Goal: Transaction & Acquisition: Book appointment/travel/reservation

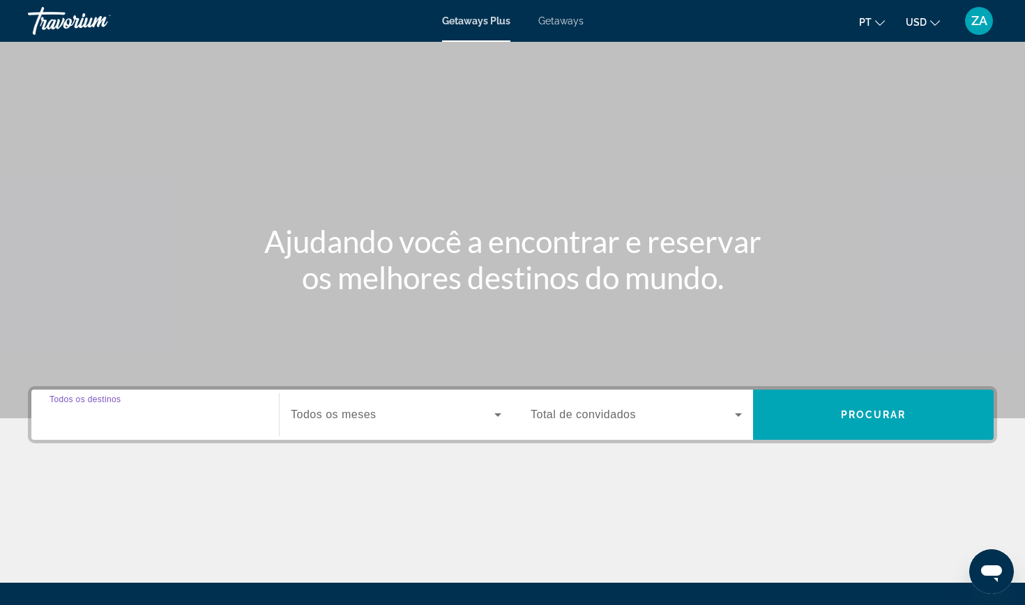
click at [220, 410] on input "Destination Todos os destinos" at bounding box center [155, 415] width 211 height 17
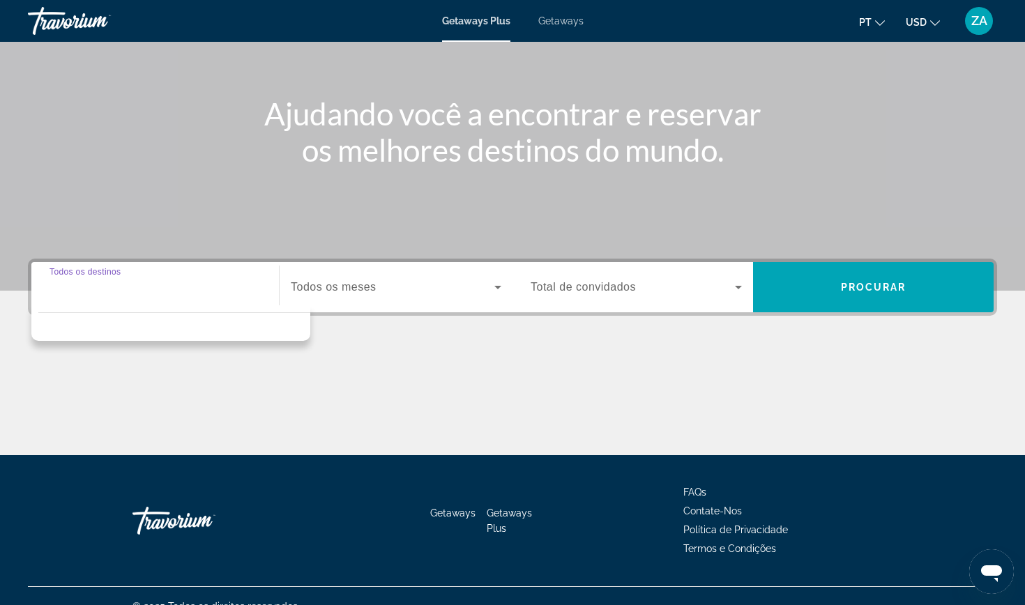
scroll to position [149, 0]
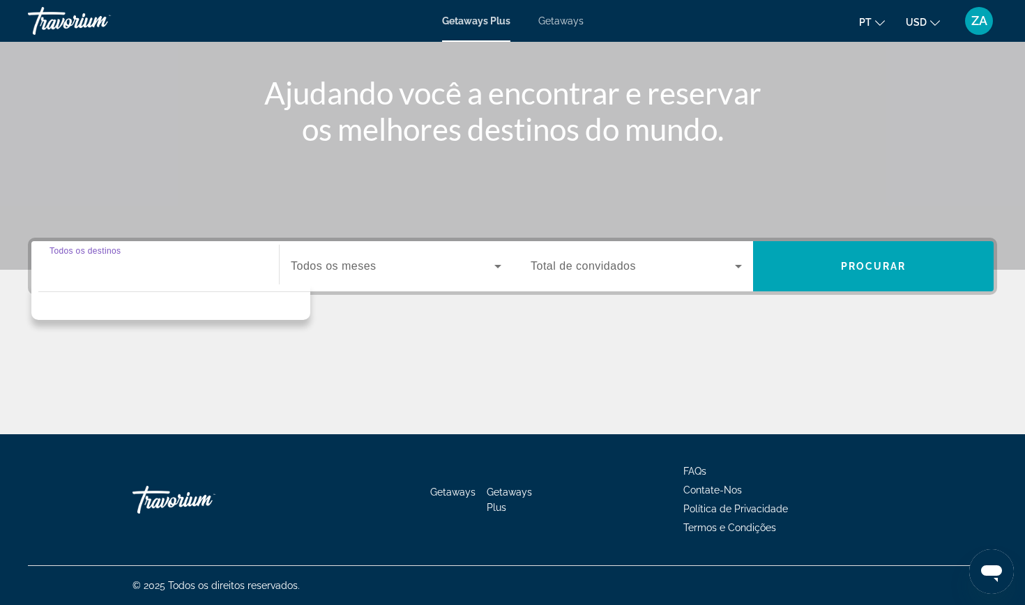
click at [95, 275] on div "Search widget" at bounding box center [155, 267] width 211 height 40
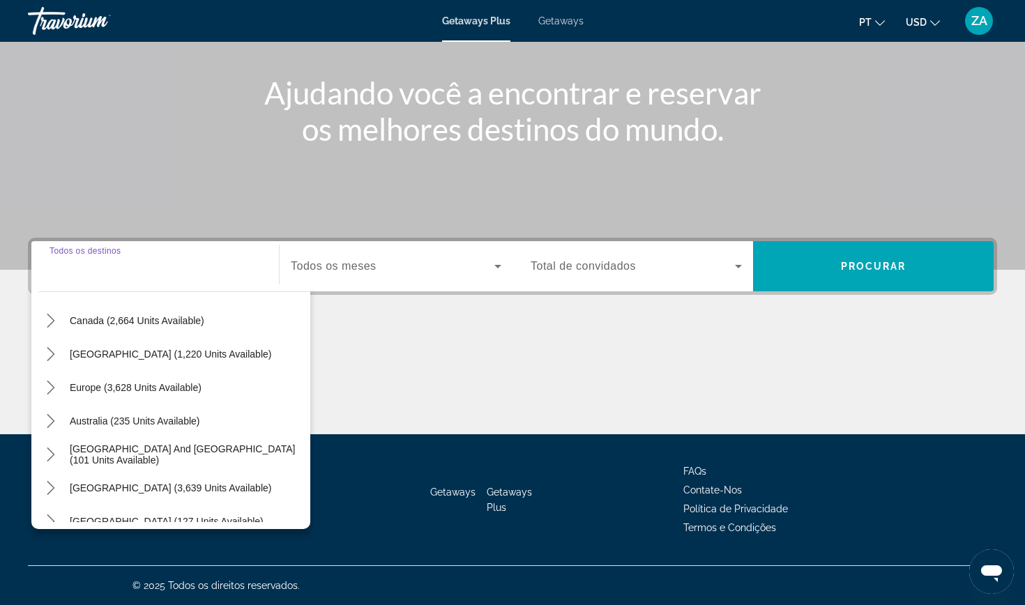
scroll to position [112, 0]
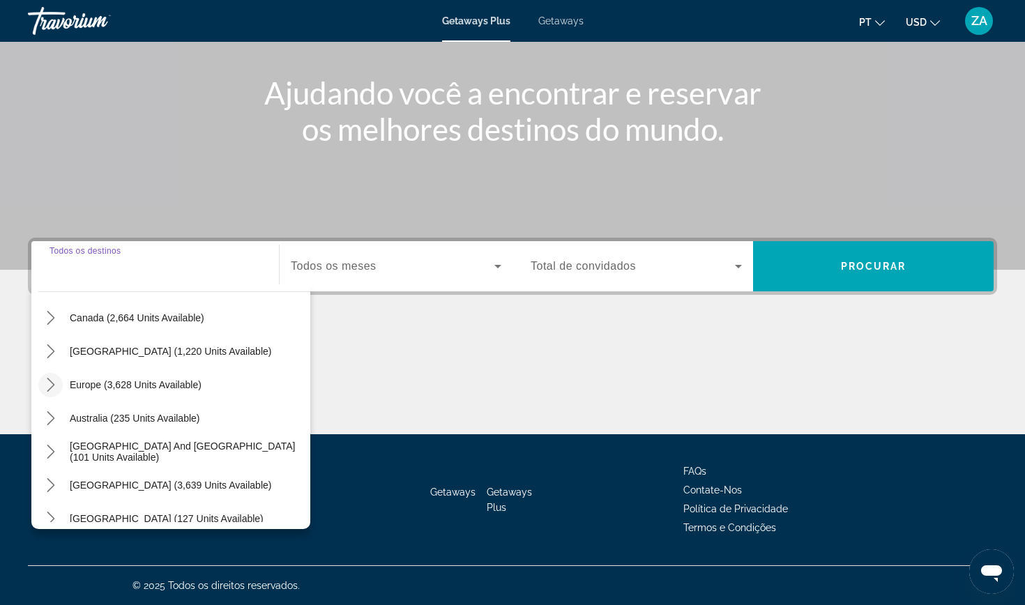
click at [55, 385] on icon "Toggle Europe (3,628 units available) submenu" at bounding box center [51, 385] width 14 height 14
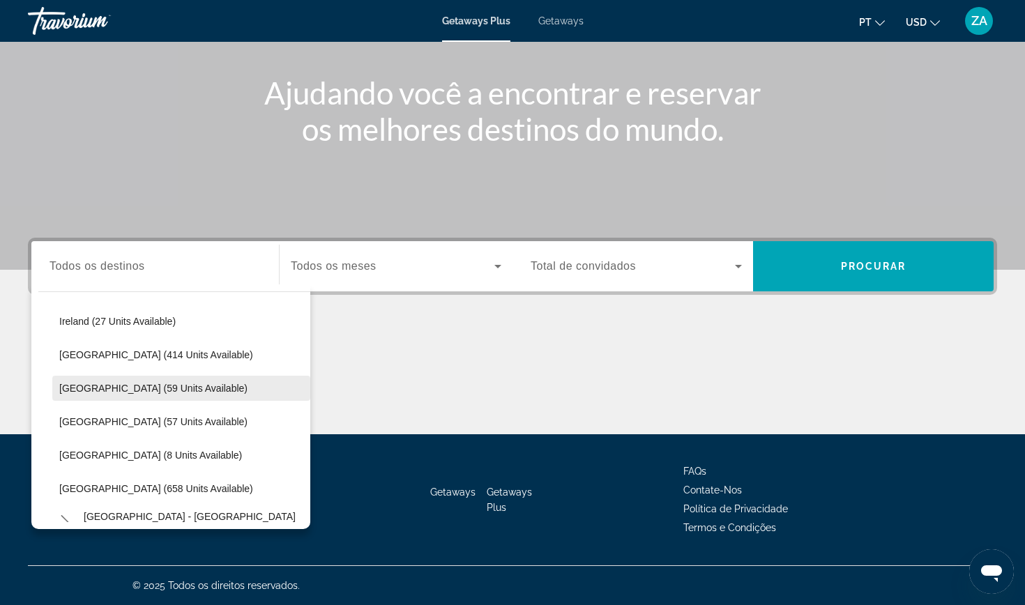
scroll to position [478, 0]
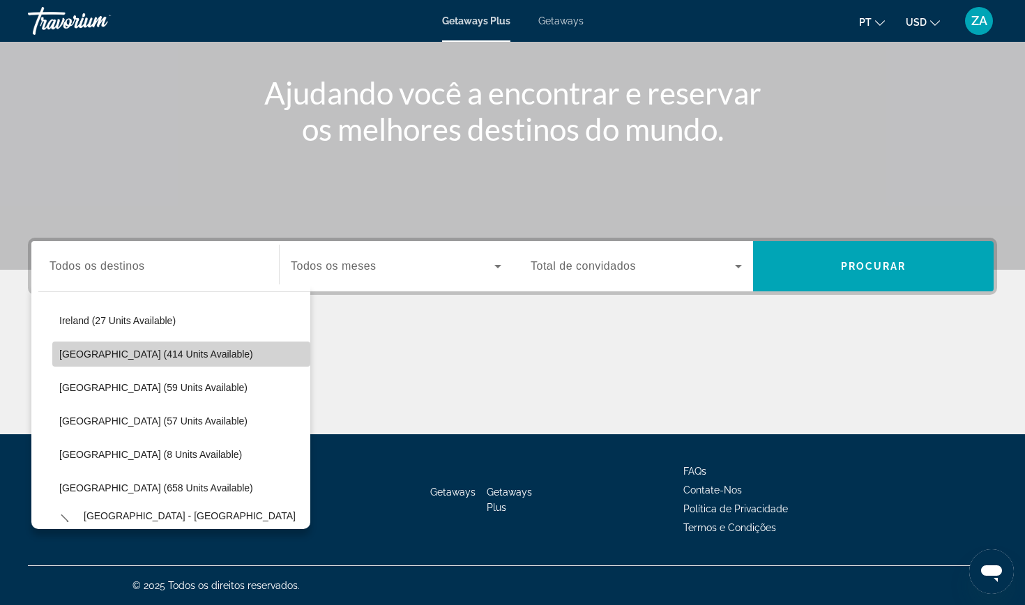
click at [155, 356] on span "[GEOGRAPHIC_DATA] (414 units available)" at bounding box center [156, 354] width 194 height 11
type input "**********"
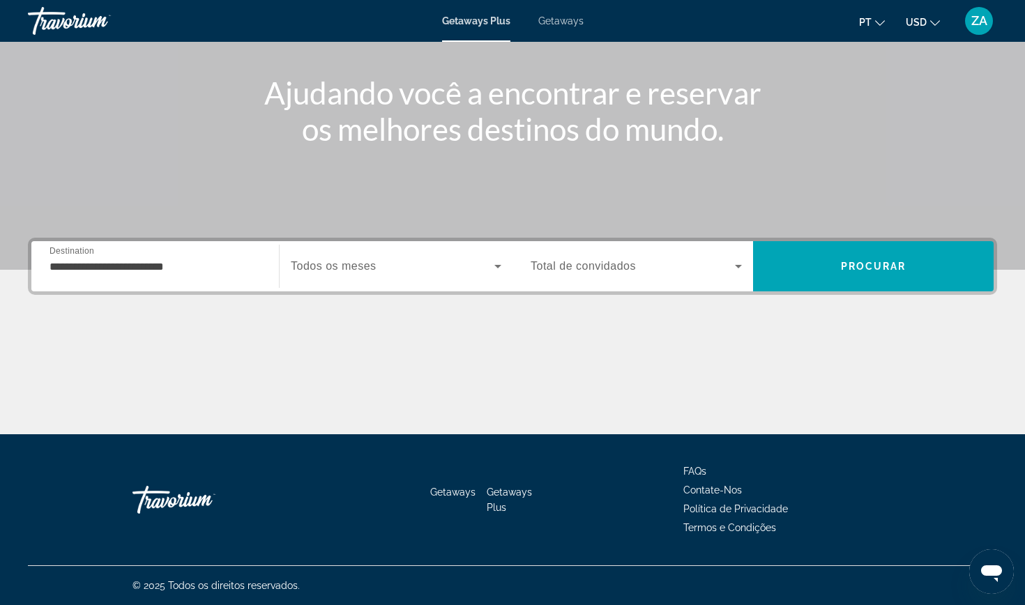
click at [347, 264] on span "Todos os meses" at bounding box center [334, 266] width 86 height 12
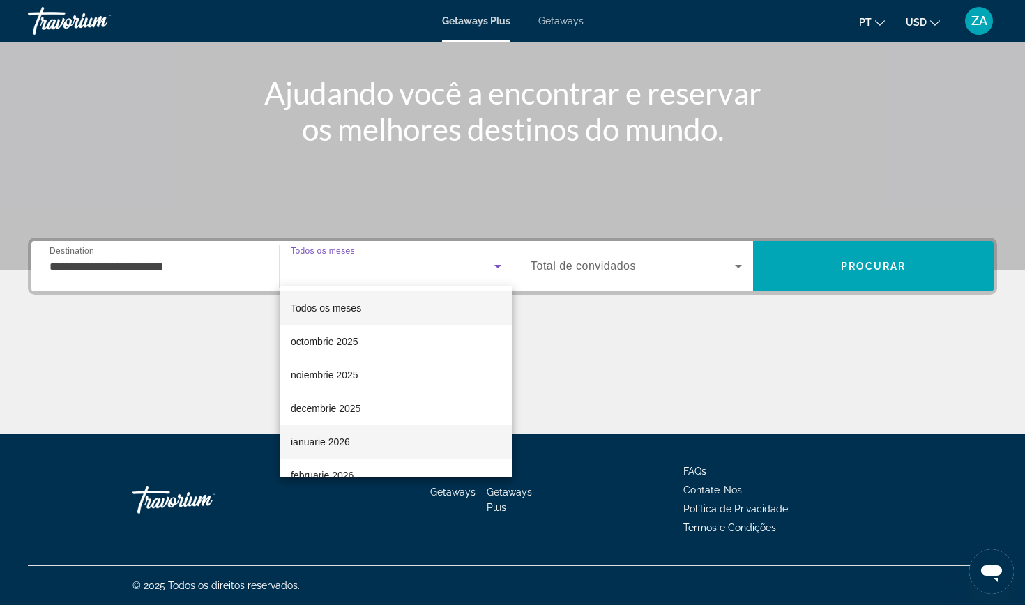
click at [334, 436] on span "ianuarie 2026" at bounding box center [320, 442] width 59 height 17
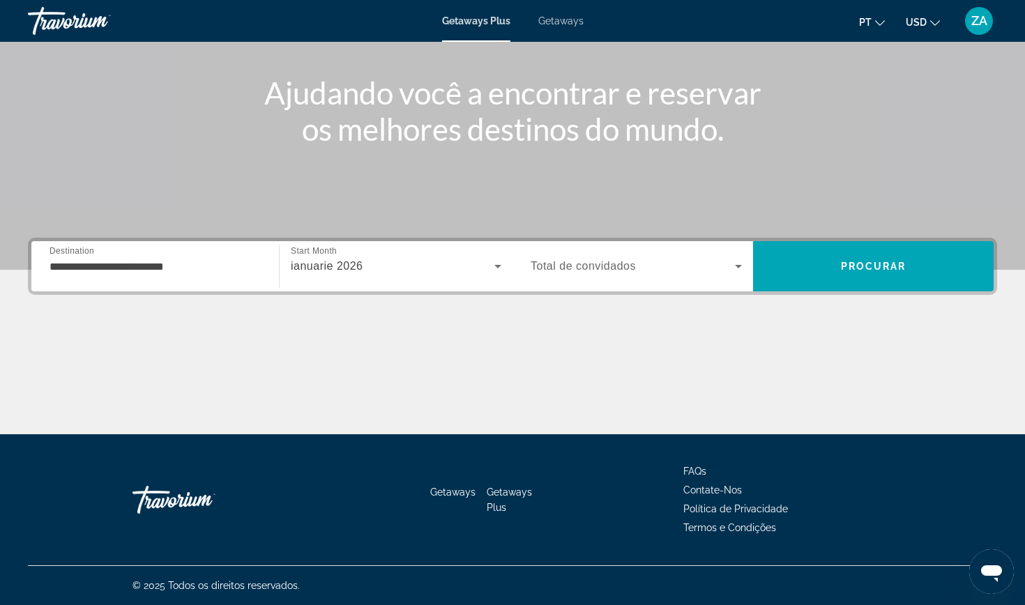
click at [597, 257] on div "Search widget" at bounding box center [636, 266] width 211 height 39
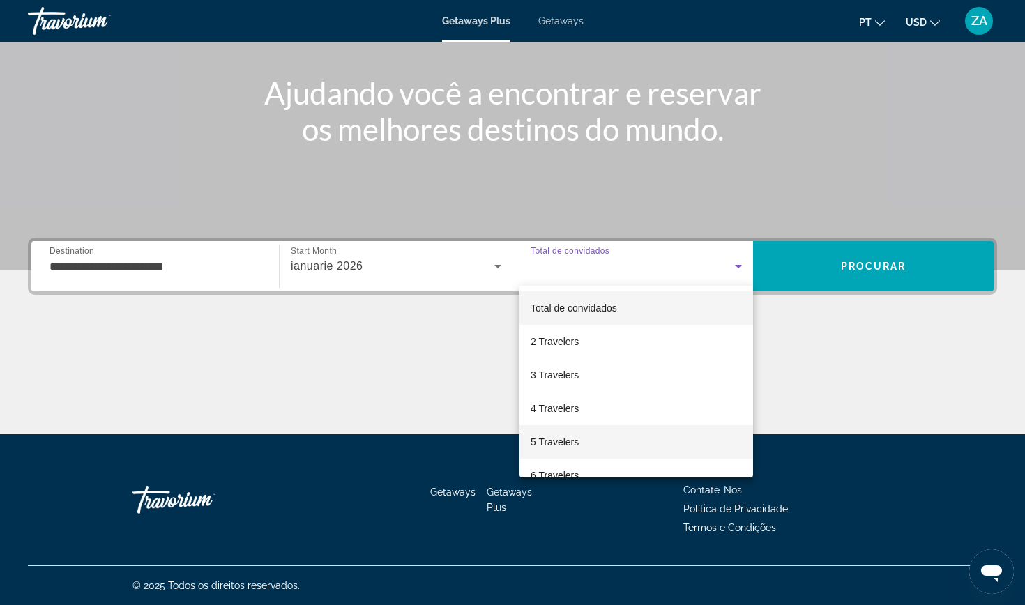
click at [567, 427] on mat-option "5 Travelers" at bounding box center [636, 441] width 234 height 33
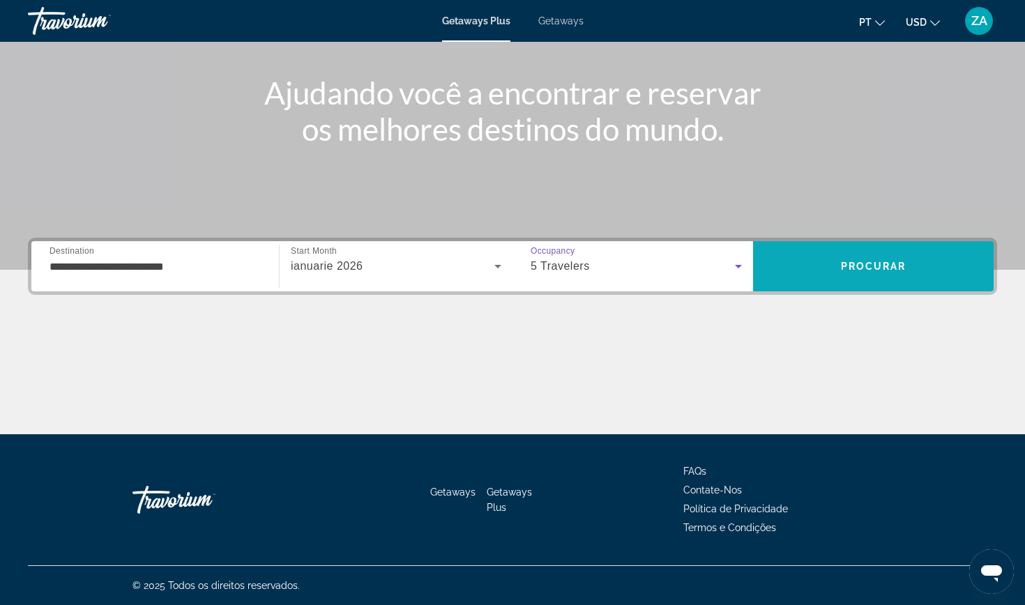
click at [817, 266] on span "Search" at bounding box center [873, 266] width 241 height 33
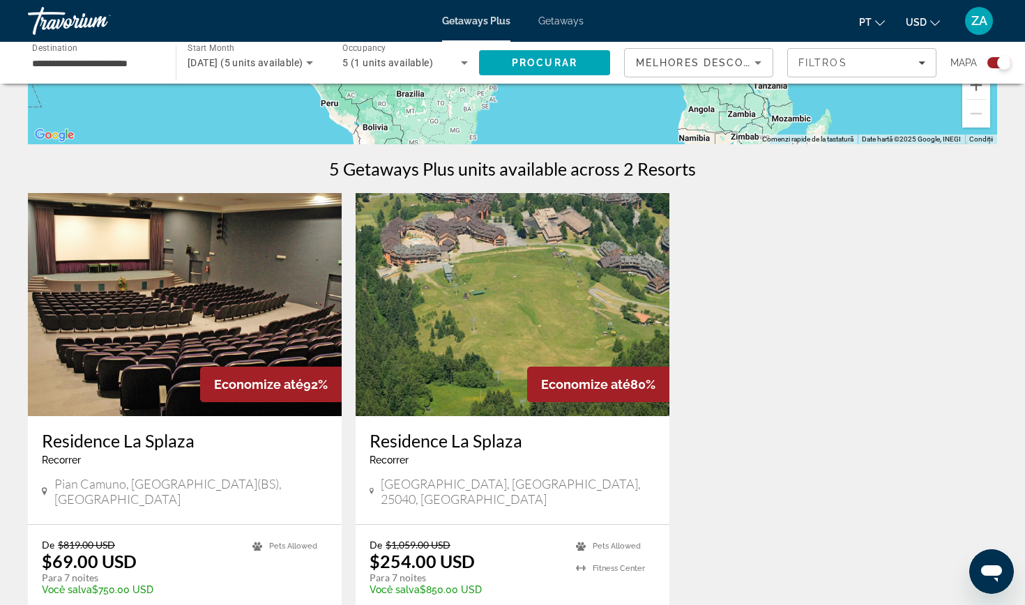
scroll to position [371, 0]
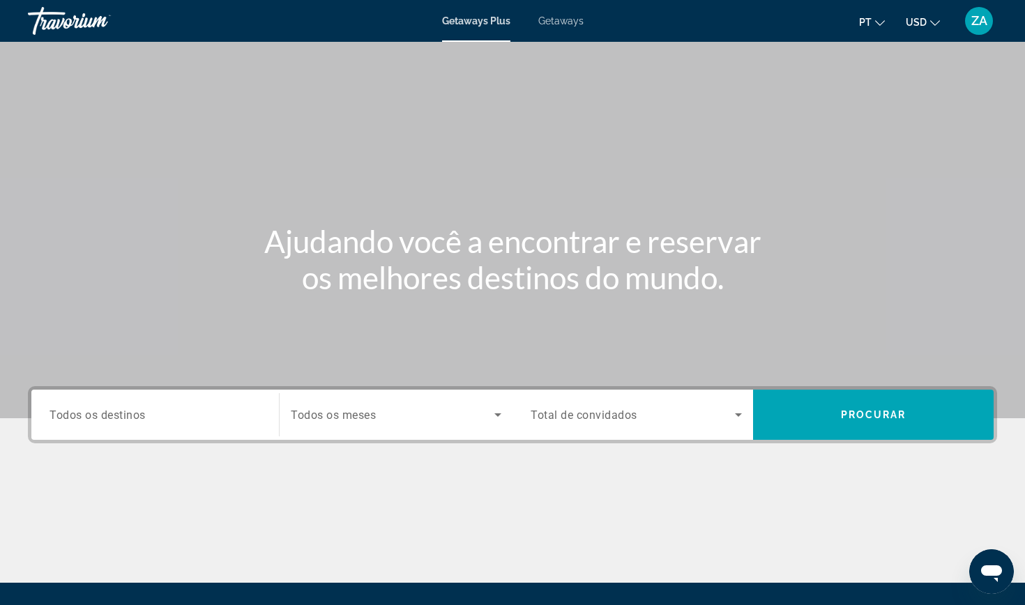
click at [132, 422] on input "Destination Todos os destinos" at bounding box center [155, 415] width 211 height 17
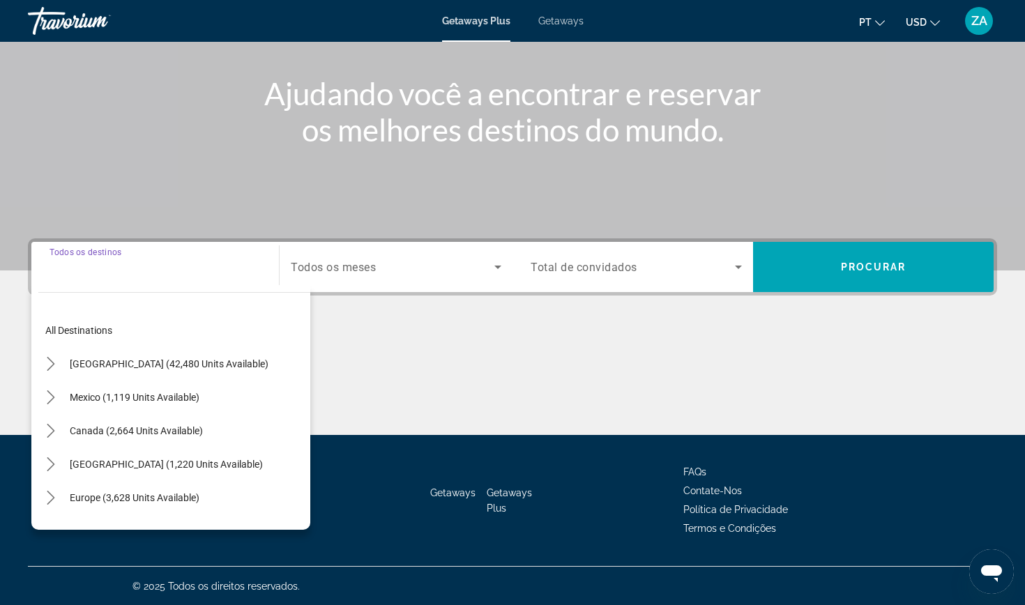
scroll to position [149, 0]
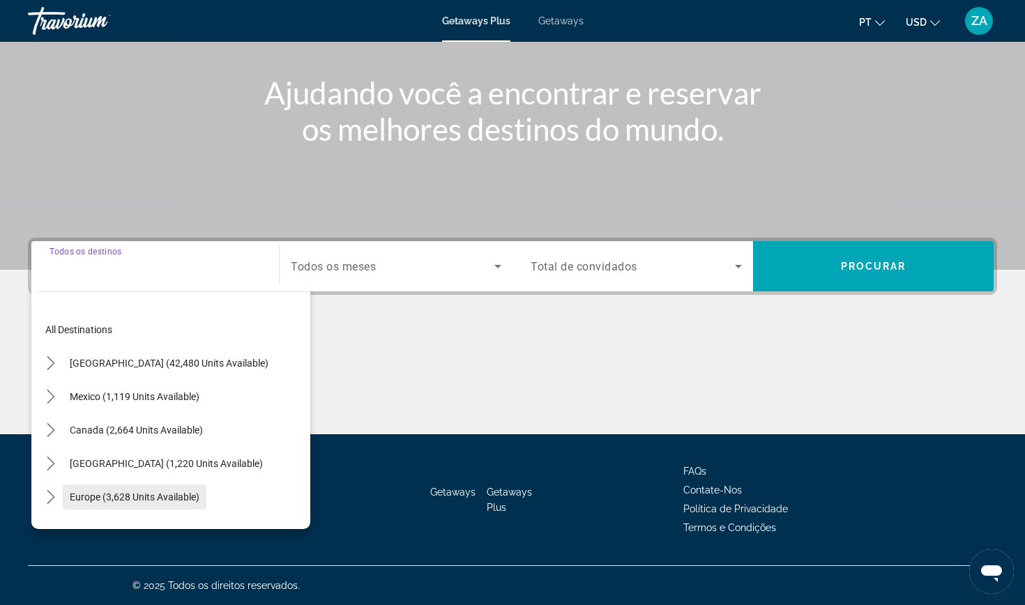
click at [94, 489] on span "Select destination: Europe (3,628 units available)" at bounding box center [135, 496] width 144 height 33
type input "**********"
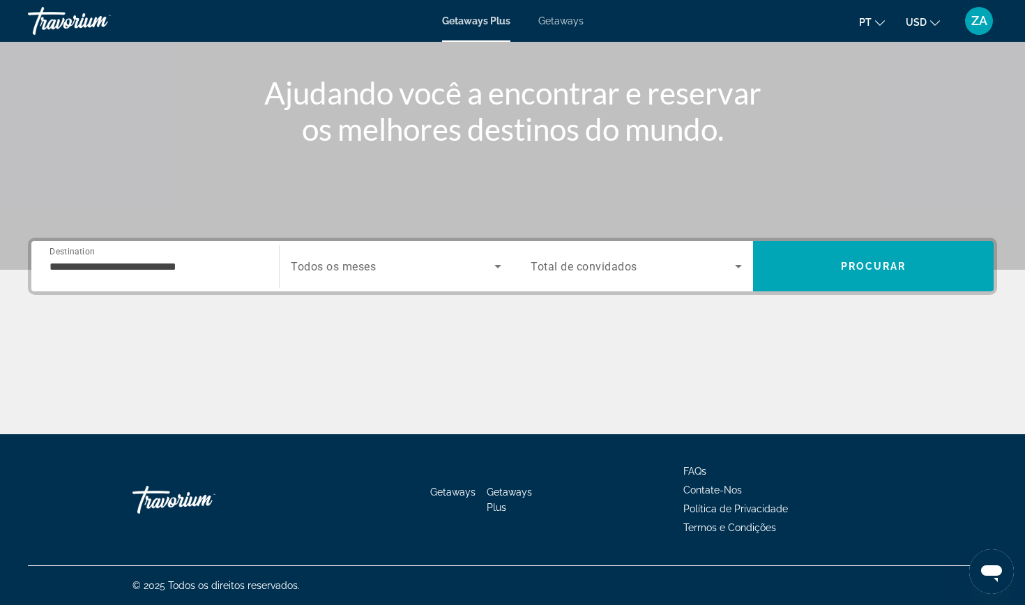
click at [354, 270] on span "Todos os meses" at bounding box center [333, 266] width 85 height 13
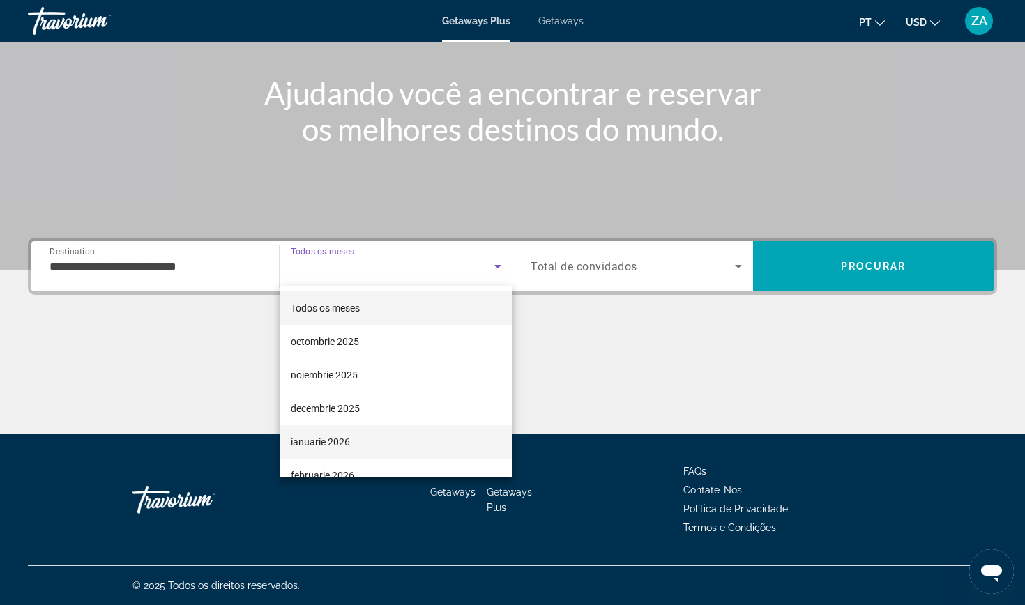
click at [344, 436] on span "ianuarie 2026" at bounding box center [320, 442] width 59 height 17
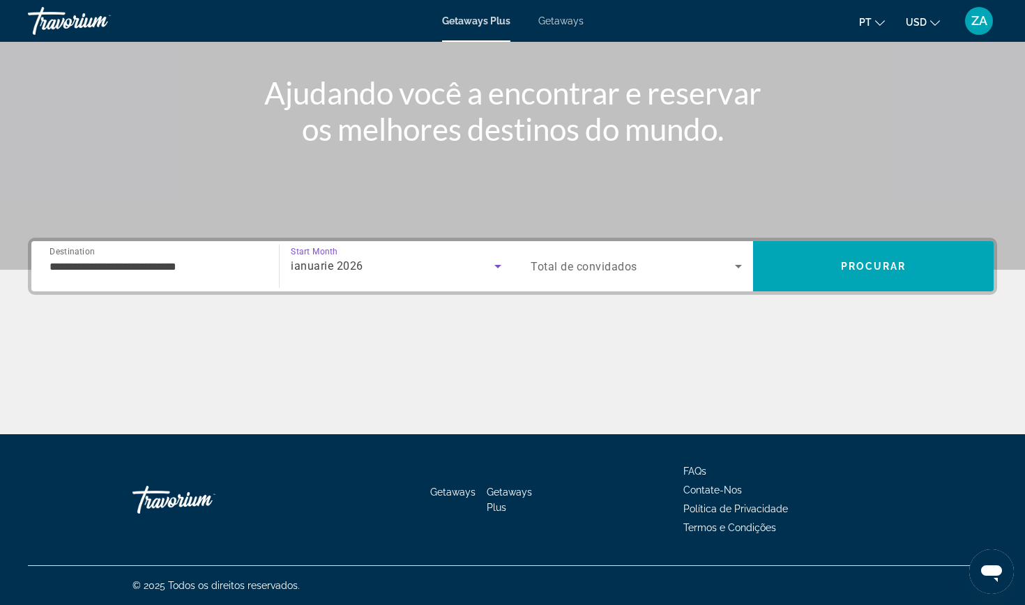
click at [618, 263] on span "Total de convidados" at bounding box center [584, 266] width 107 height 13
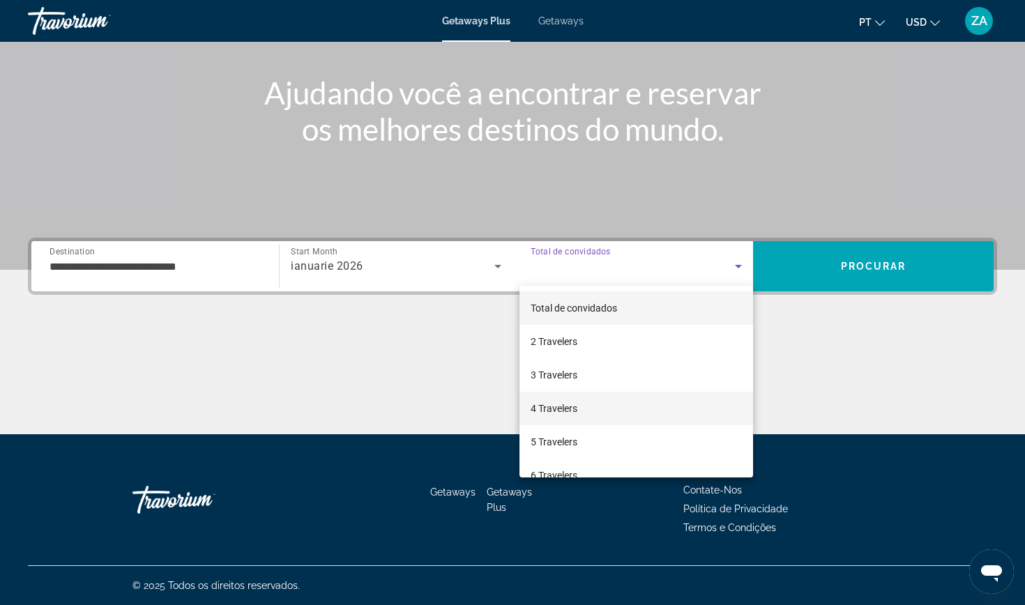
click at [565, 409] on span "4 Travelers" at bounding box center [554, 408] width 47 height 17
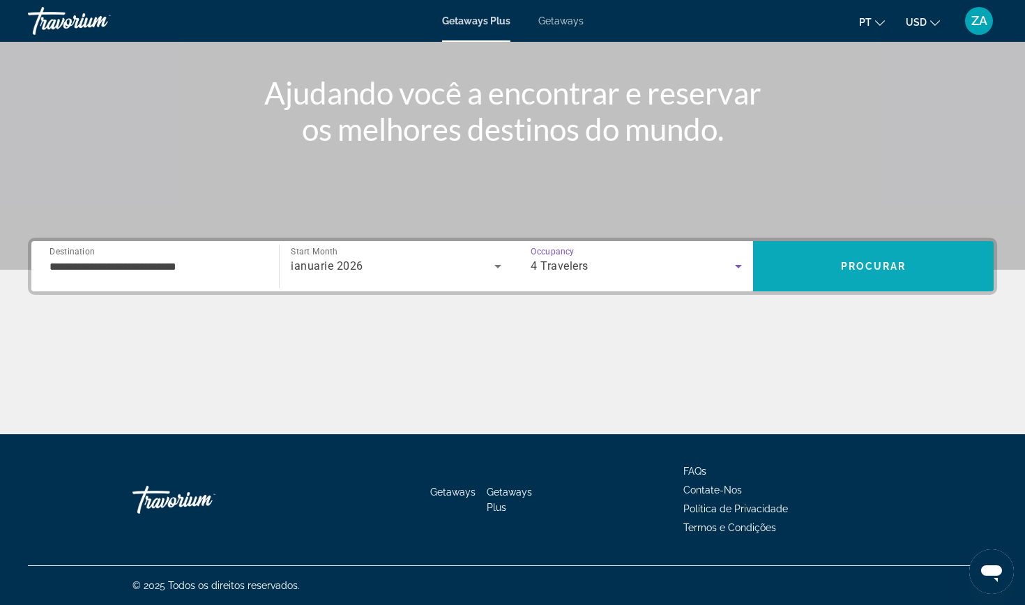
click at [905, 264] on span "Procurar" at bounding box center [874, 266] width 66 height 11
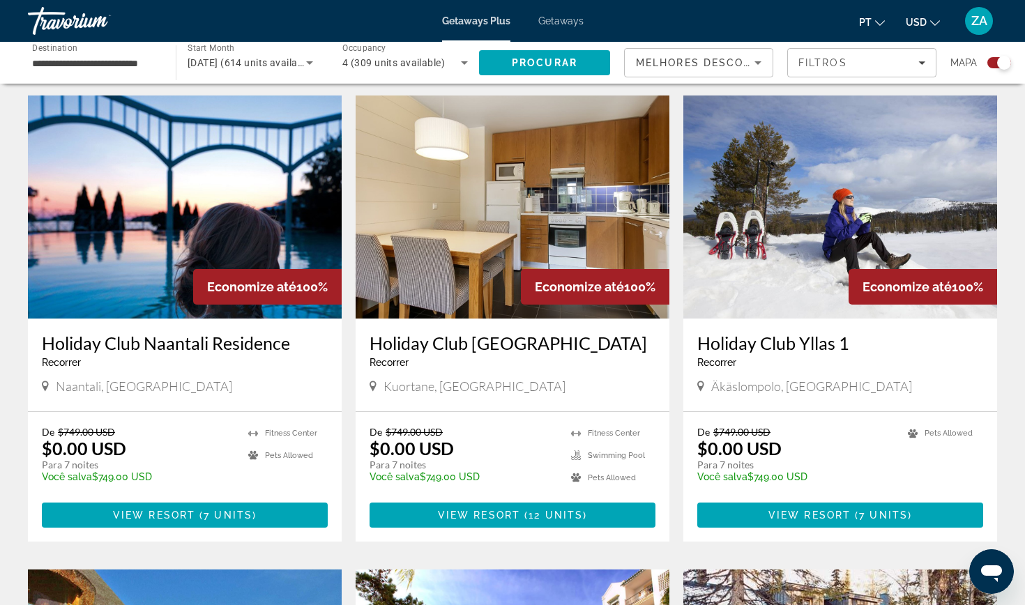
scroll to position [944, 0]
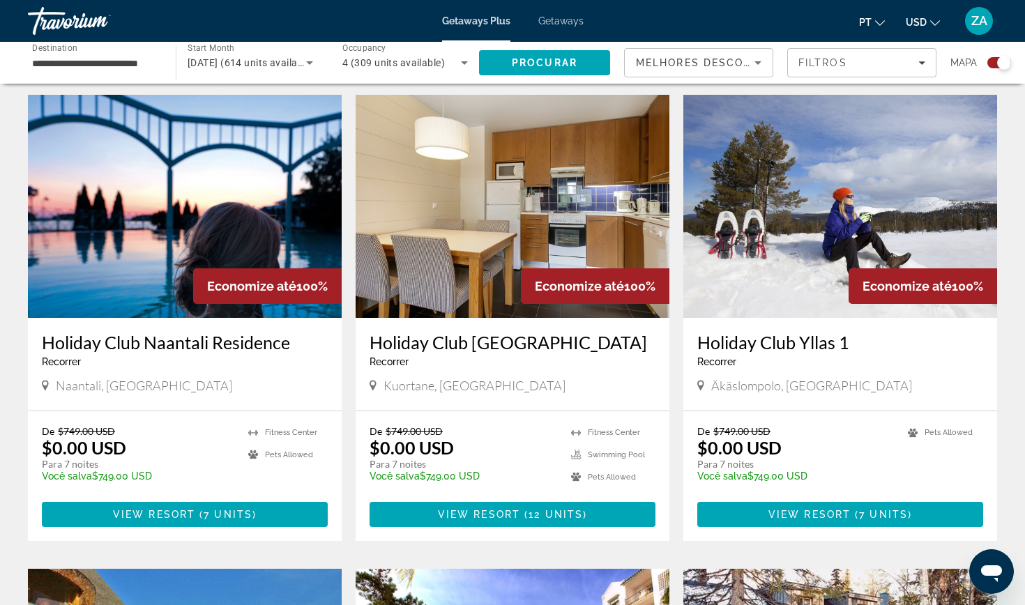
click at [859, 210] on img "Main content" at bounding box center [840, 206] width 314 height 223
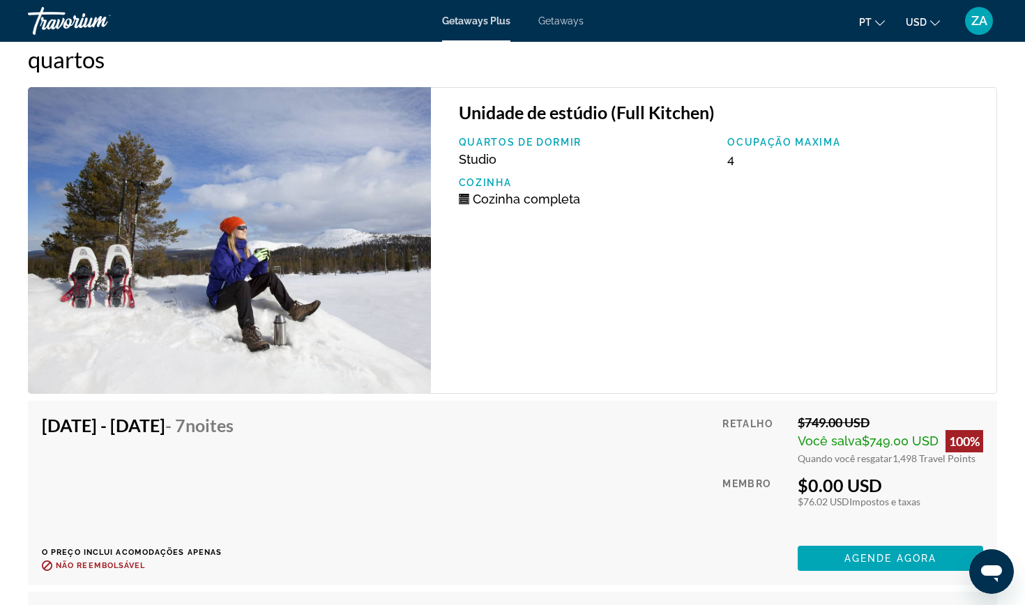
scroll to position [2042, 0]
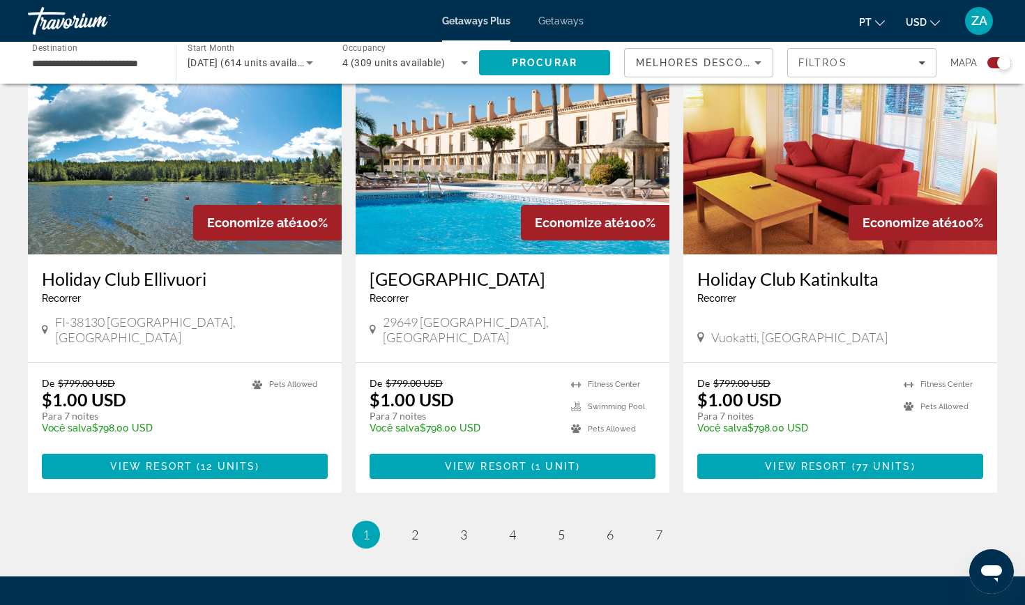
scroll to position [1975, 0]
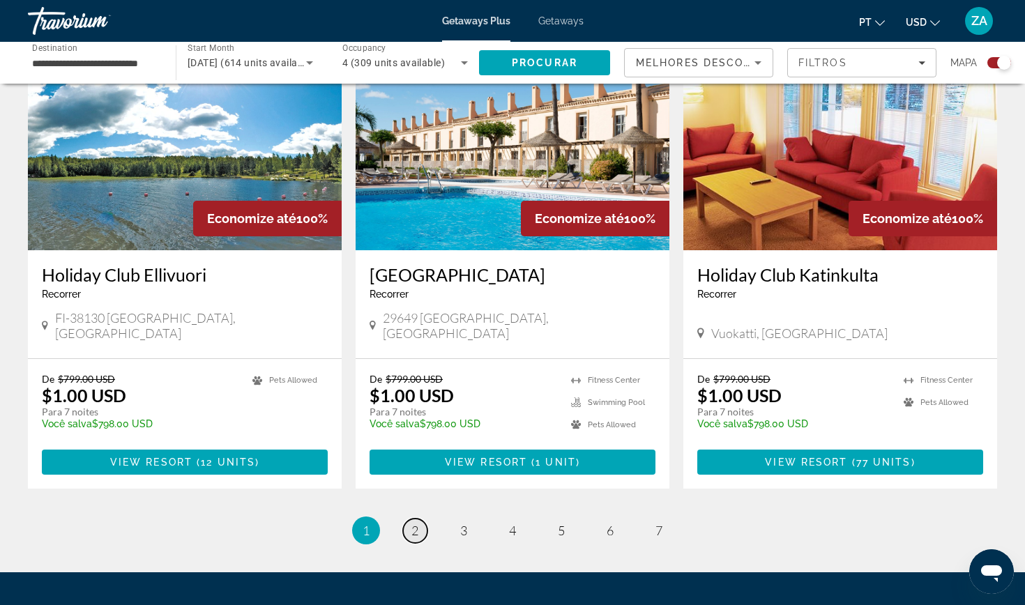
click at [413, 523] on span "2" at bounding box center [414, 530] width 7 height 15
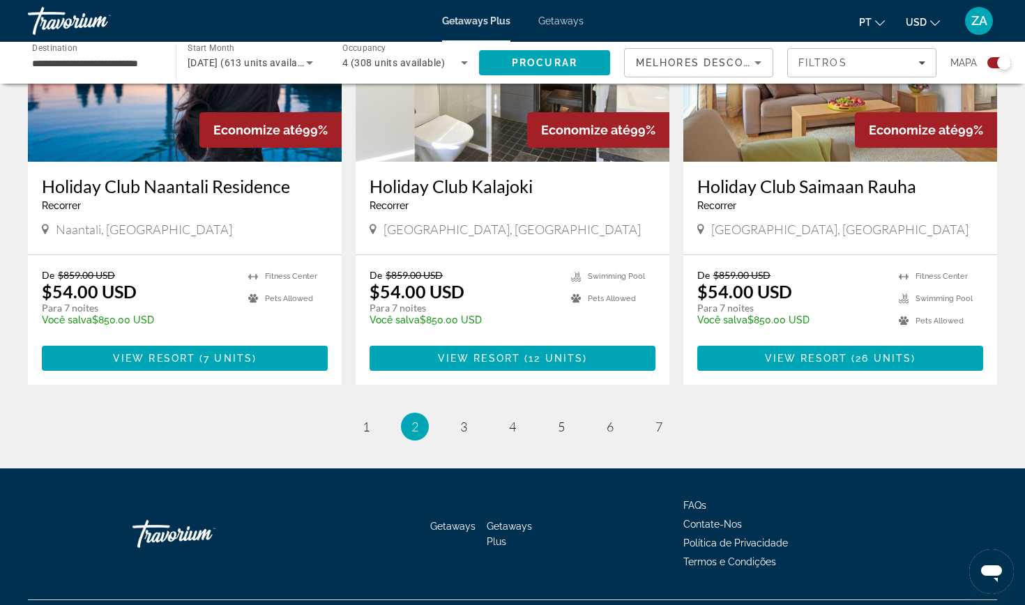
scroll to position [2083, 0]
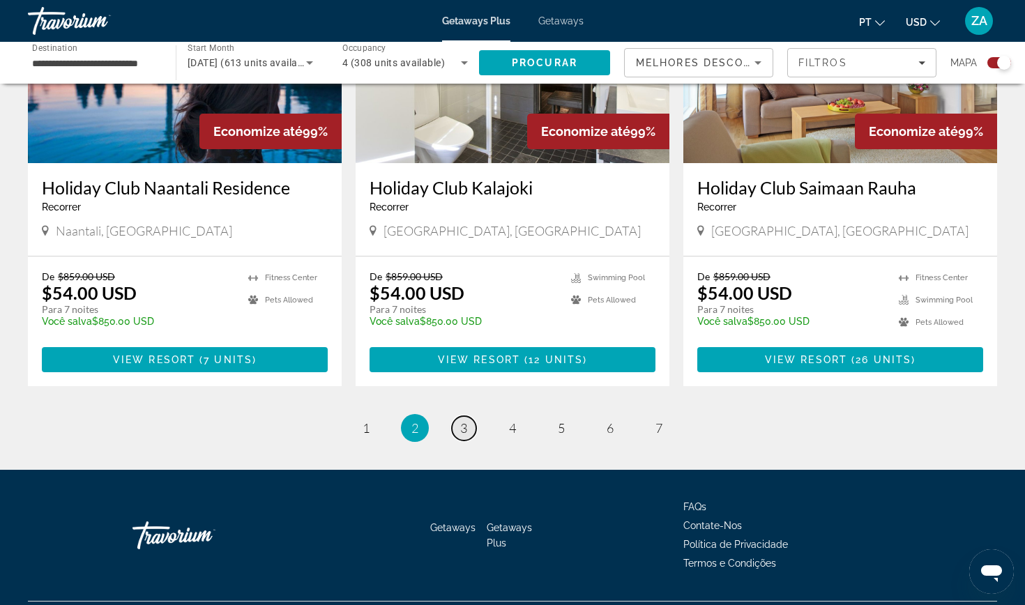
click at [463, 420] on span "3" at bounding box center [463, 427] width 7 height 15
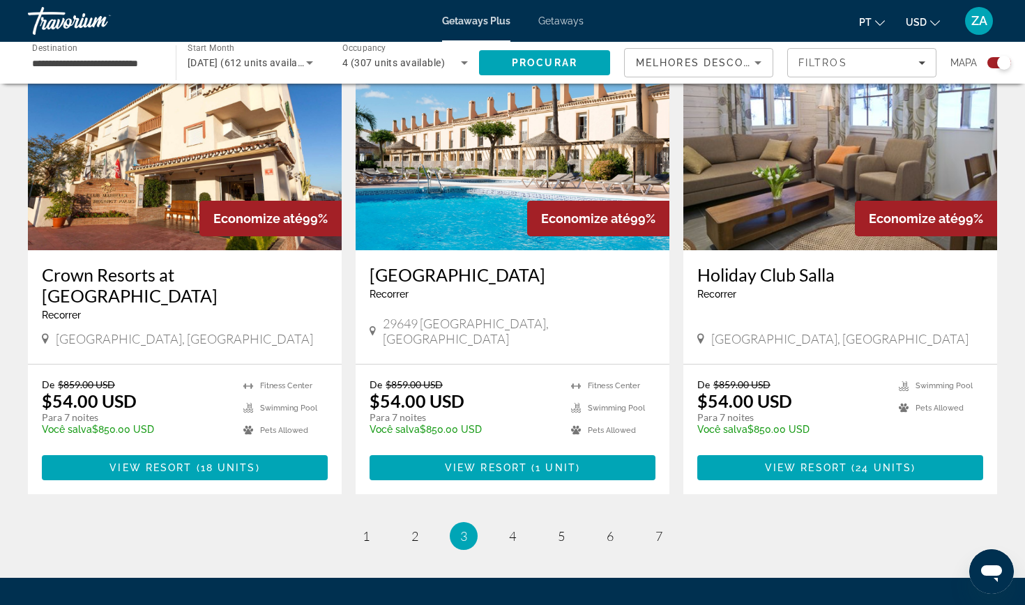
scroll to position [2023, 0]
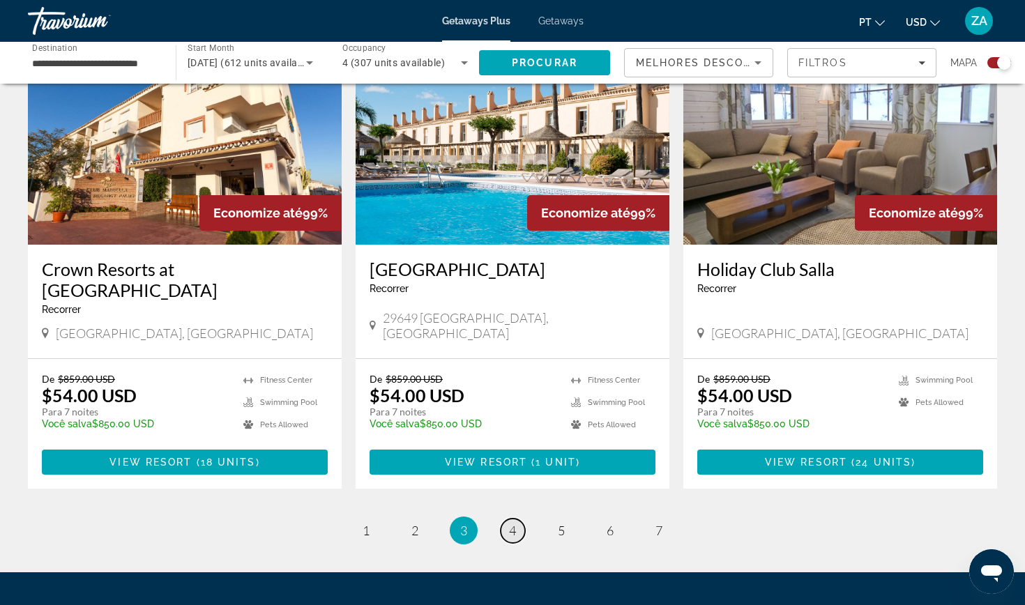
click at [515, 523] on span "4" at bounding box center [512, 530] width 7 height 15
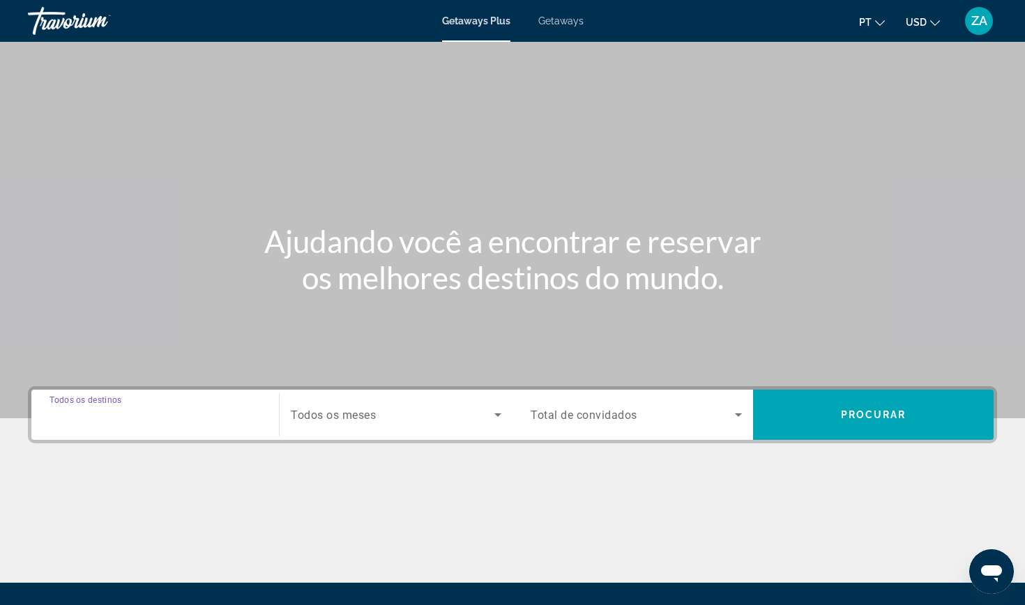
click at [153, 422] on input "Destination Todos os destinos" at bounding box center [155, 415] width 211 height 17
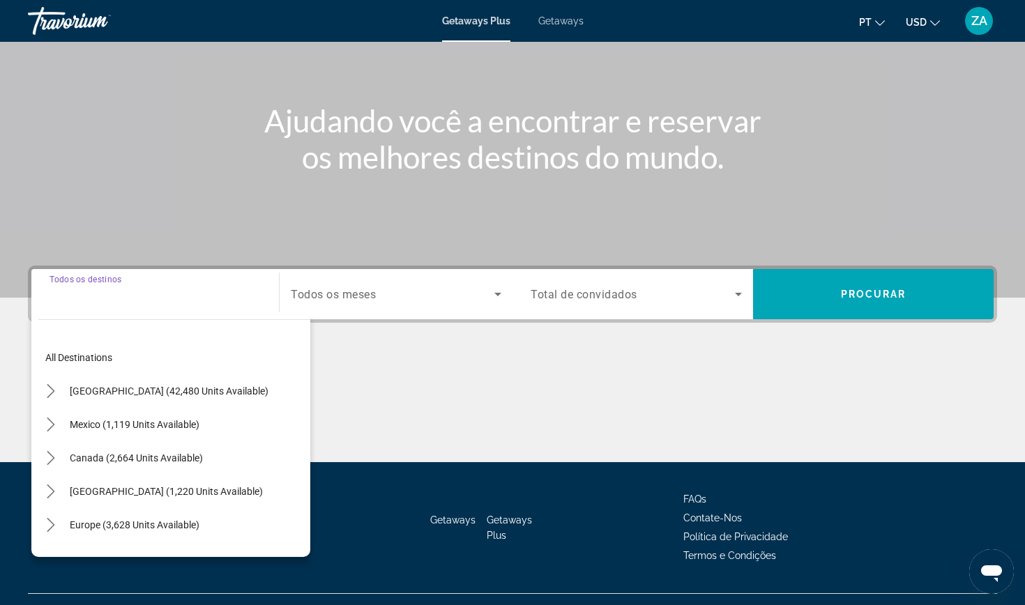
scroll to position [149, 0]
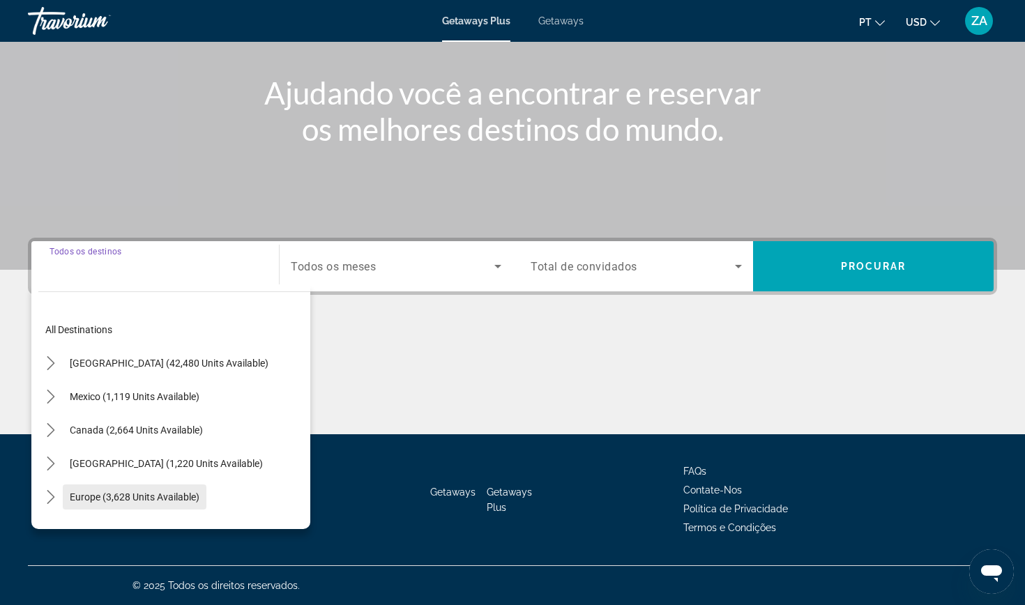
click at [93, 492] on span "Europe (3,628 units available)" at bounding box center [135, 497] width 130 height 11
type input "**********"
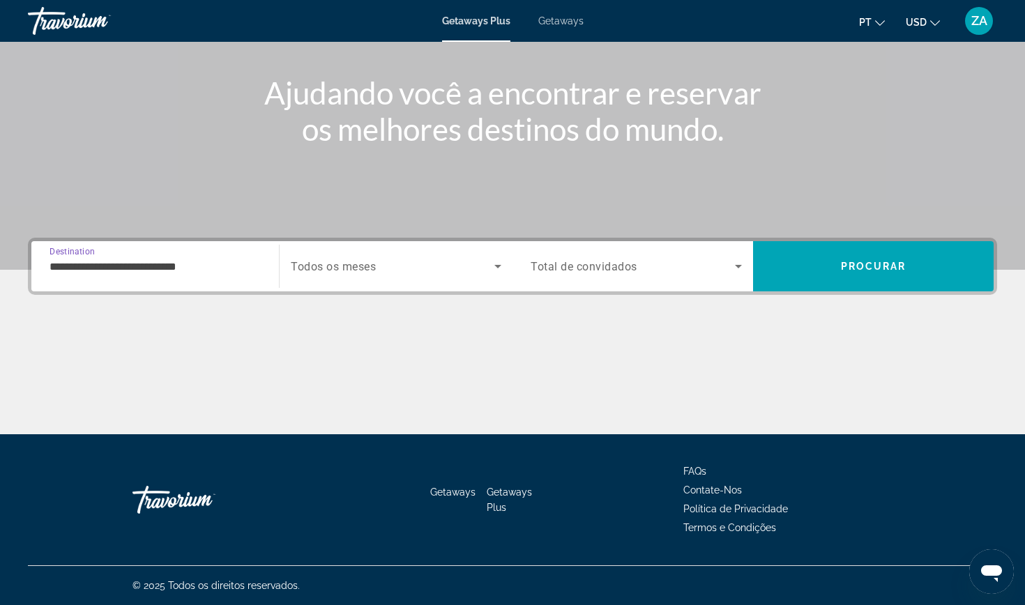
click at [347, 261] on span "Todos os meses" at bounding box center [333, 266] width 85 height 13
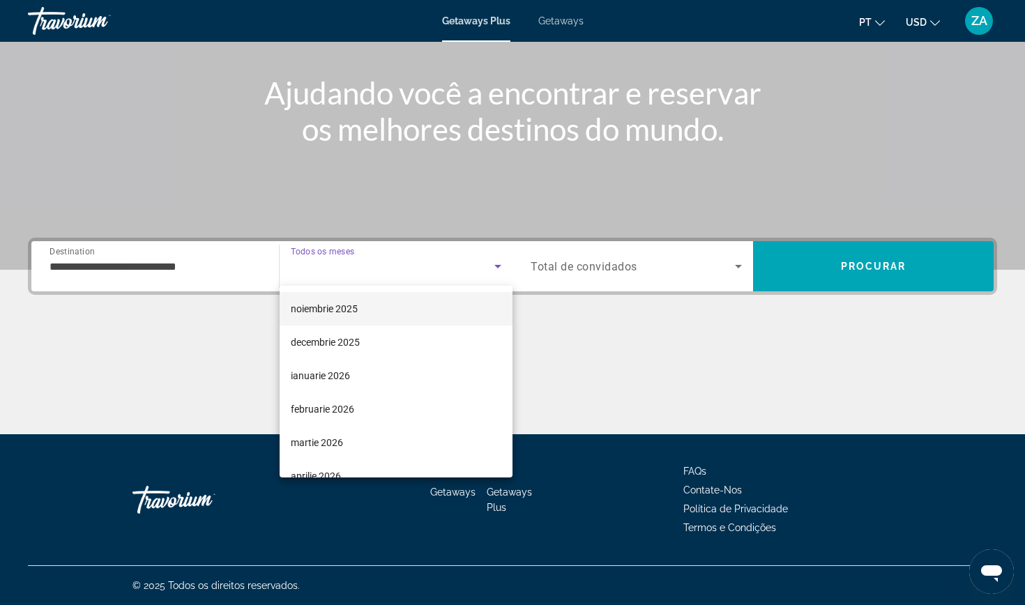
scroll to position [67, 0]
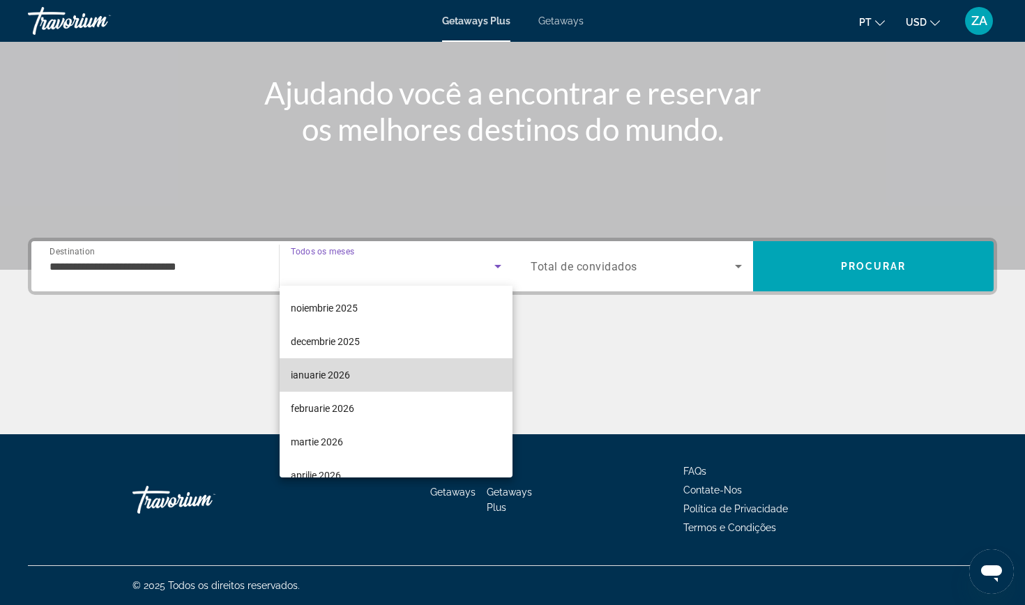
click at [324, 374] on span "ianuarie 2026" at bounding box center [320, 375] width 59 height 17
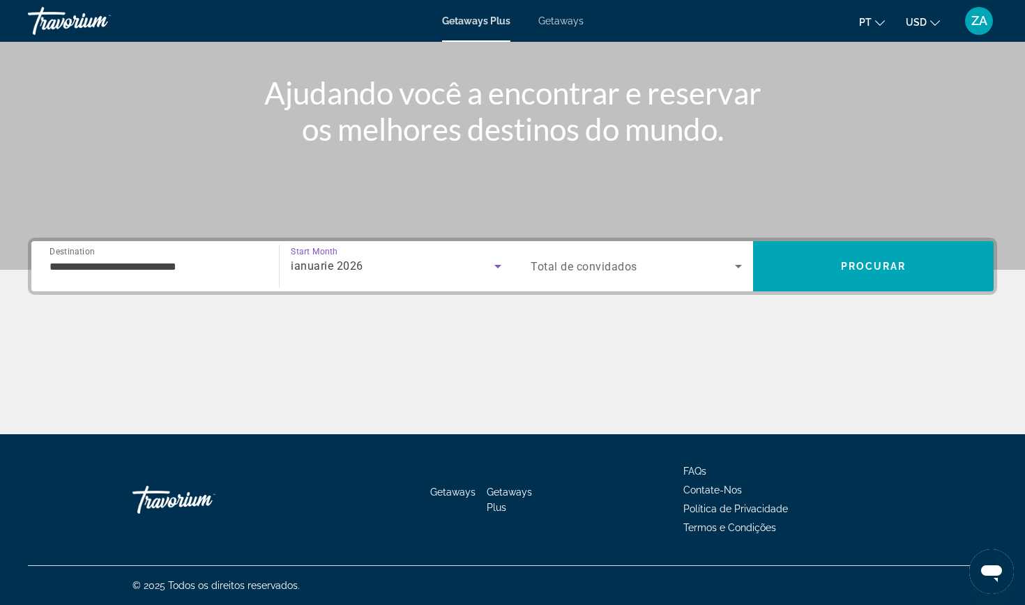
click at [591, 255] on div "Search widget" at bounding box center [636, 266] width 211 height 39
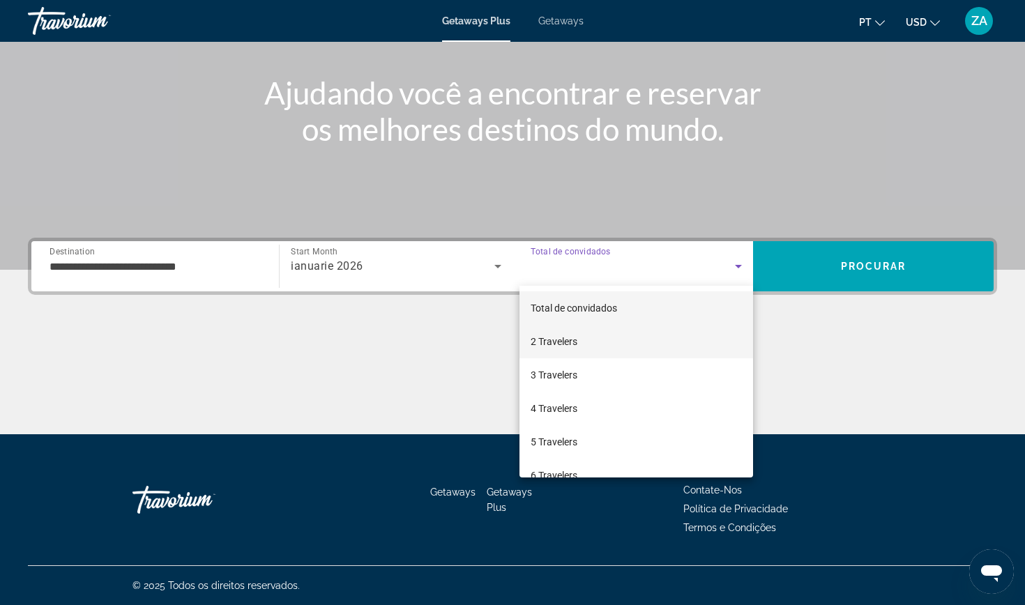
click at [548, 347] on span "2 Travelers" at bounding box center [554, 341] width 47 height 17
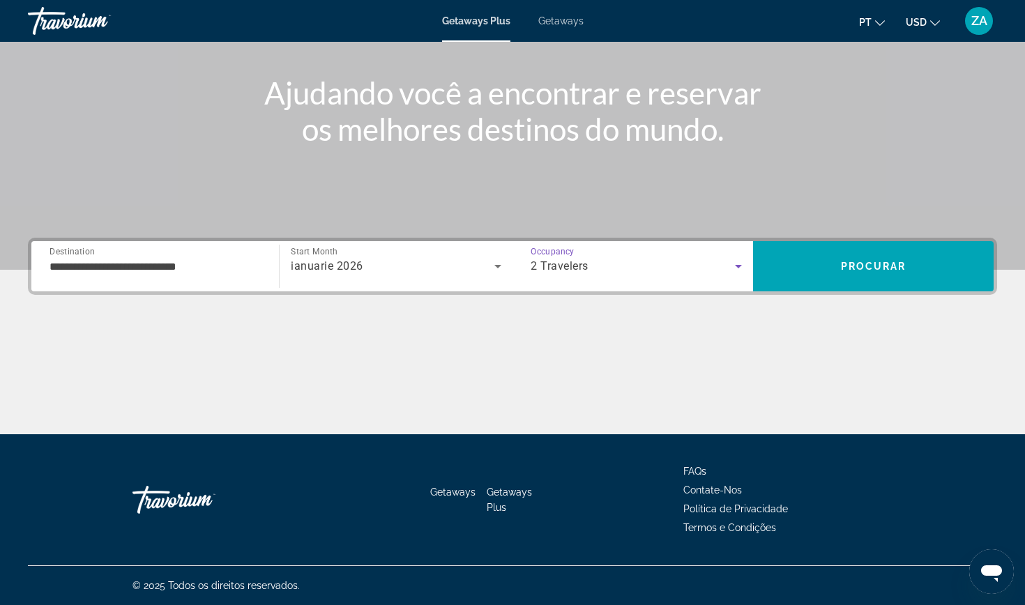
click at [379, 265] on div "ianuarie 2026" at bounding box center [393, 266] width 204 height 17
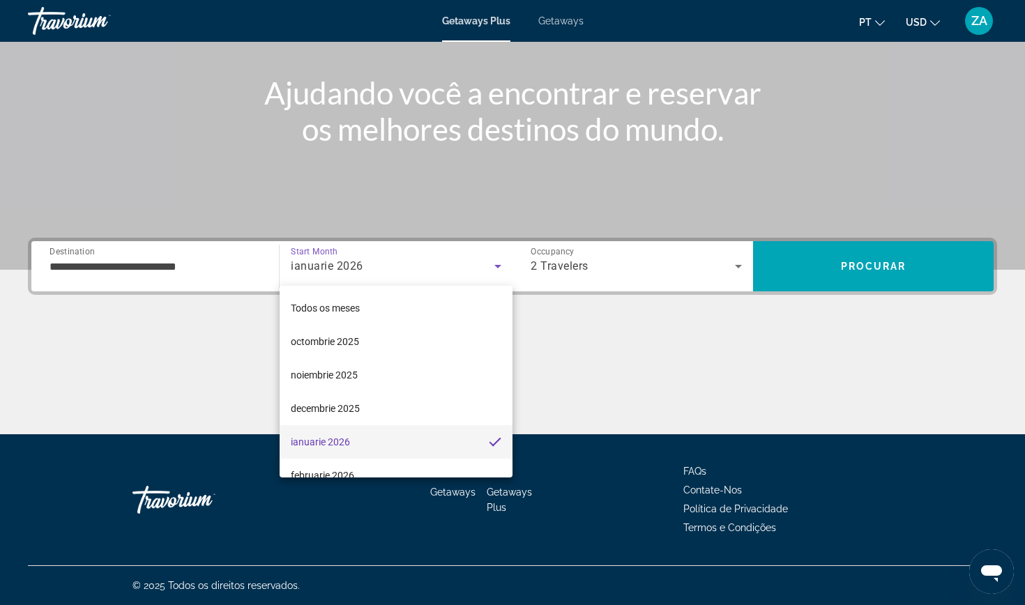
click at [562, 23] on div at bounding box center [512, 302] width 1025 height 605
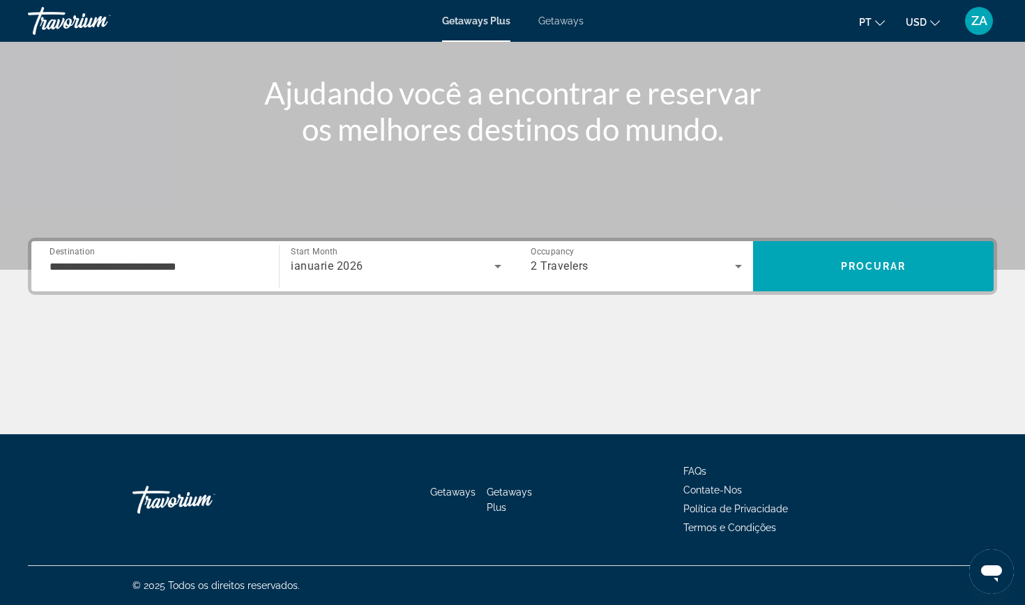
click at [562, 22] on span "Getaways" at bounding box center [560, 20] width 45 height 11
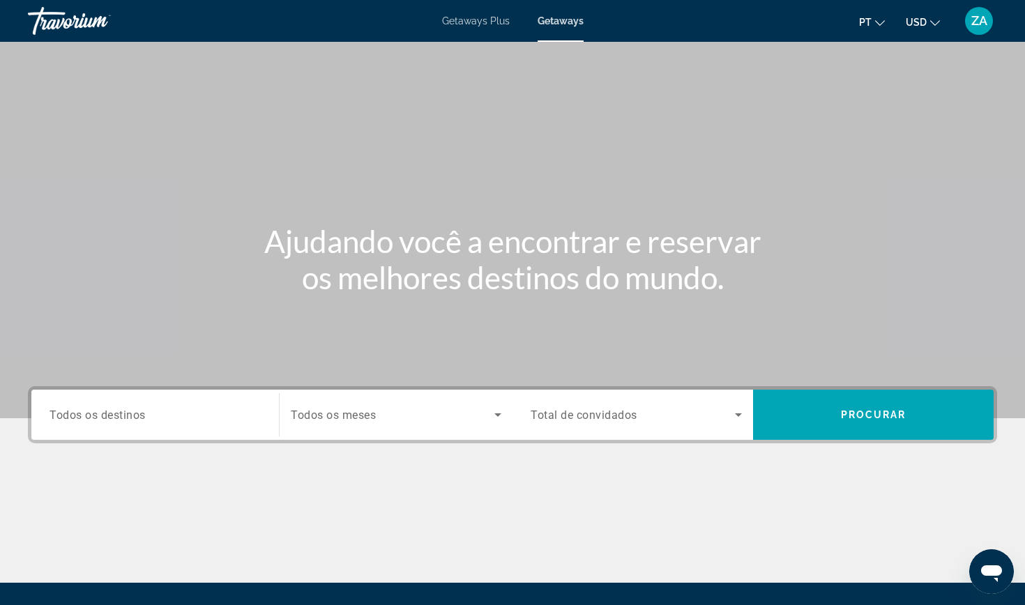
click at [423, 424] on div "Search widget" at bounding box center [396, 414] width 211 height 39
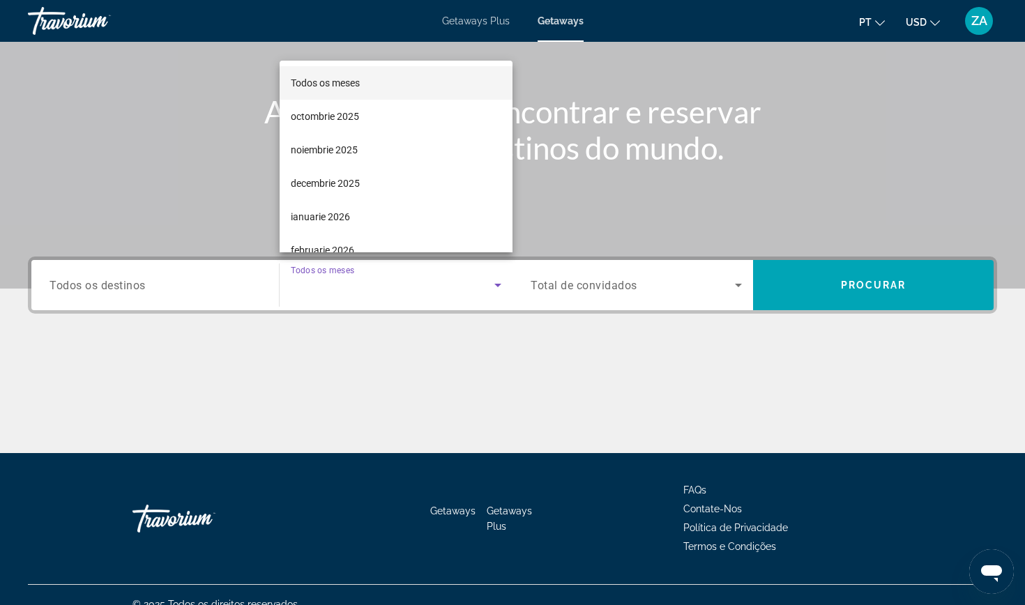
scroll to position [149, 0]
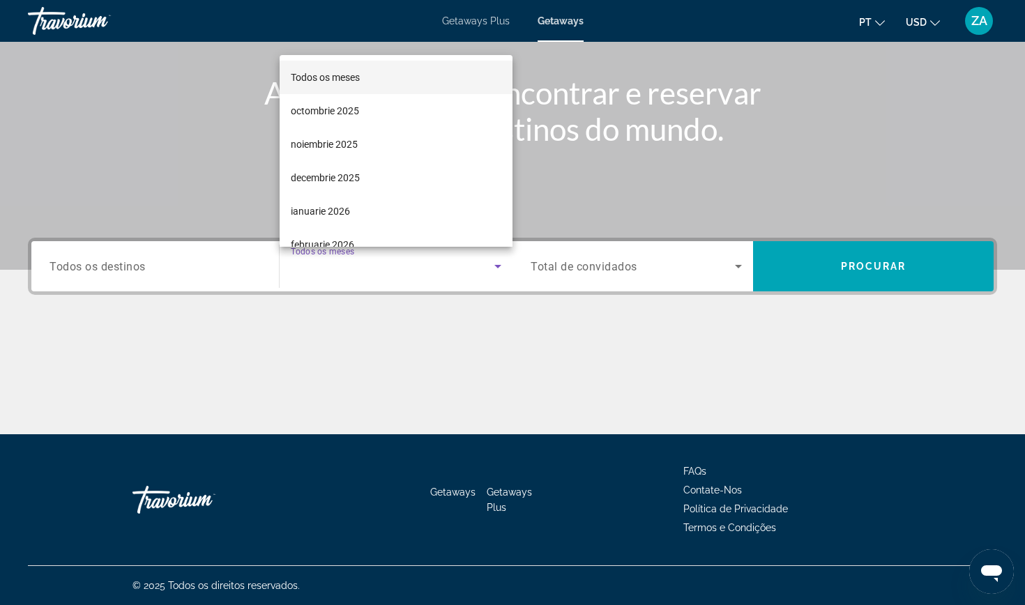
click at [464, 21] on div at bounding box center [512, 302] width 1025 height 605
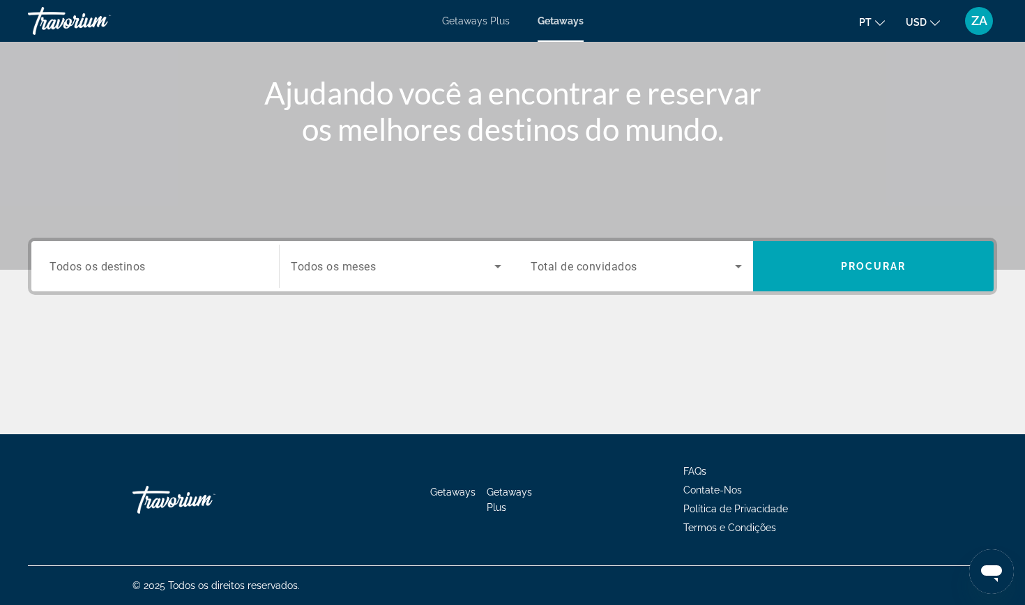
click at [464, 20] on span "Getaways Plus" at bounding box center [476, 20] width 68 height 11
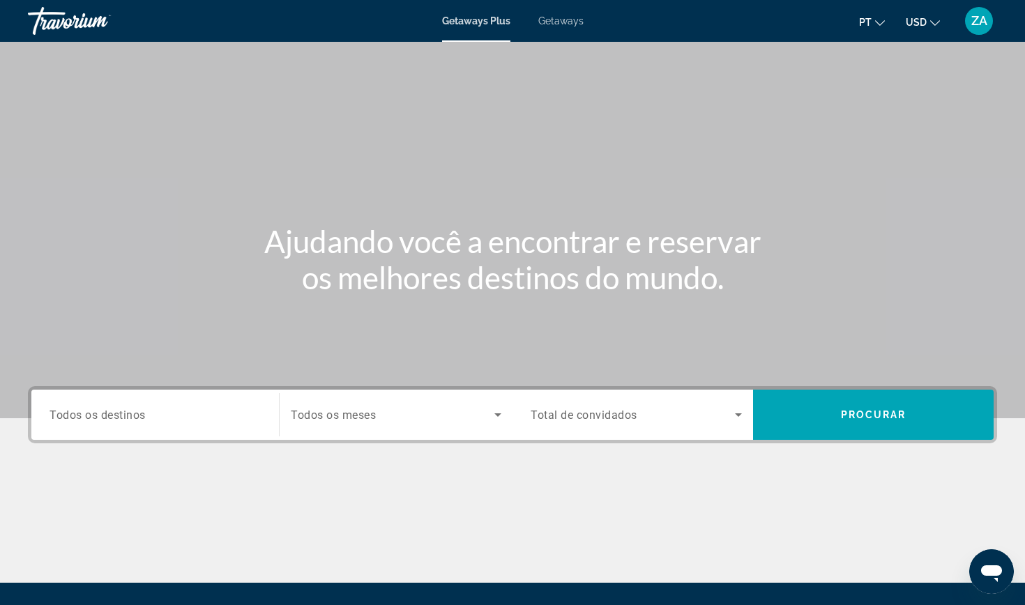
click at [136, 418] on span "Todos os destinos" at bounding box center [98, 414] width 96 height 13
click at [136, 418] on input "Destination Todos os destinos" at bounding box center [155, 415] width 211 height 17
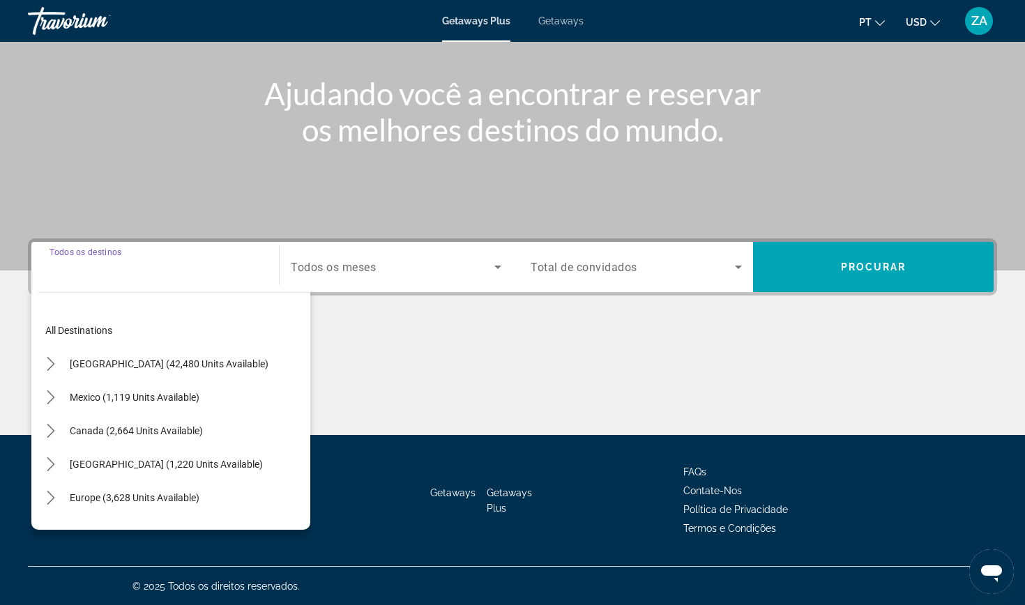
scroll to position [149, 0]
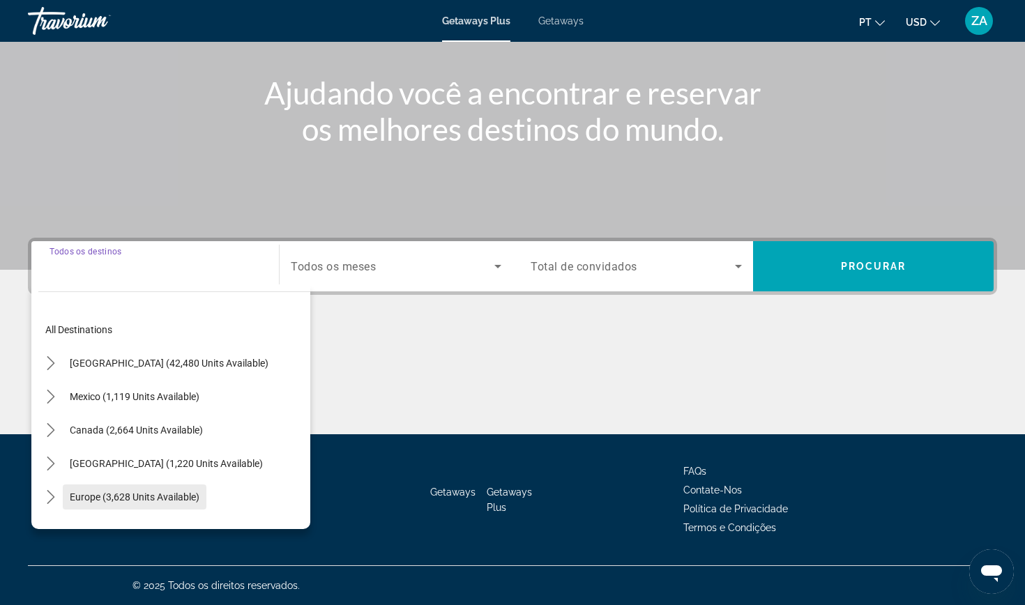
click at [113, 484] on span "Select destination: Europe (3,628 units available)" at bounding box center [135, 496] width 144 height 33
type input "**********"
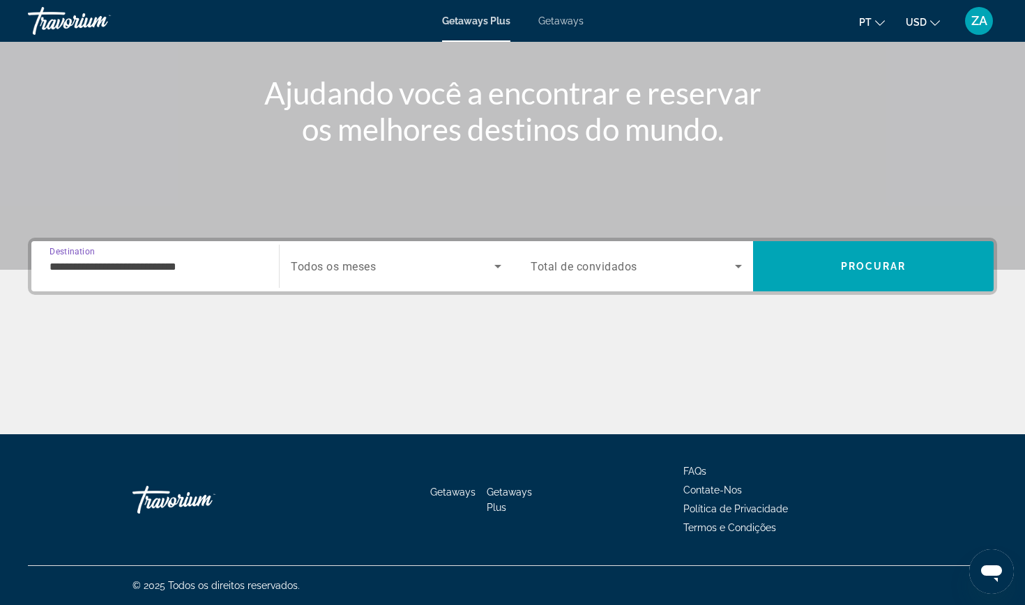
click at [372, 268] on span "Todos os meses" at bounding box center [333, 266] width 85 height 13
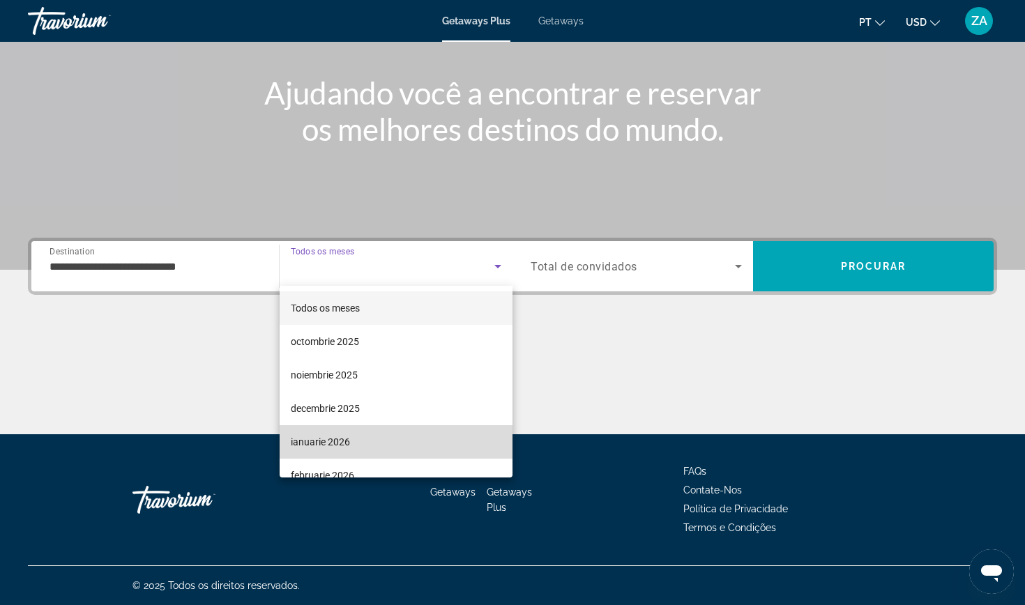
click at [347, 437] on span "ianuarie 2026" at bounding box center [320, 442] width 59 height 17
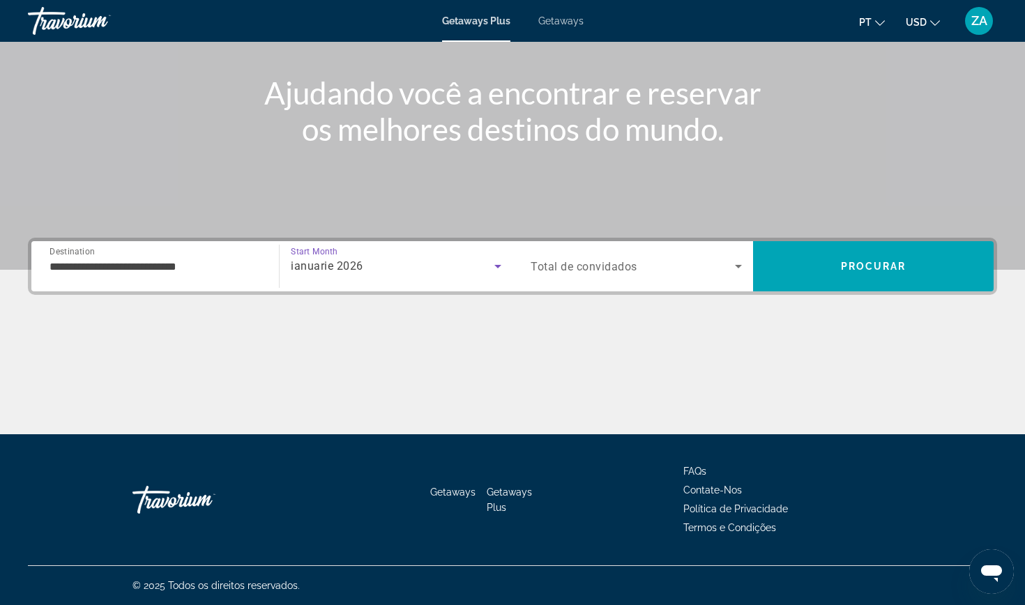
click at [358, 263] on span "ianuarie 2026" at bounding box center [327, 265] width 73 height 13
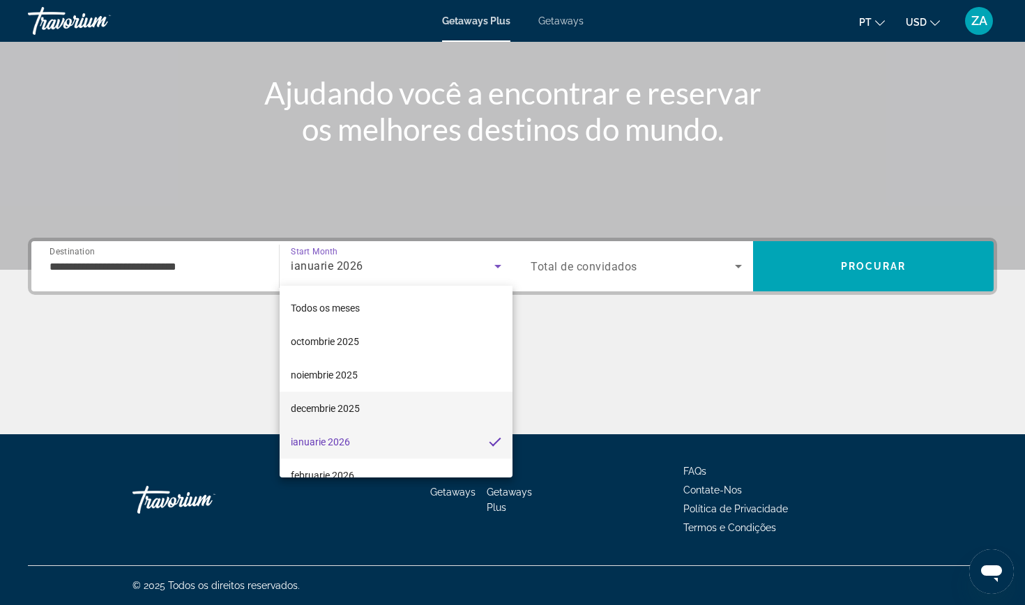
click at [344, 408] on span "decembrie 2025" at bounding box center [325, 408] width 69 height 17
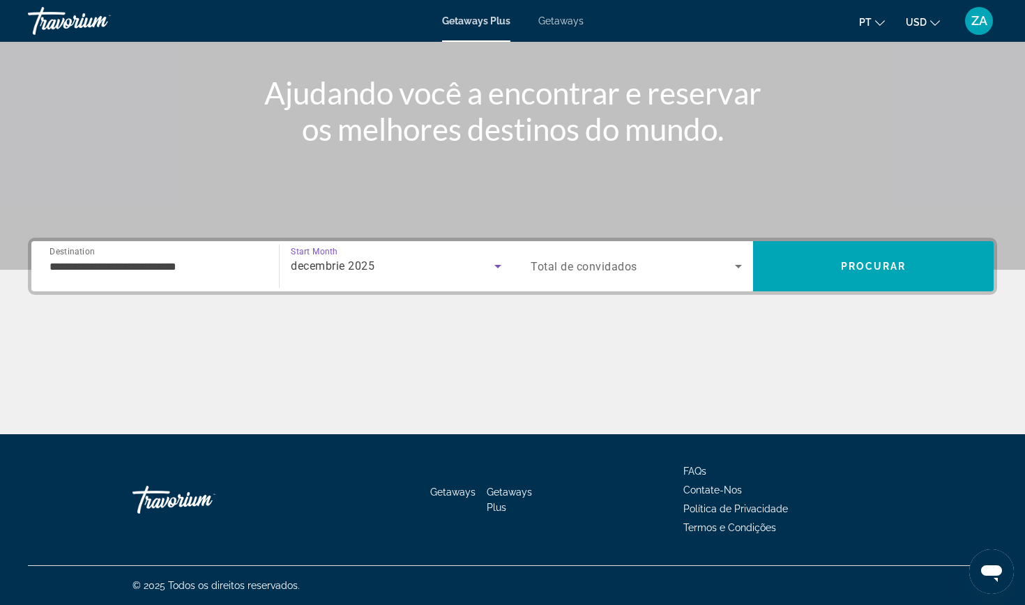
click at [390, 259] on div "decembrie 2025" at bounding box center [393, 266] width 204 height 17
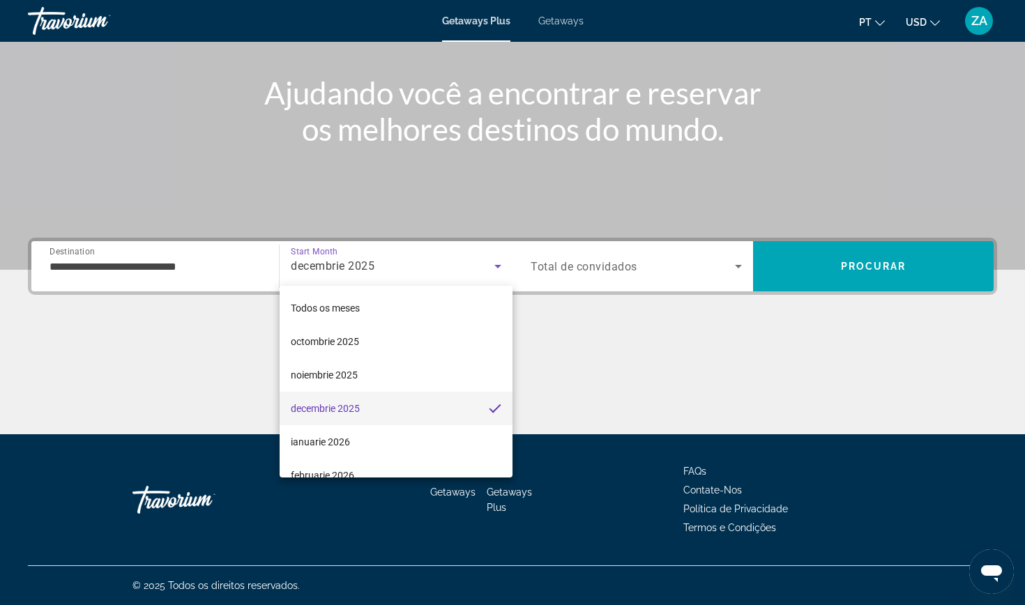
click at [583, 260] on div at bounding box center [512, 302] width 1025 height 605
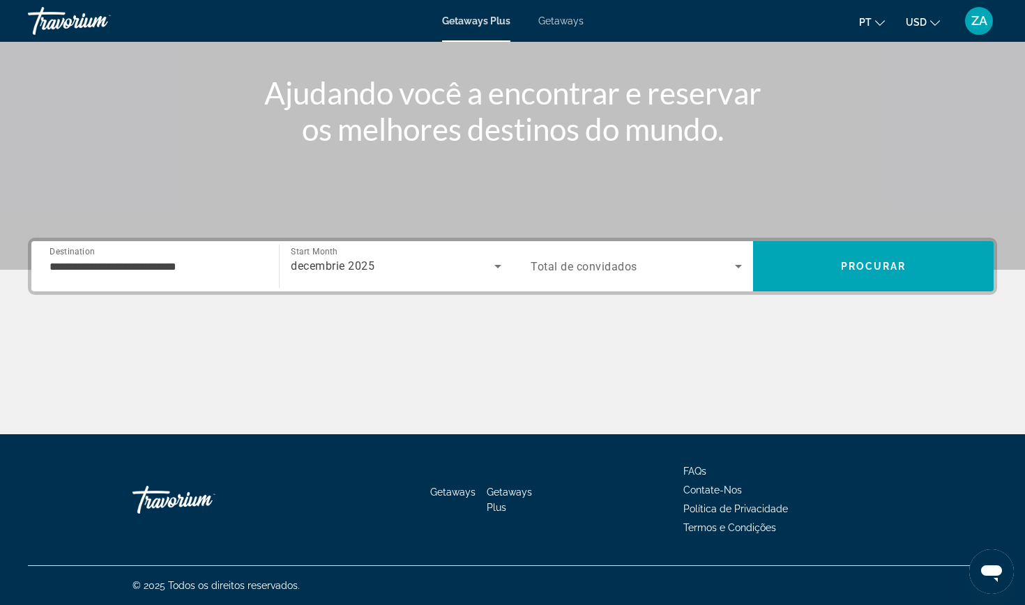
click at [587, 266] on span "Total de convidados" at bounding box center [584, 266] width 107 height 13
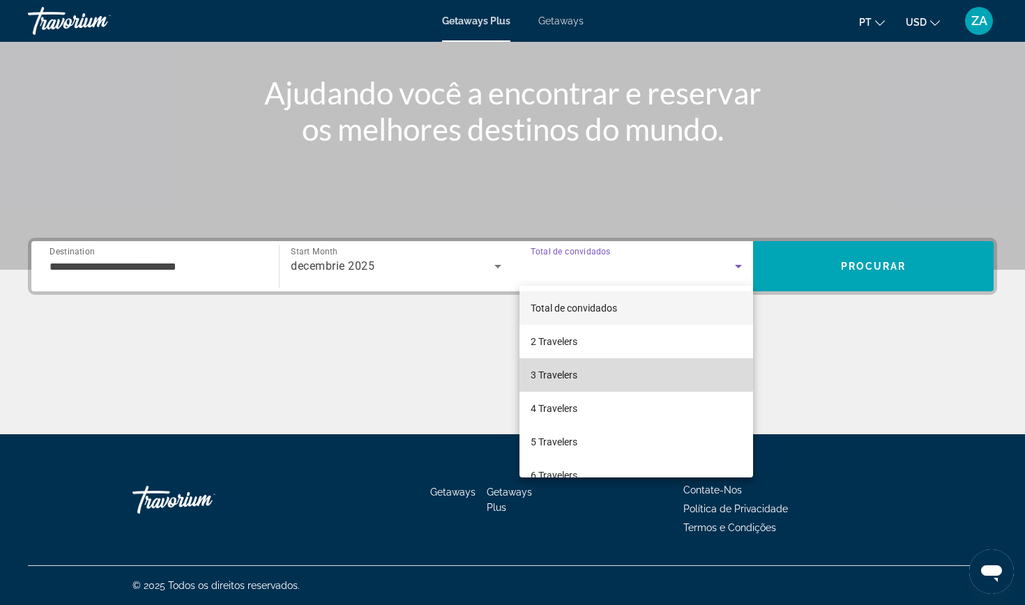
click at [561, 372] on span "3 Travelers" at bounding box center [554, 375] width 47 height 17
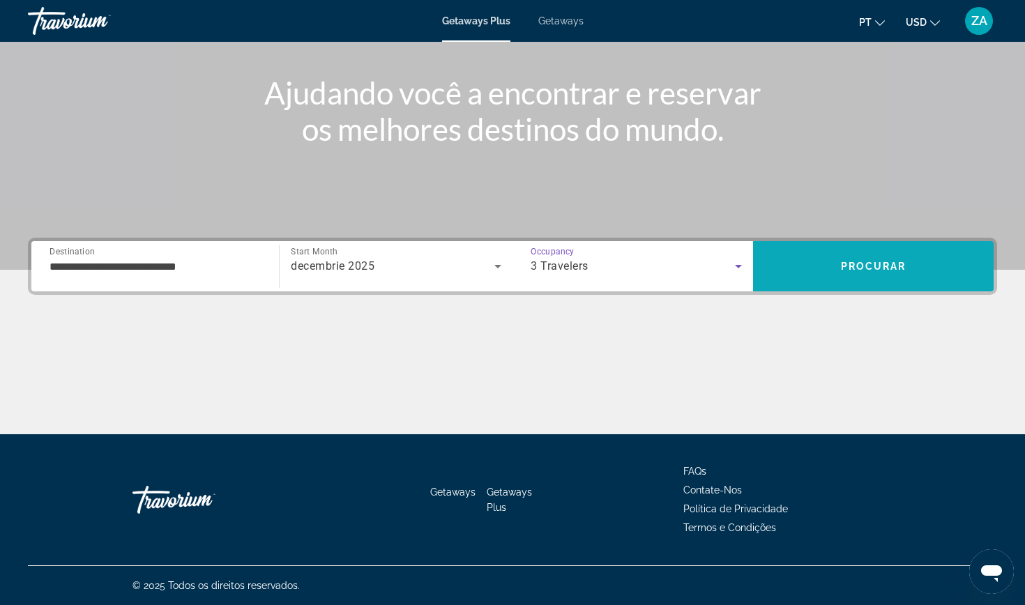
click at [877, 257] on span "Search" at bounding box center [873, 266] width 241 height 33
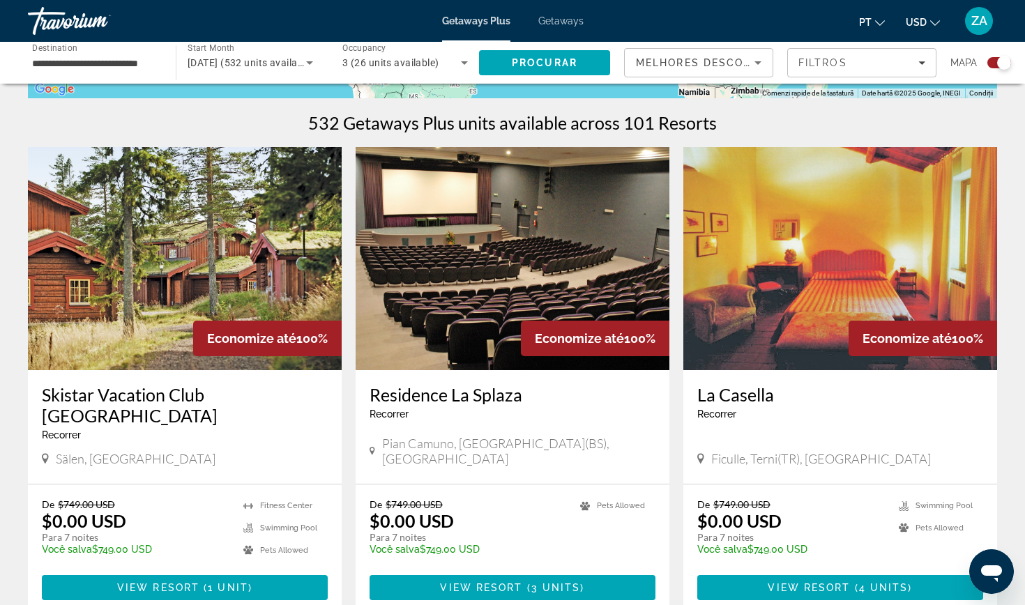
scroll to position [434, 0]
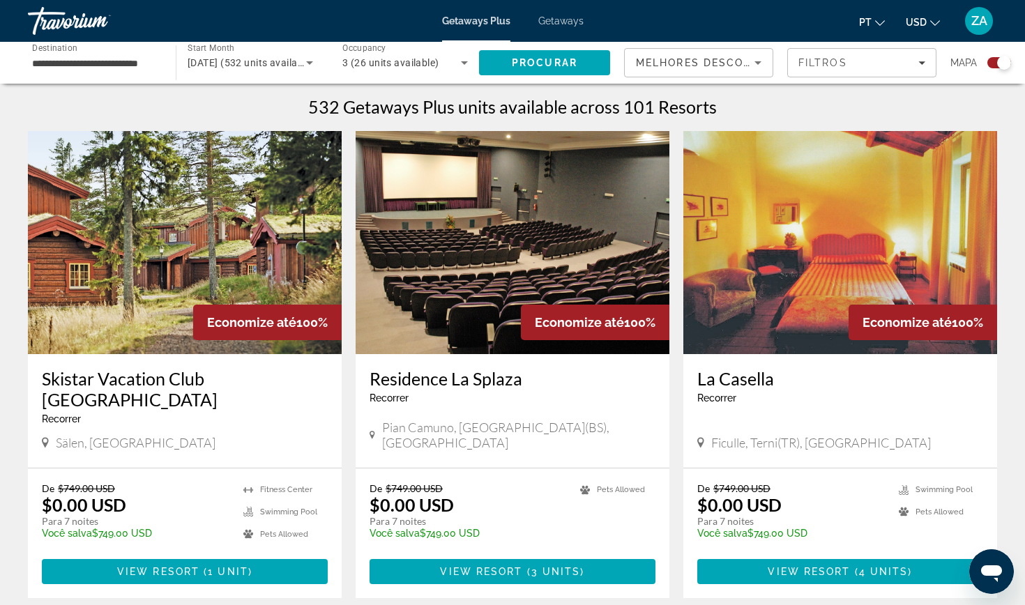
click at [499, 258] on img "Main content" at bounding box center [513, 242] width 314 height 223
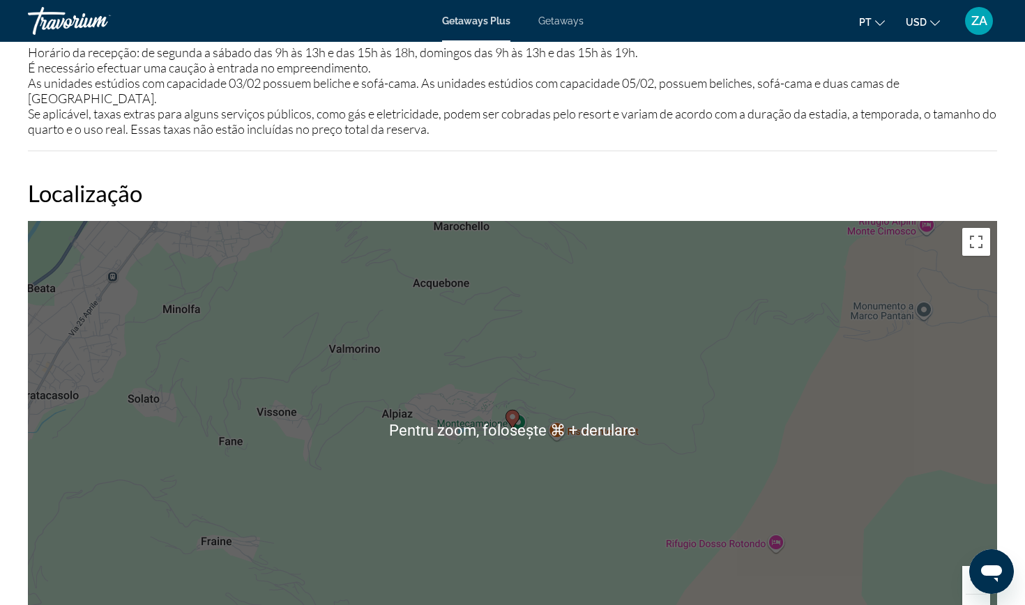
scroll to position [1850, 0]
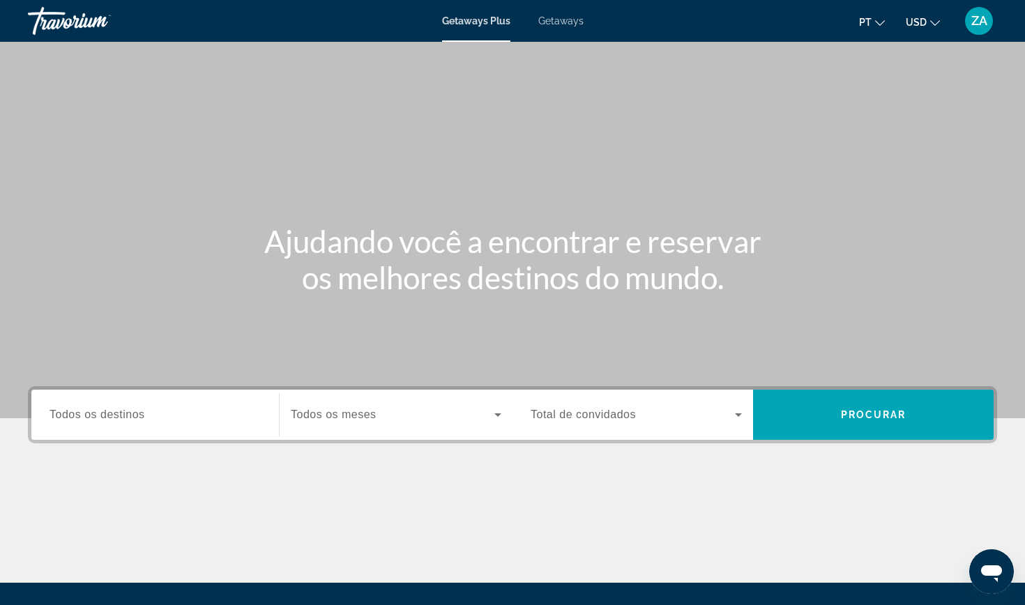
click at [178, 418] on input "Destination Todos os destinos" at bounding box center [155, 415] width 211 height 17
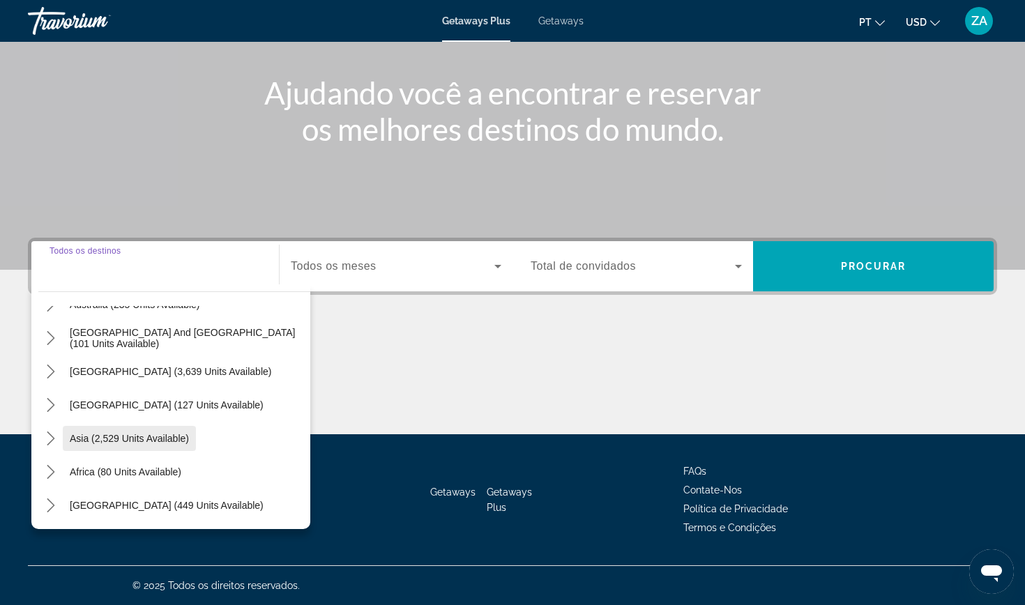
scroll to position [226, 0]
click at [58, 505] on mat-icon "Toggle Middle East (449 units available) submenu" at bounding box center [50, 506] width 24 height 24
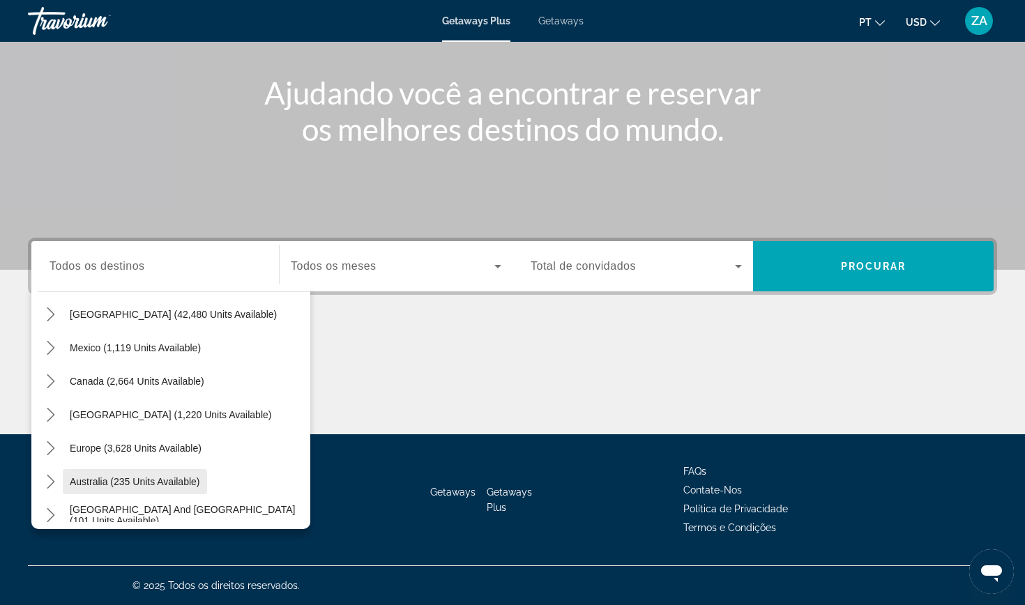
scroll to position [166, 0]
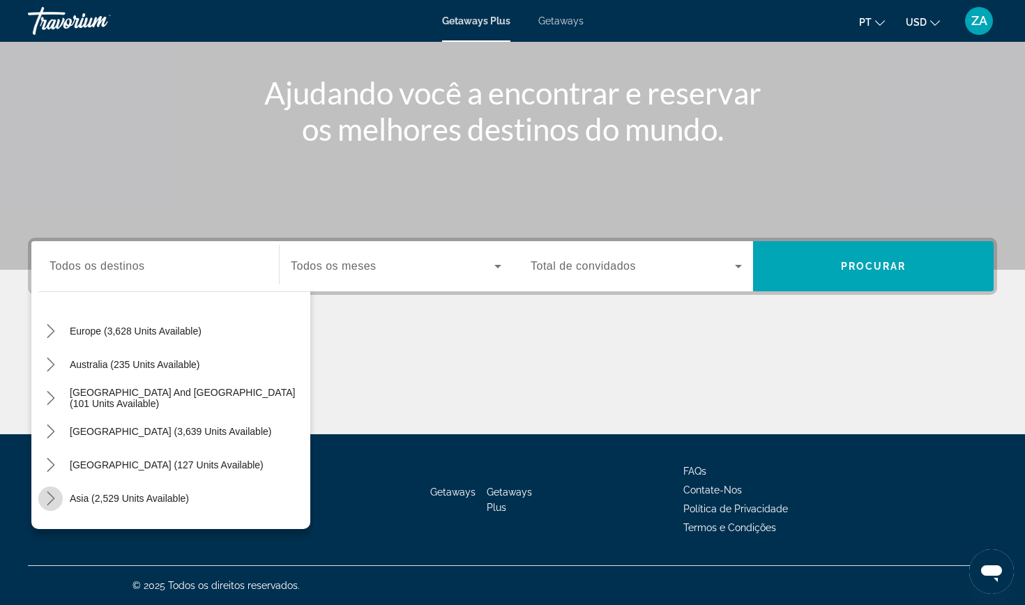
click at [56, 496] on icon "Toggle Asia (2,529 units available) submenu" at bounding box center [51, 499] width 14 height 14
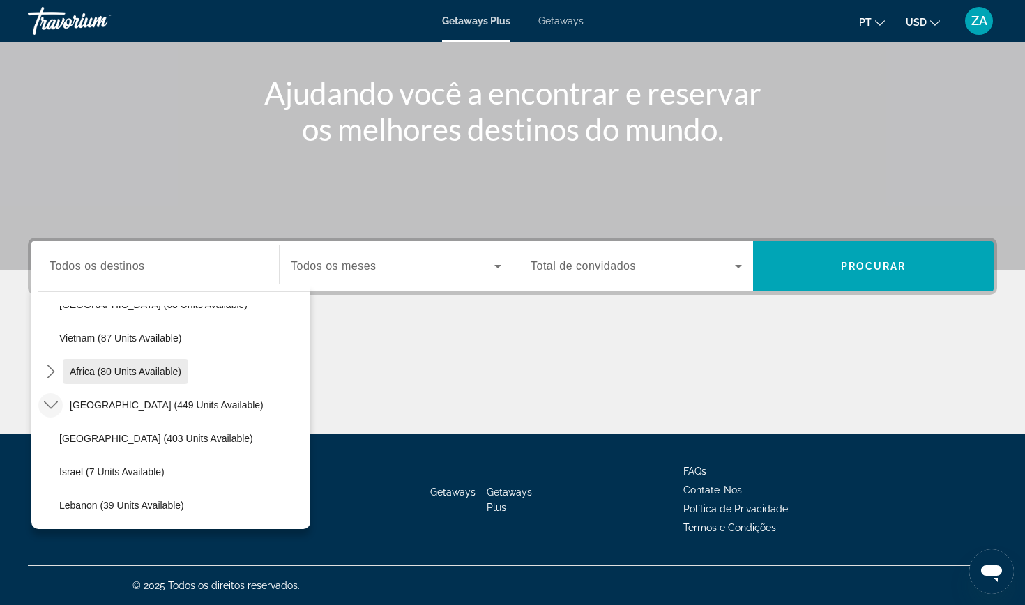
scroll to position [661, 0]
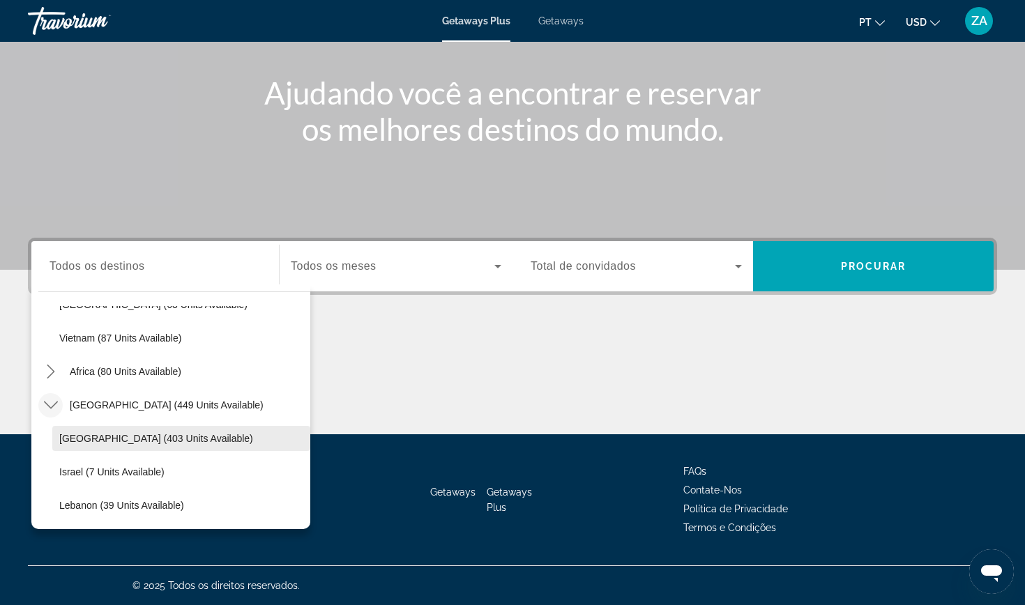
click at [78, 441] on span "Egypt (403 units available)" at bounding box center [156, 438] width 194 height 11
type input "**********"
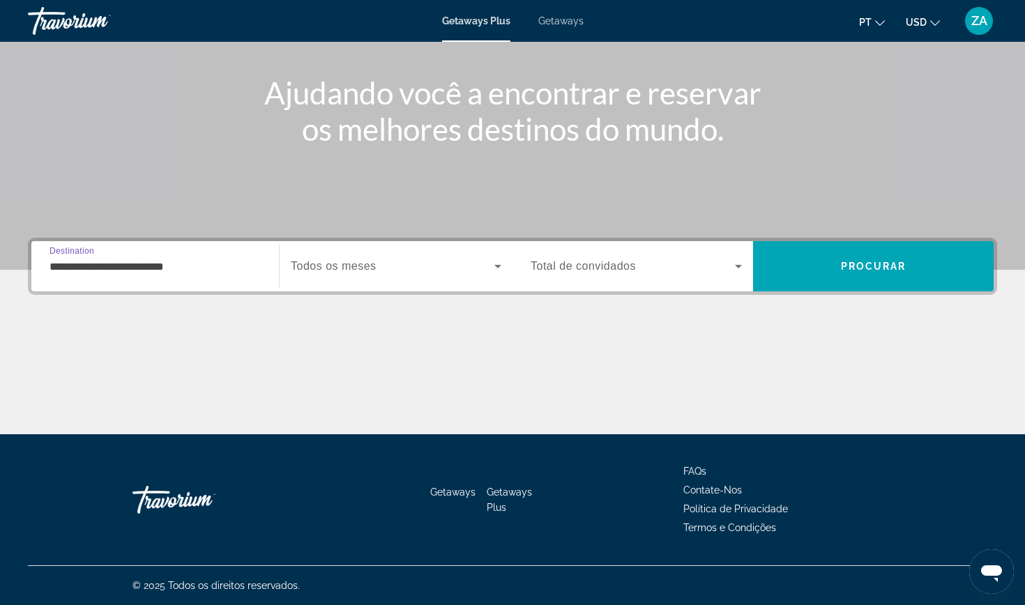
click at [346, 258] on span "Search widget" at bounding box center [393, 266] width 204 height 17
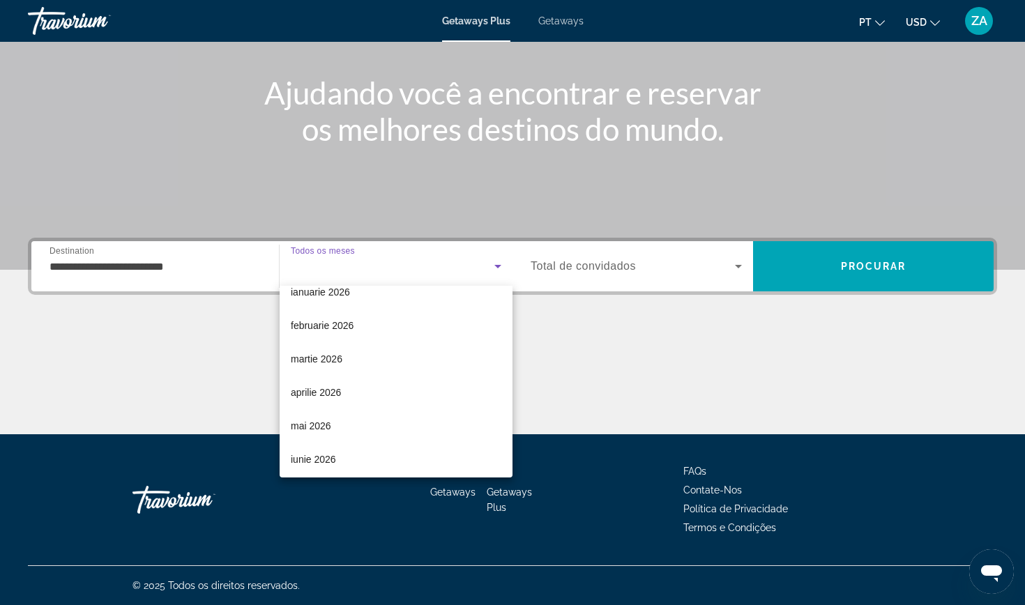
scroll to position [156, 0]
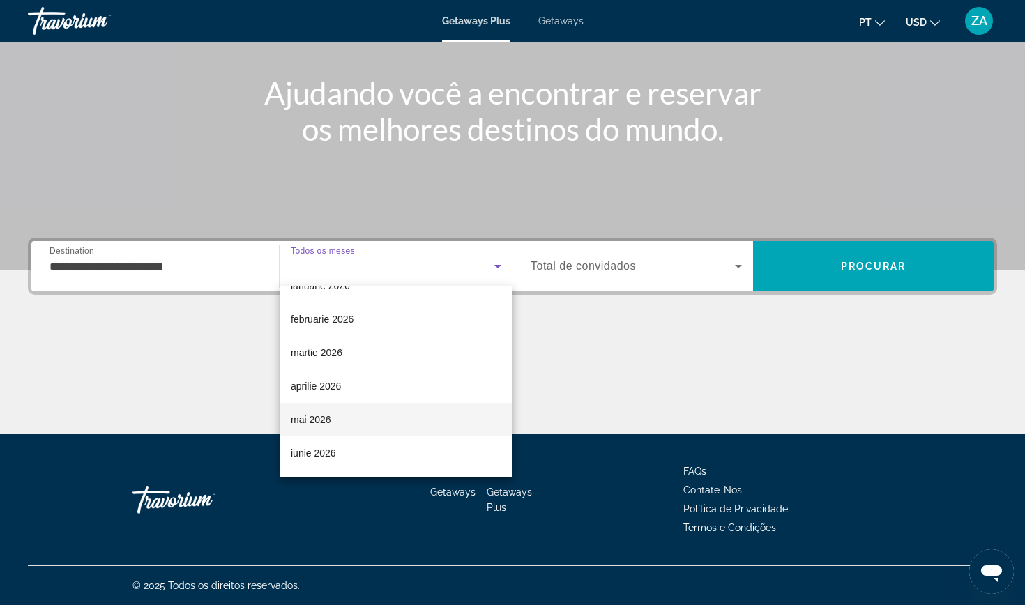
click at [328, 418] on span "mai 2026" at bounding box center [311, 419] width 40 height 17
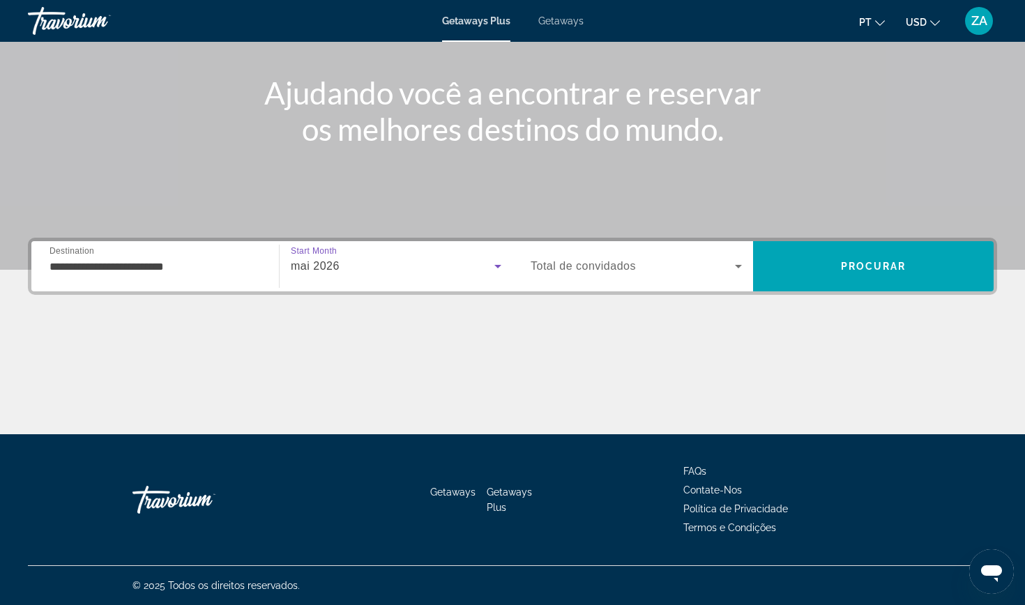
click at [617, 254] on div "Search widget" at bounding box center [636, 266] width 211 height 39
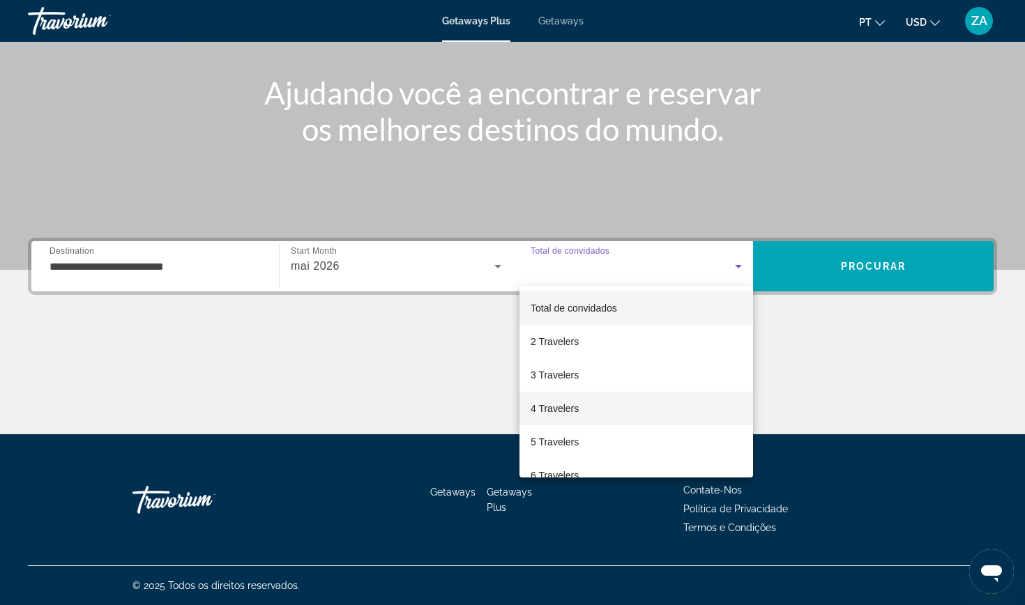
click at [544, 406] on span "4 Travelers" at bounding box center [555, 408] width 48 height 17
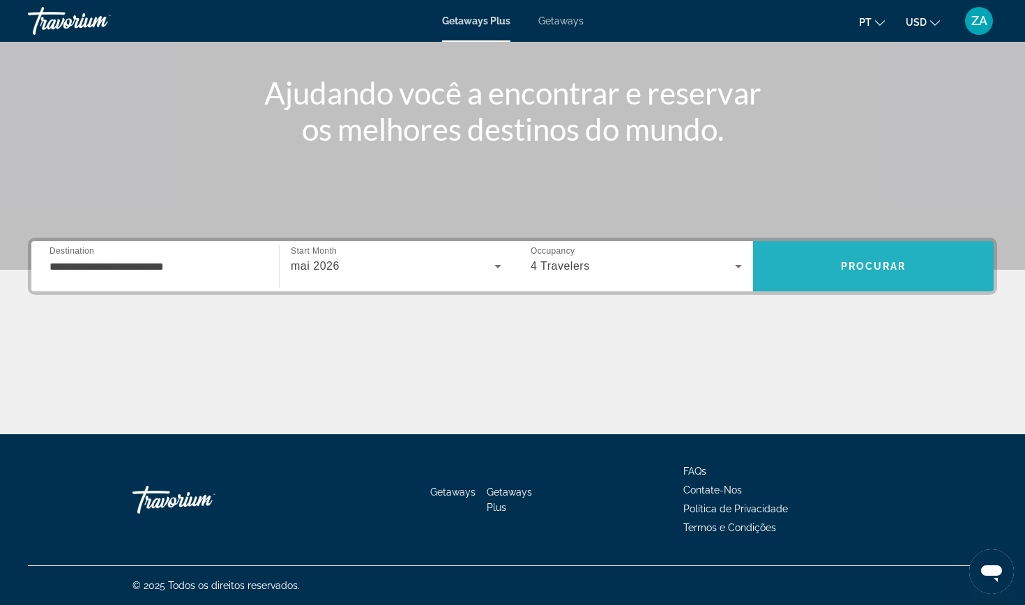
click at [878, 259] on span "Search" at bounding box center [873, 266] width 241 height 33
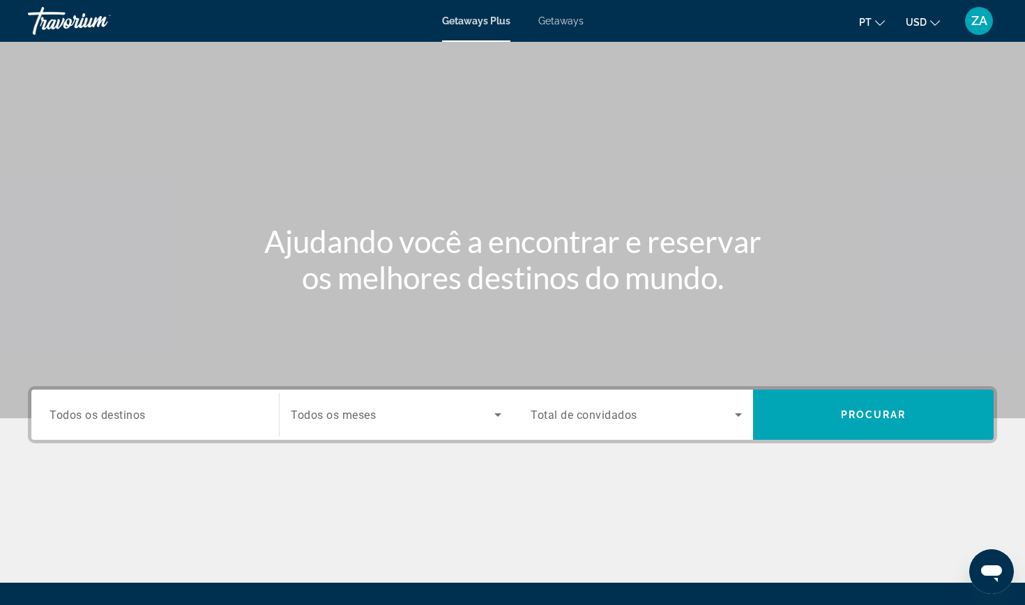
click at [113, 409] on span "Todos os destinos" at bounding box center [98, 414] width 96 height 13
click at [113, 409] on input "Destination Todos os destinos" at bounding box center [155, 415] width 211 height 17
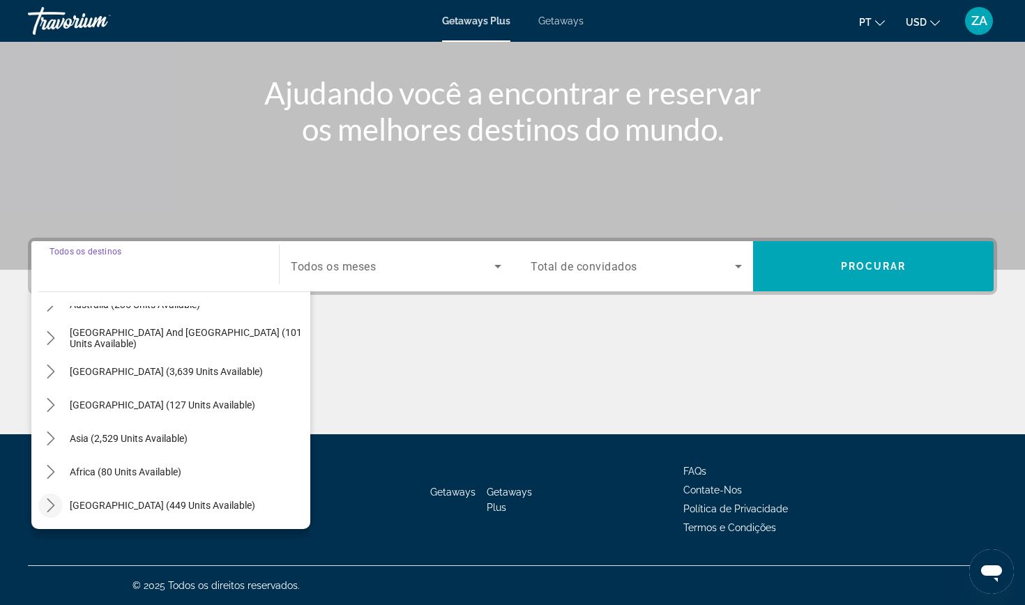
scroll to position [149, 0]
click at [51, 504] on icon "Toggle Middle East (449 units available) submenu" at bounding box center [51, 506] width 14 height 14
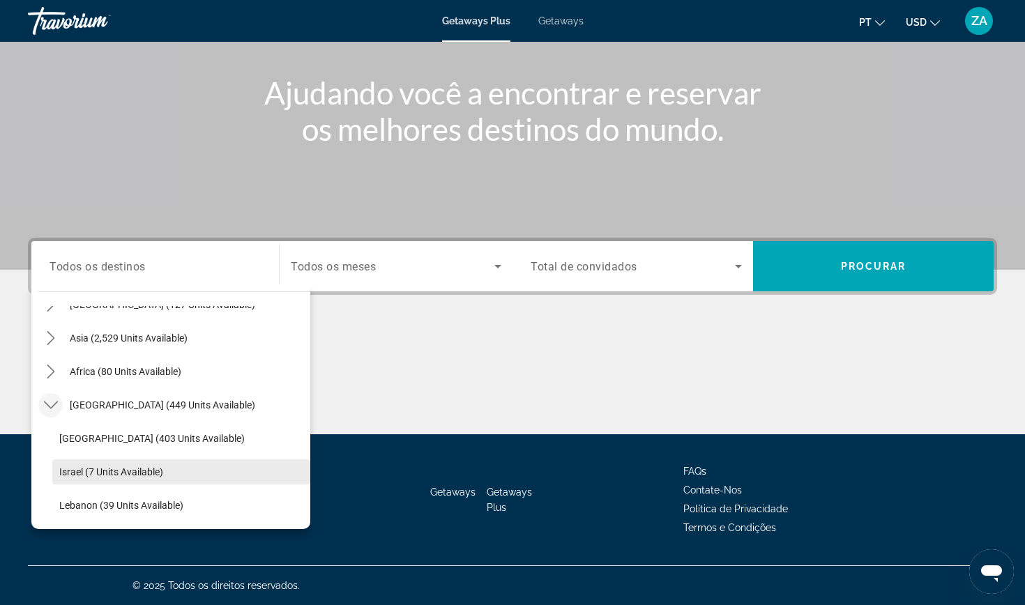
scroll to position [326, 0]
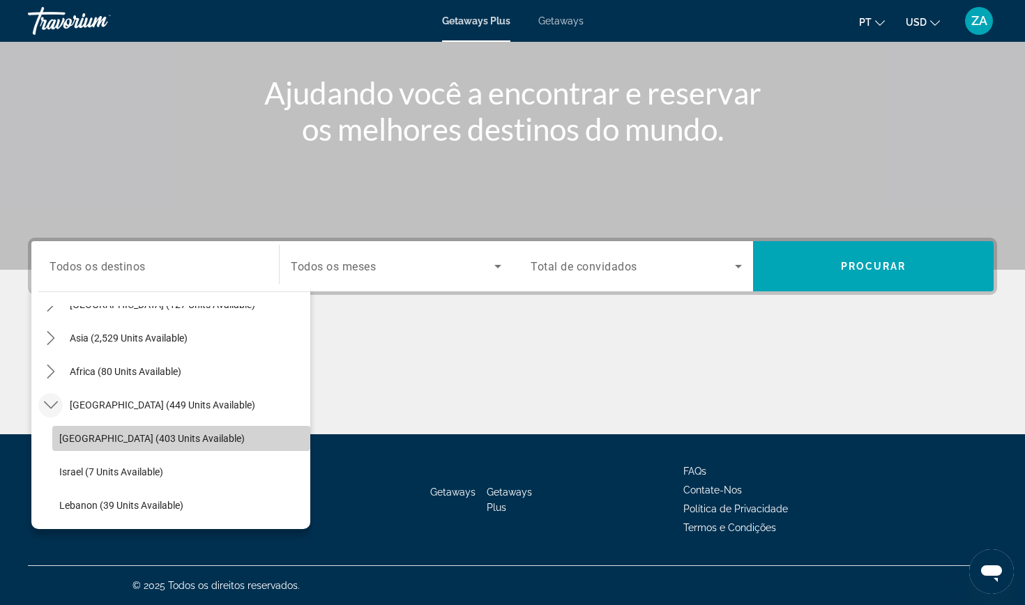
click at [82, 430] on span "Select destination: Egypt (403 units available)" at bounding box center [181, 438] width 258 height 33
type input "**********"
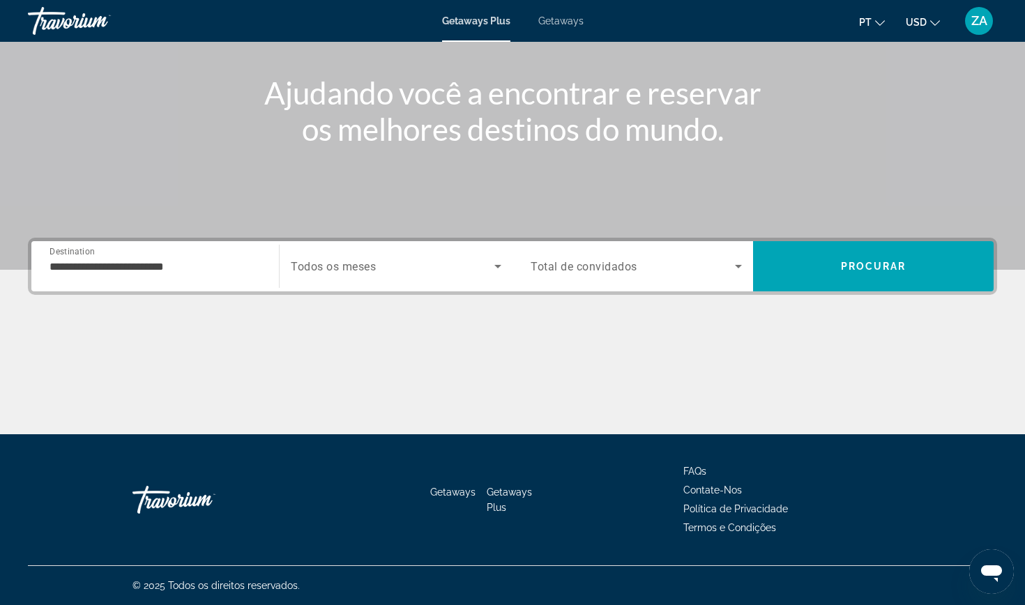
click at [393, 253] on div "Search widget" at bounding box center [396, 266] width 211 height 39
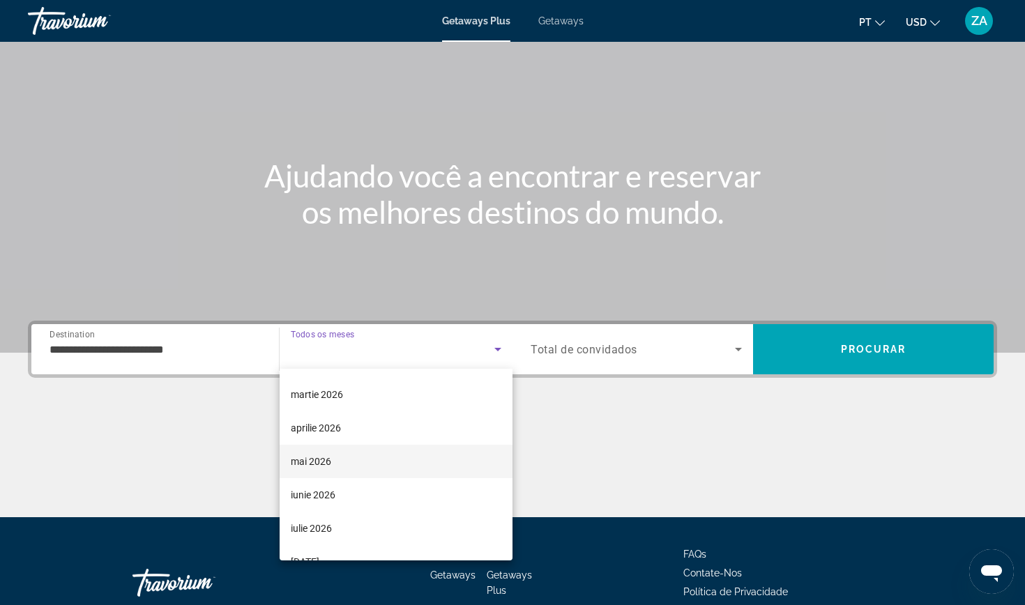
scroll to position [192, 0]
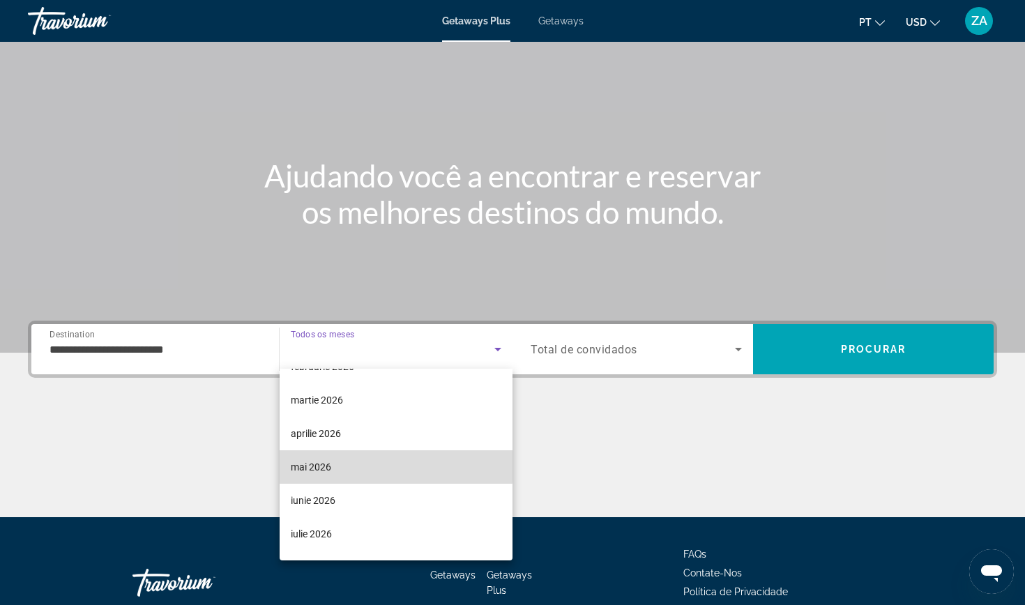
click at [299, 464] on span "mai 2026" at bounding box center [311, 467] width 40 height 17
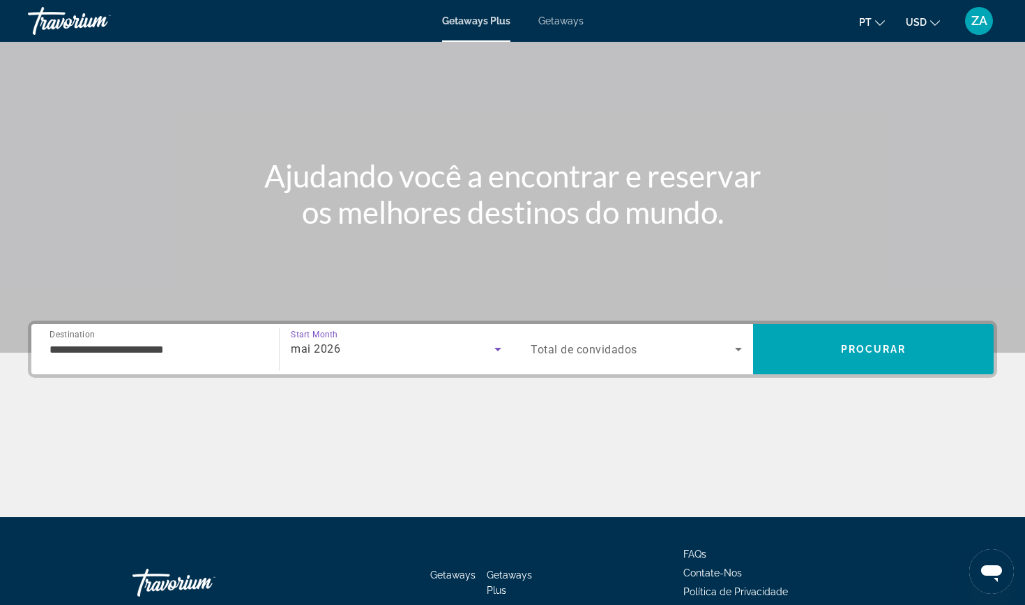
click at [562, 347] on span "Total de convidados" at bounding box center [584, 349] width 107 height 13
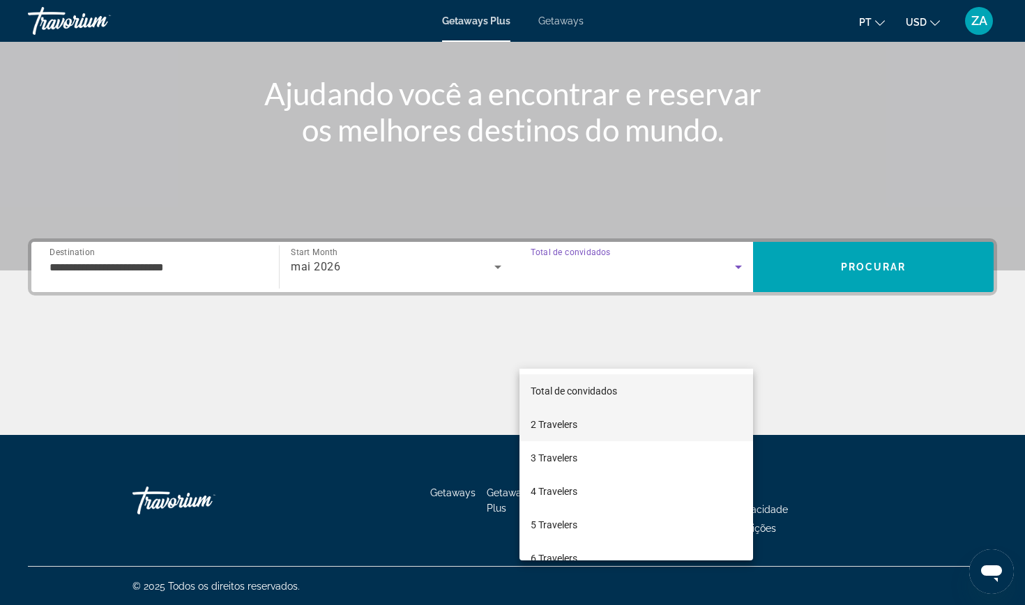
scroll to position [149, 0]
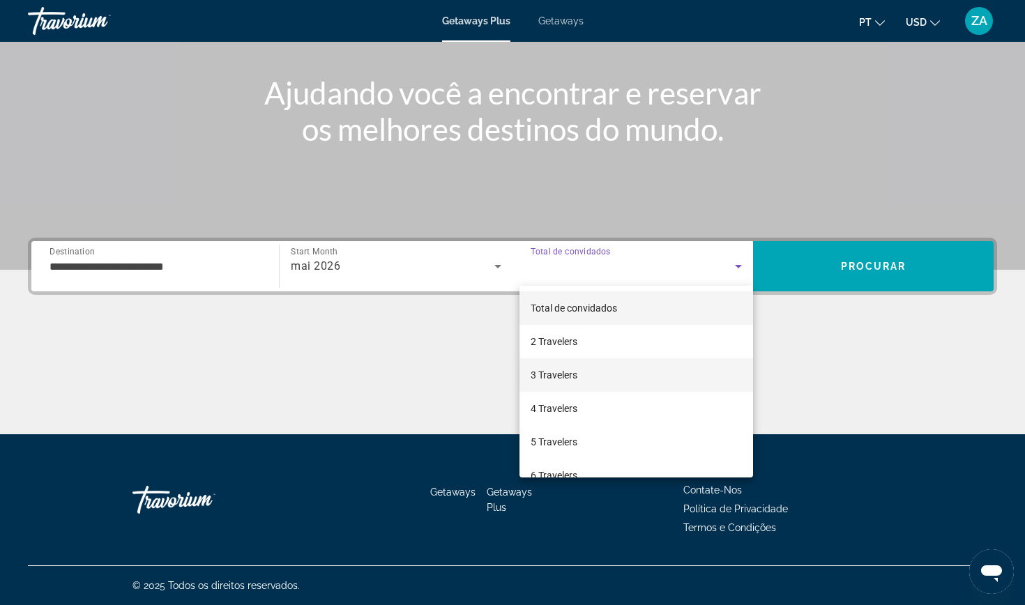
click at [551, 377] on span "3 Travelers" at bounding box center [554, 375] width 47 height 17
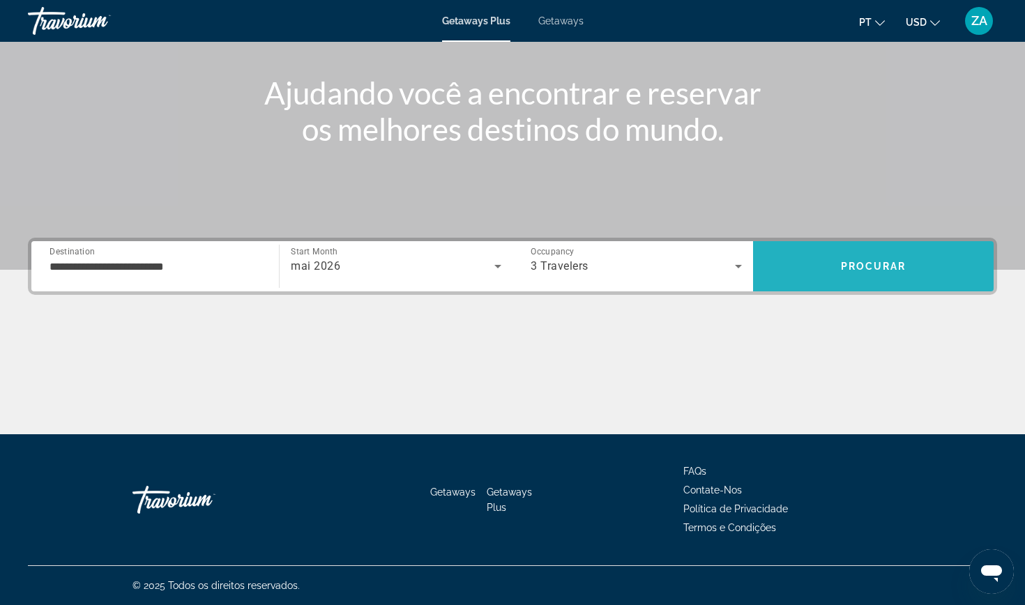
click at [909, 257] on span "Search" at bounding box center [873, 266] width 241 height 33
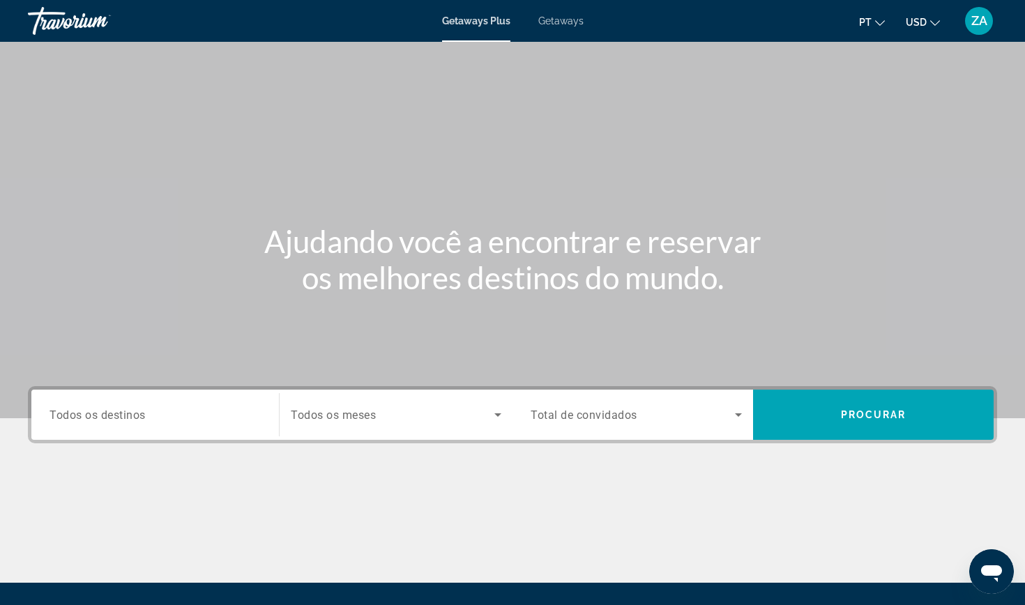
click at [134, 418] on span "Todos os destinos" at bounding box center [98, 414] width 96 height 13
click at [134, 418] on input "Destination Todos os destinos" at bounding box center [155, 415] width 211 height 17
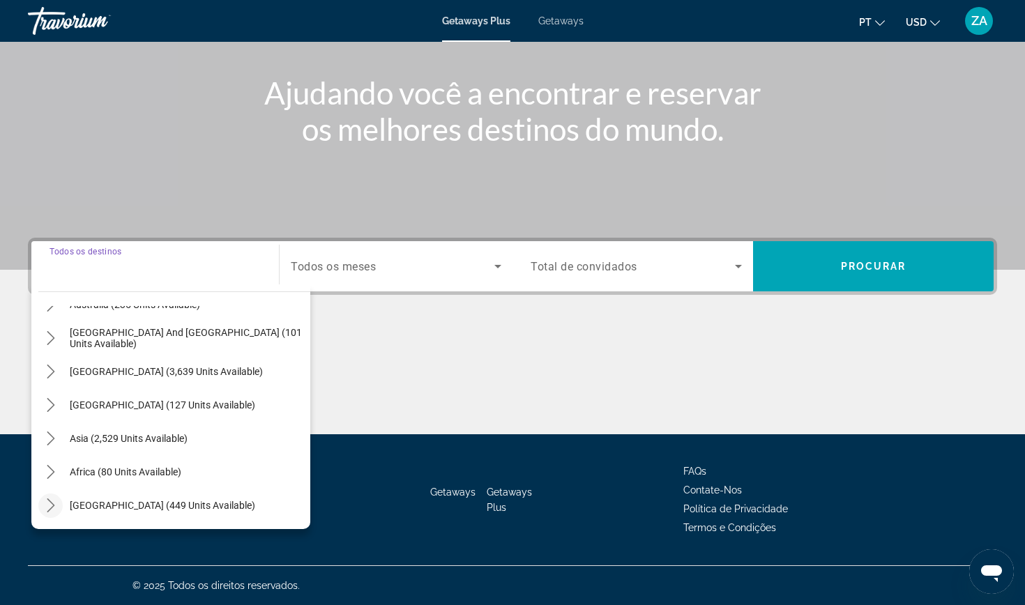
scroll to position [226, 0]
click at [54, 498] on mat-icon "Toggle Middle East (449 units available) submenu" at bounding box center [50, 506] width 24 height 24
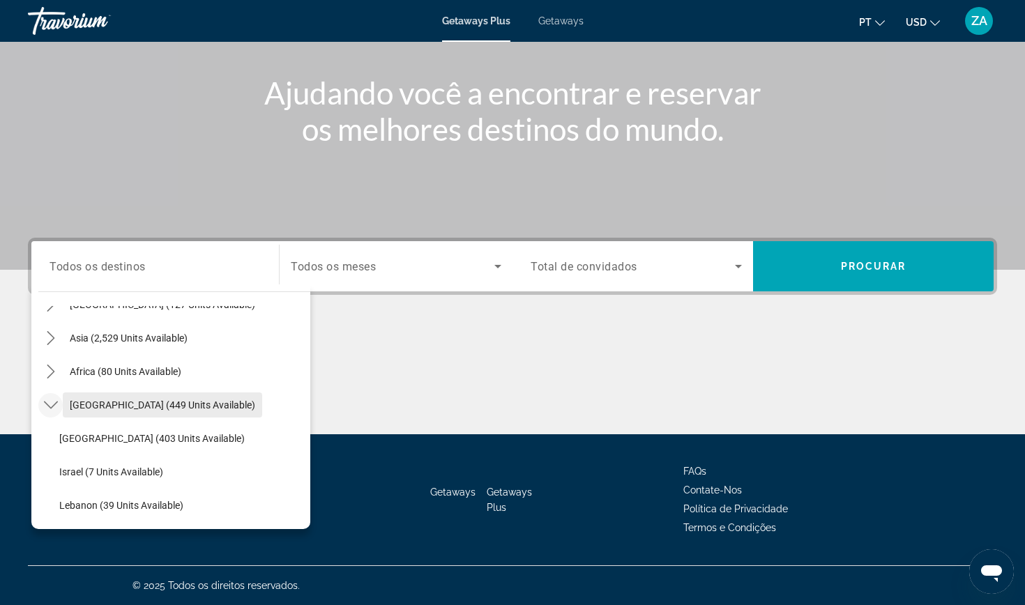
scroll to position [326, 0]
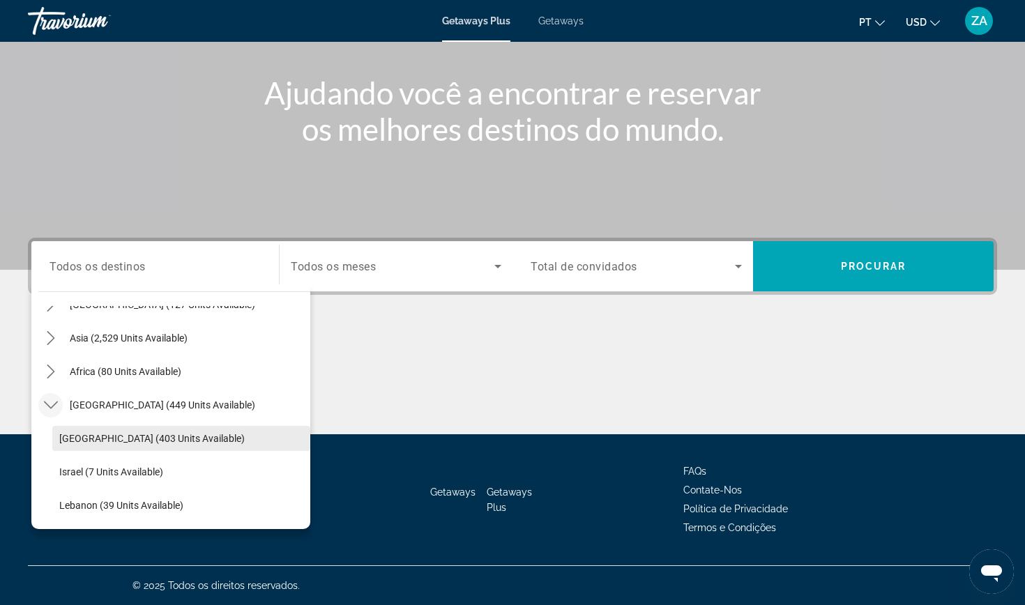
click at [96, 431] on span "Select destination: Egypt (403 units available)" at bounding box center [181, 438] width 258 height 33
type input "**********"
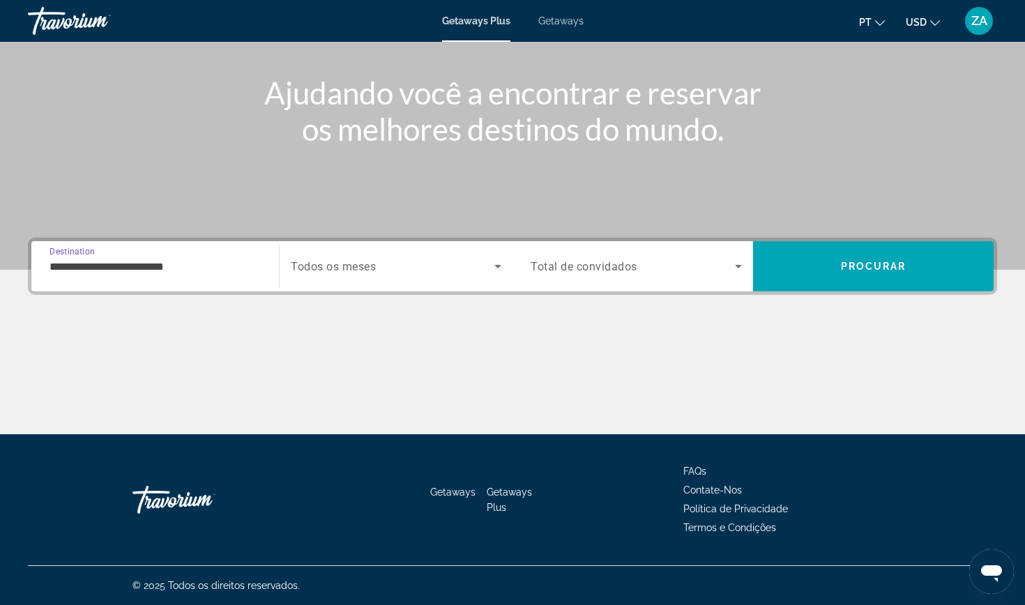
click at [354, 261] on span "Todos os meses" at bounding box center [333, 266] width 85 height 13
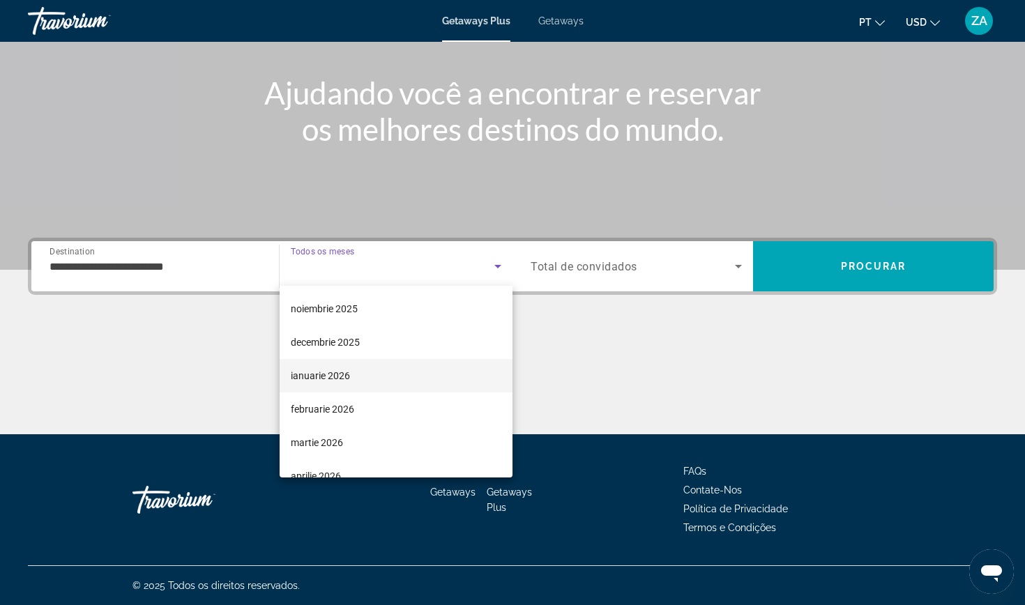
scroll to position [98, 0]
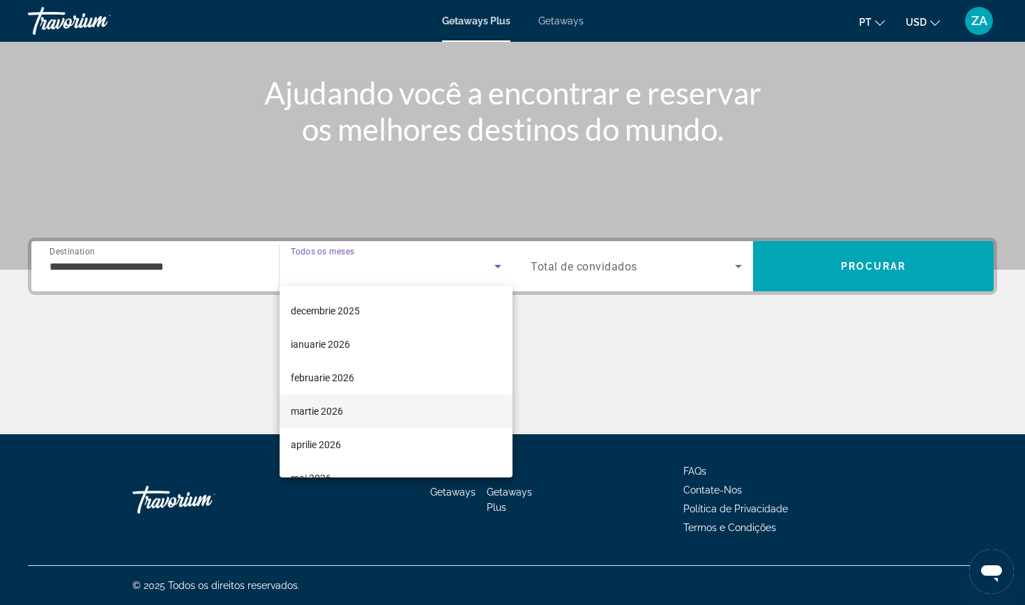
click at [333, 405] on span "martie 2026" at bounding box center [317, 411] width 52 height 17
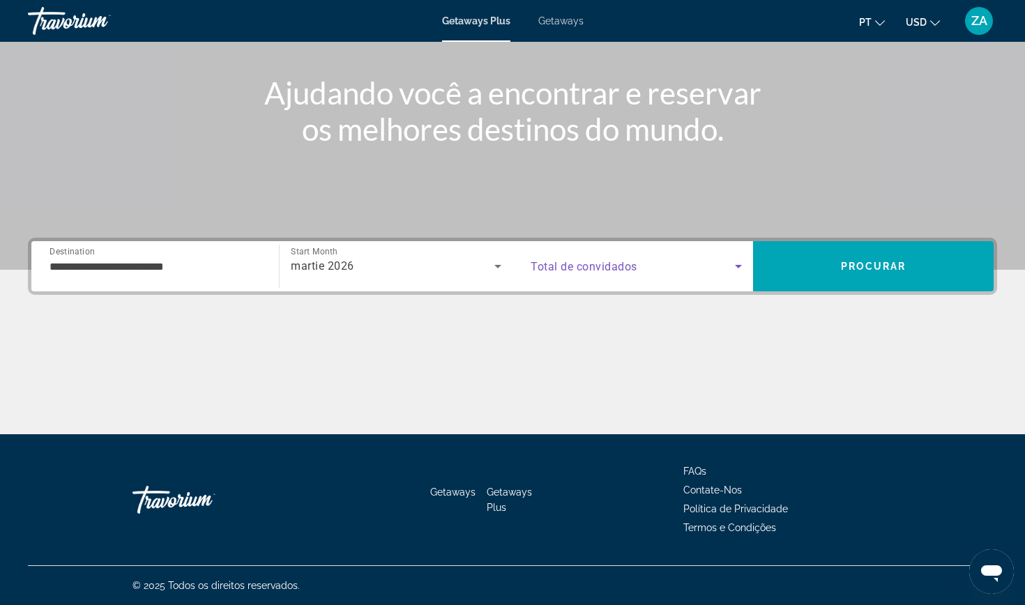
click at [593, 259] on span "Search widget" at bounding box center [633, 266] width 204 height 17
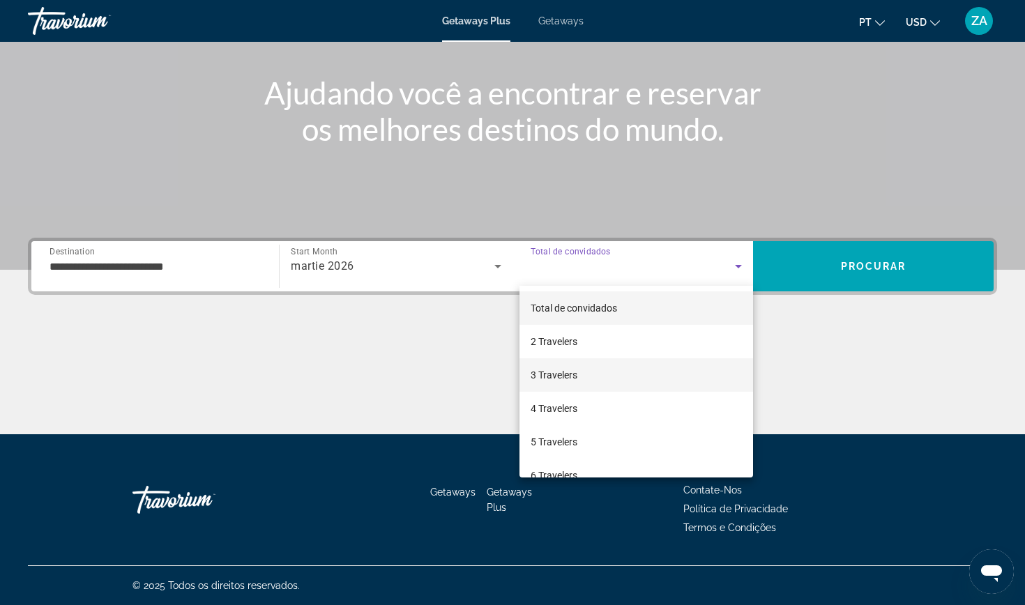
click at [561, 371] on span "3 Travelers" at bounding box center [554, 375] width 47 height 17
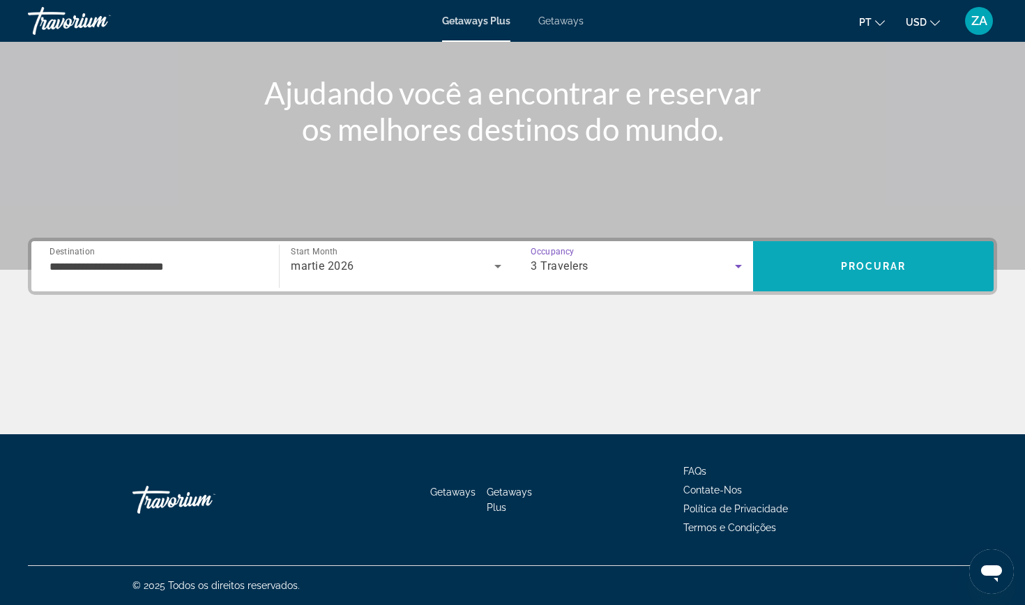
click at [801, 265] on span "Search" at bounding box center [873, 266] width 241 height 33
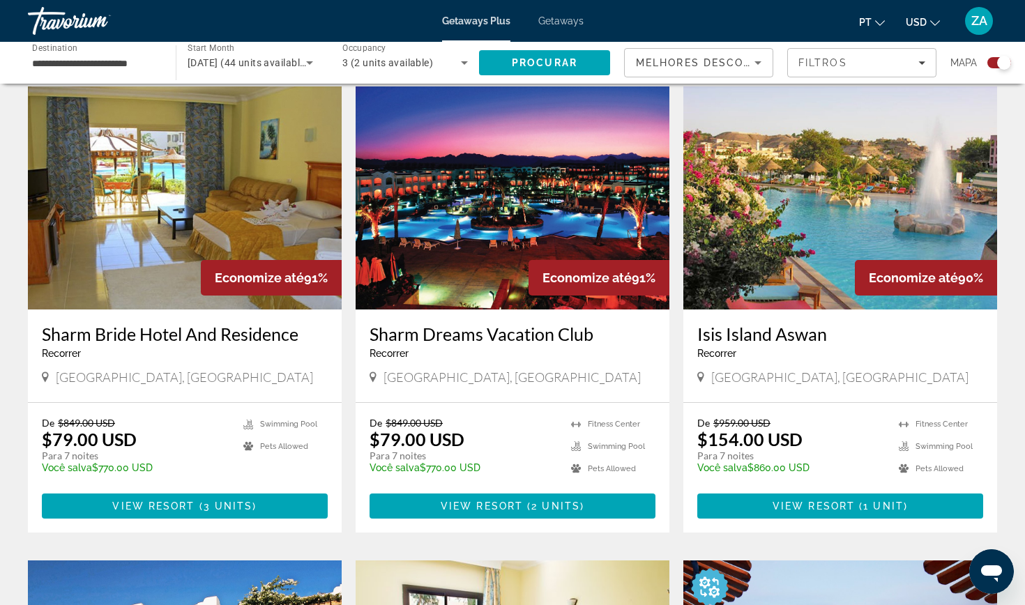
scroll to position [950, 0]
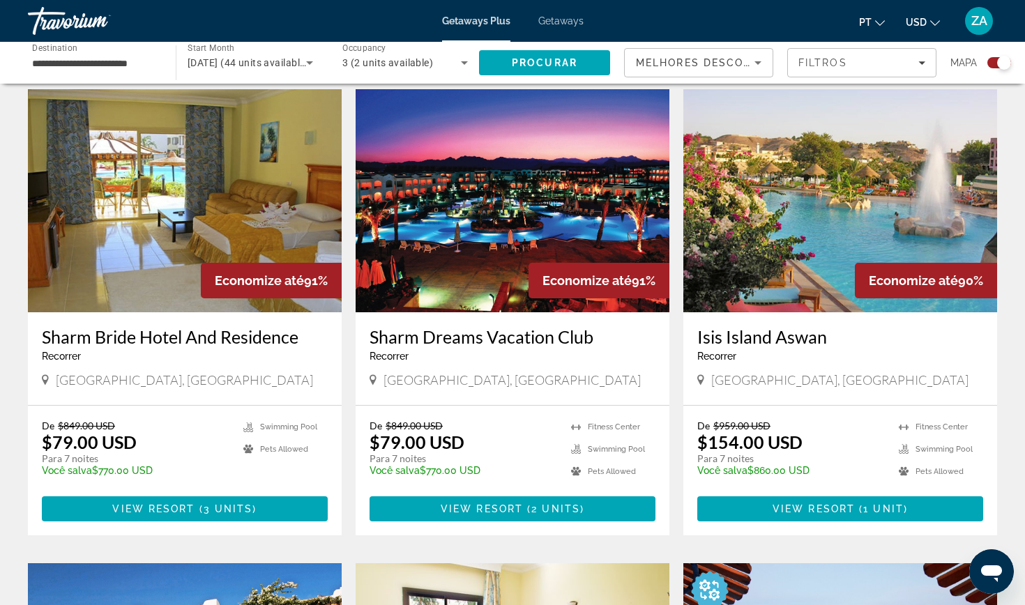
click at [519, 209] on img "Main content" at bounding box center [513, 200] width 314 height 223
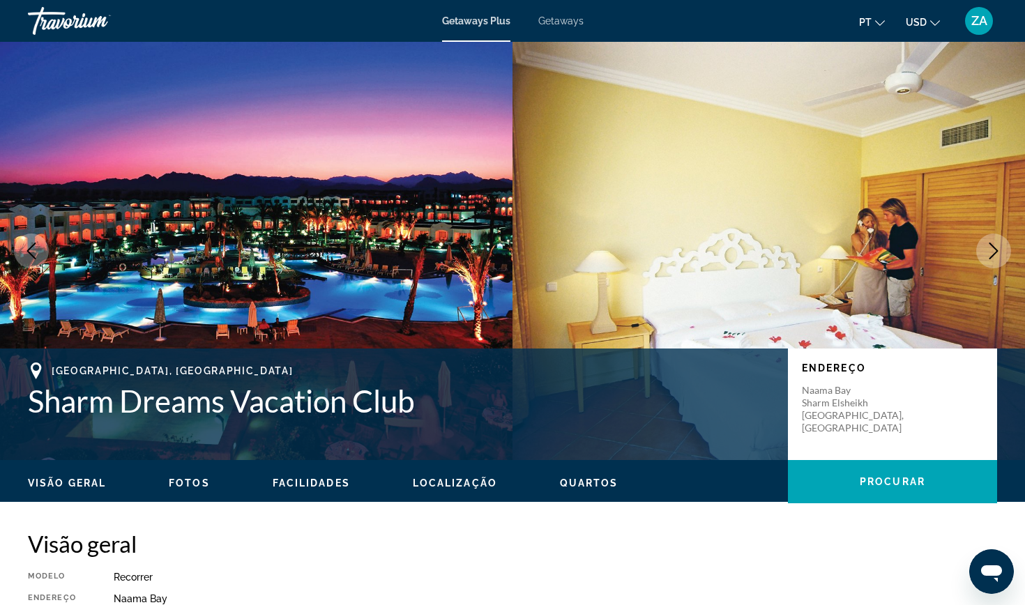
click at [992, 250] on icon "Next image" at bounding box center [993, 251] width 17 height 17
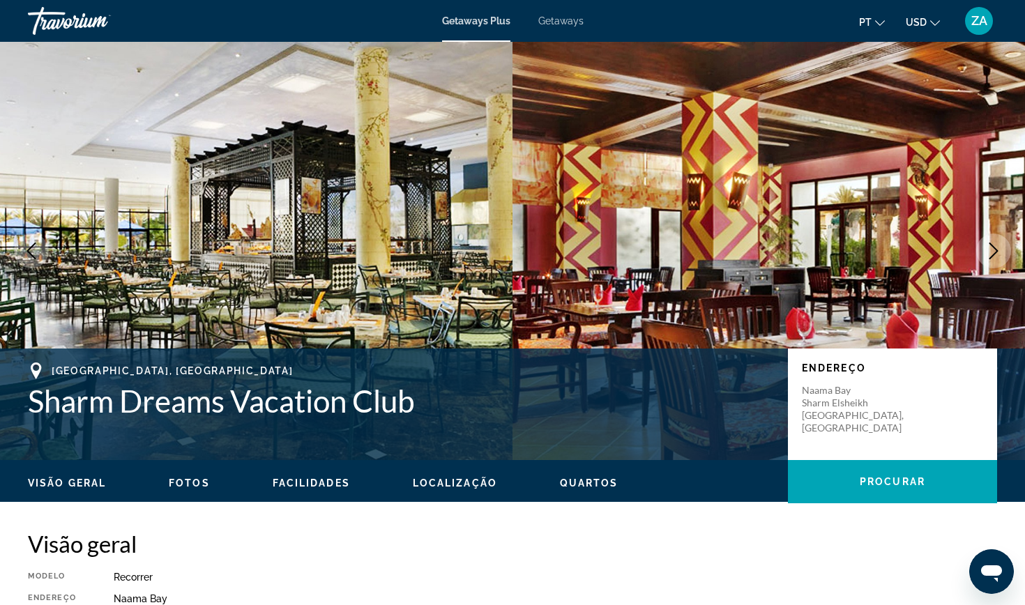
click at [1000, 245] on icon "Next image" at bounding box center [993, 251] width 17 height 17
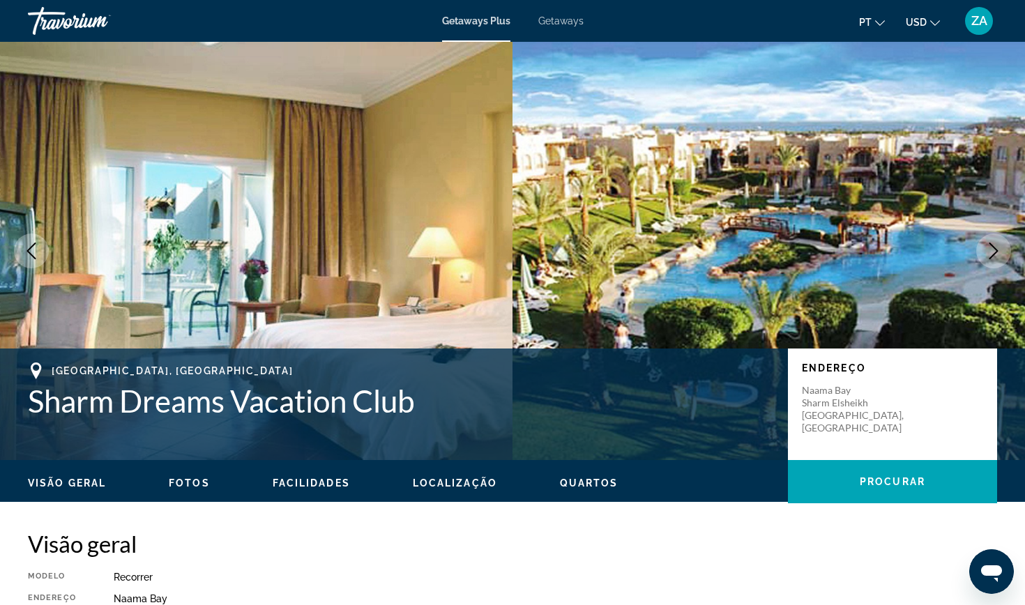
click at [1000, 245] on icon "Next image" at bounding box center [993, 251] width 17 height 17
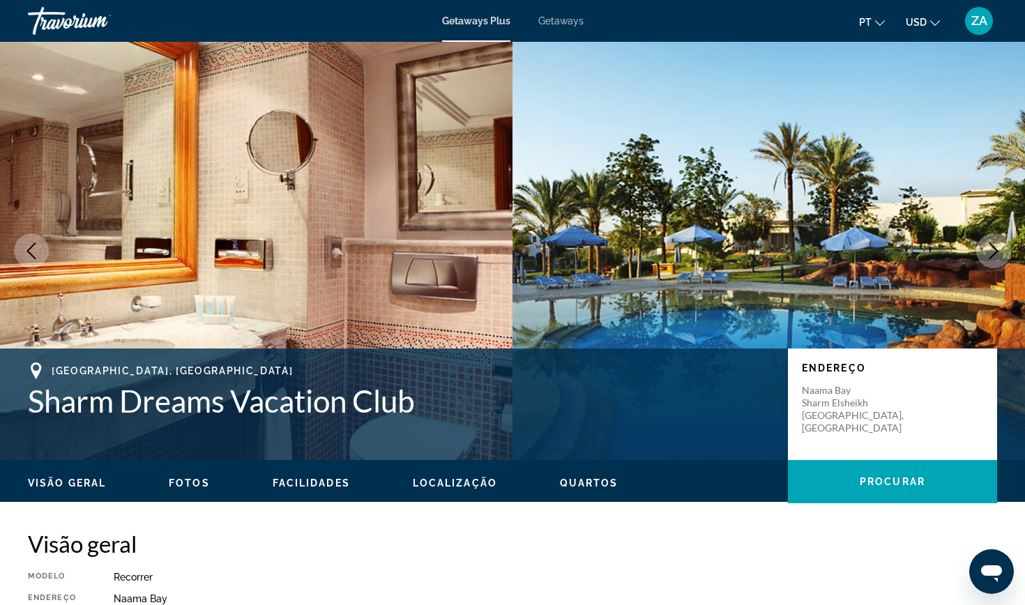
click at [1000, 245] on icon "Next image" at bounding box center [993, 251] width 17 height 17
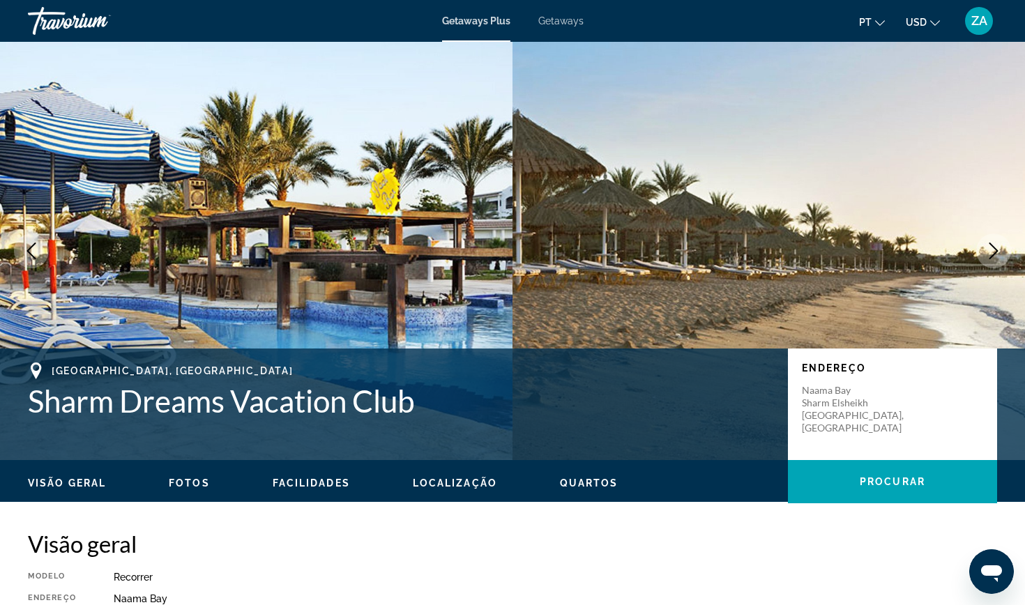
scroll to position [11, 0]
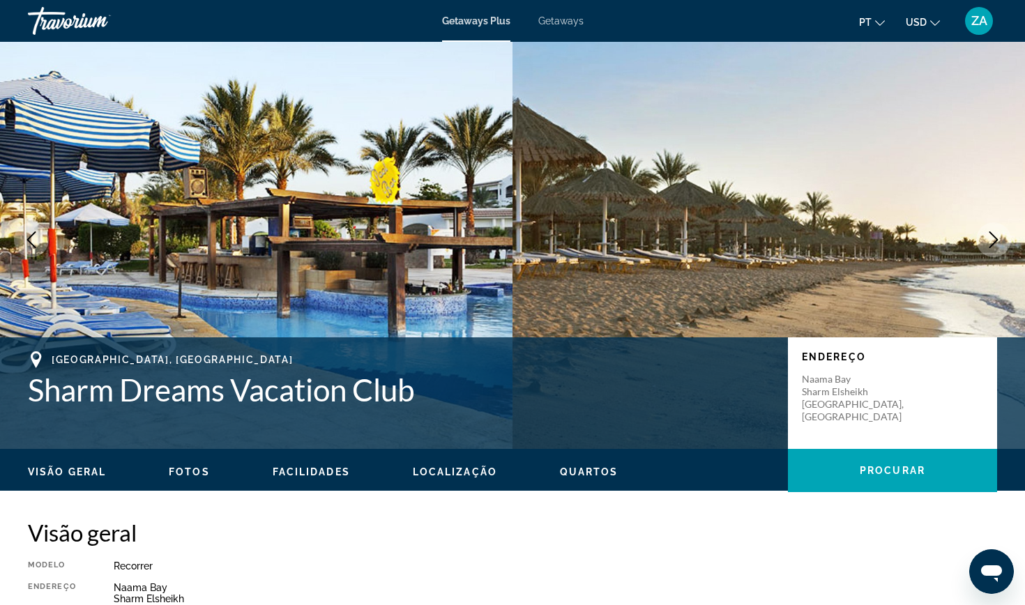
click at [992, 236] on icon "Next image" at bounding box center [993, 239] width 17 height 17
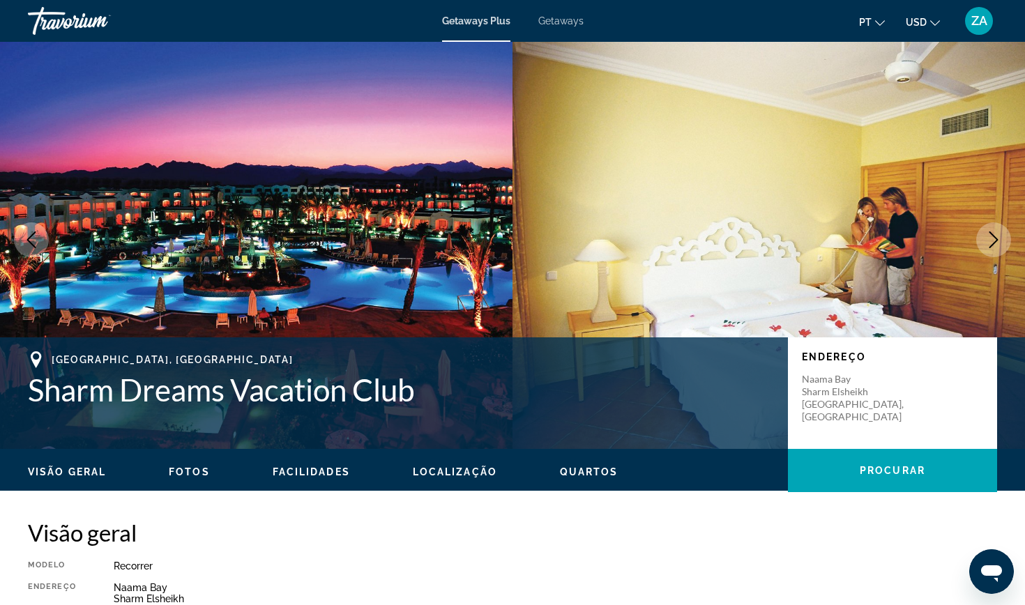
click at [992, 236] on icon "Next image" at bounding box center [993, 239] width 17 height 17
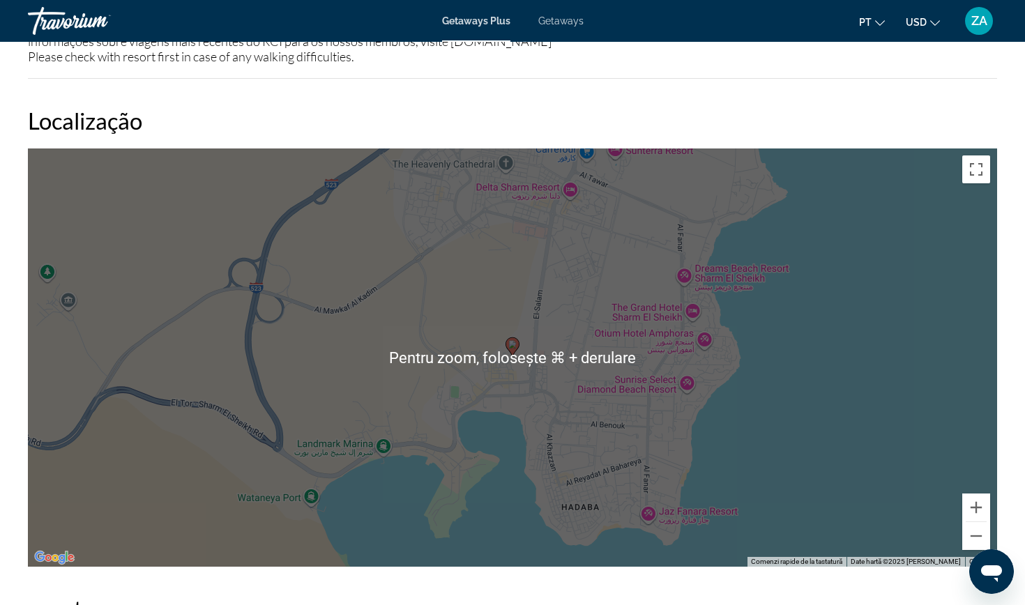
scroll to position [1595, 0]
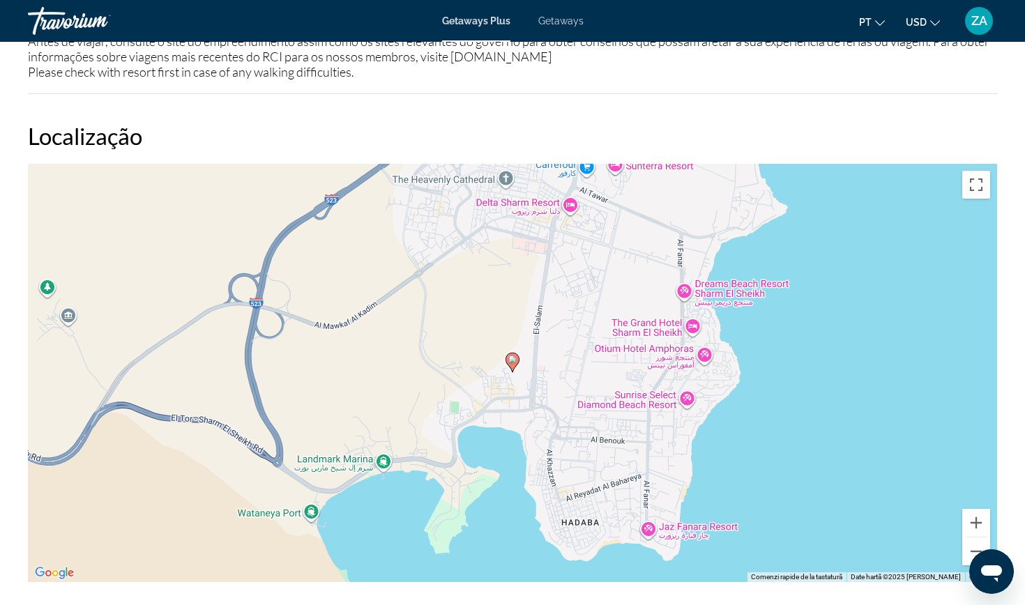
click at [514, 363] on div "Ca să activezi tragerea cu ajutorul tastaturii, apasă Alt + Enter. După activar…" at bounding box center [512, 373] width 969 height 418
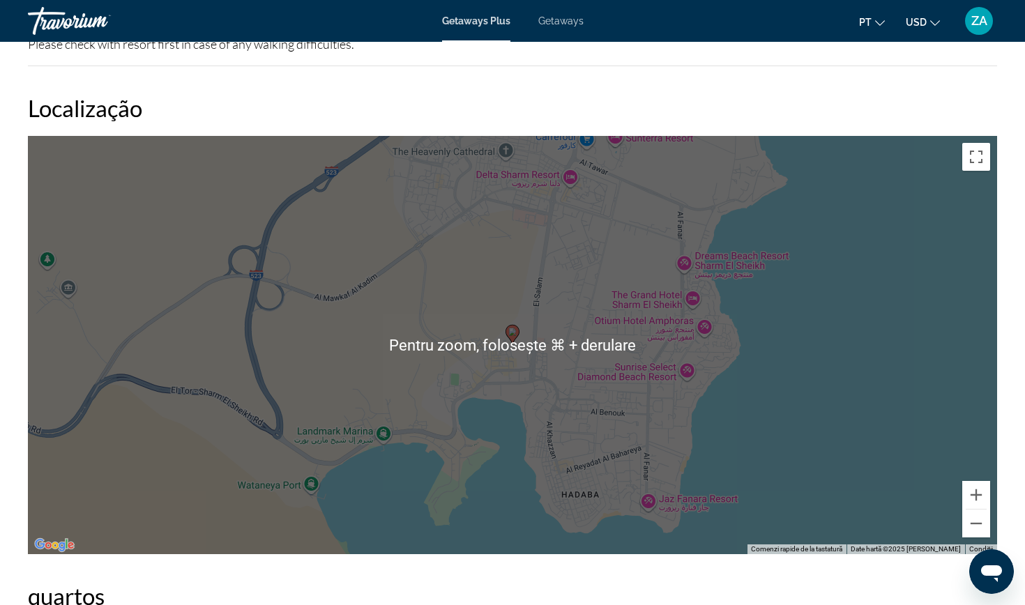
scroll to position [1625, 0]
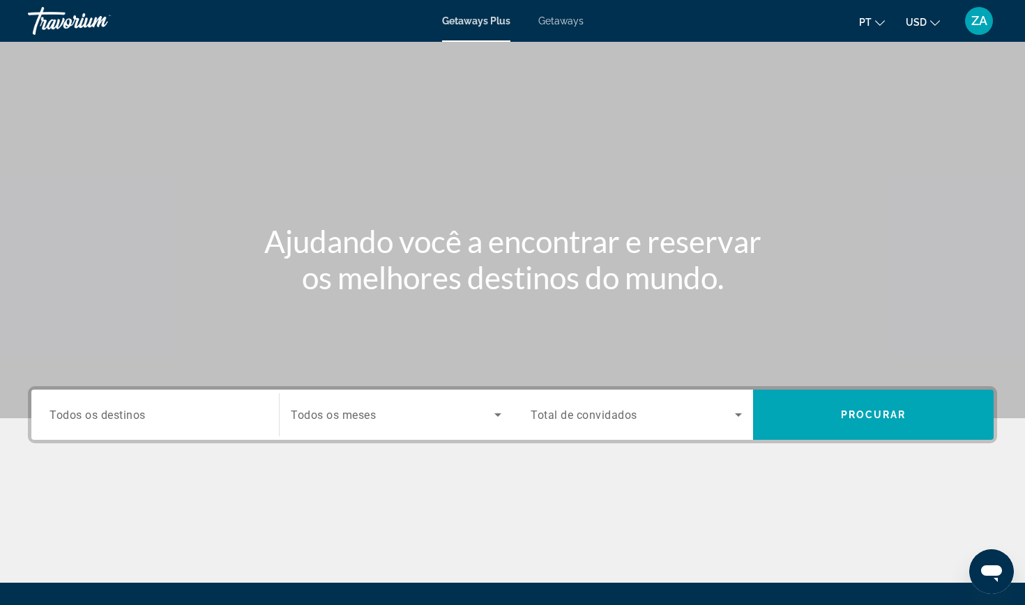
click at [148, 411] on input "Destination Todos os destinos" at bounding box center [155, 415] width 211 height 17
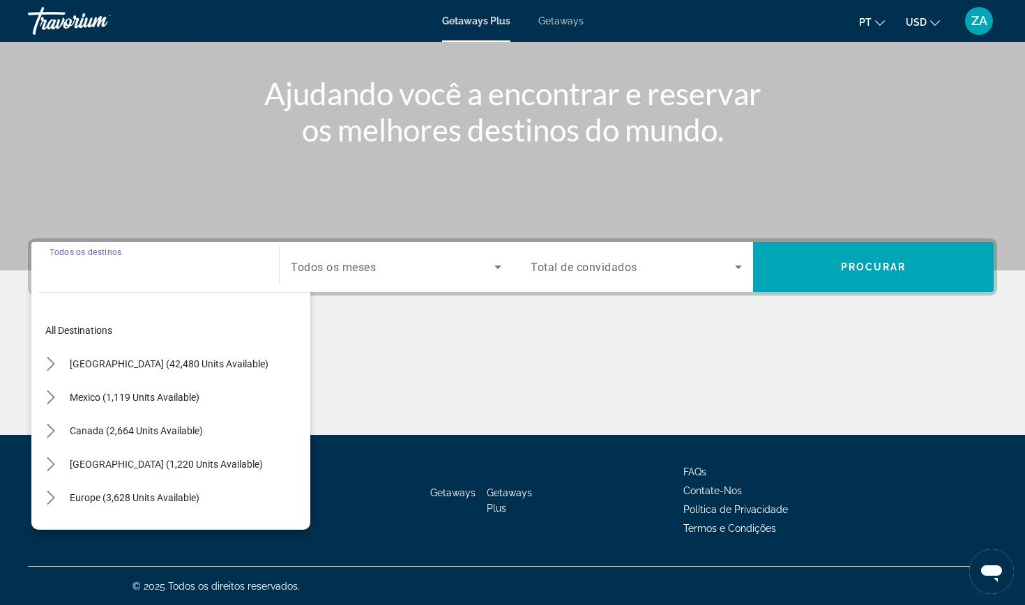
scroll to position [149, 0]
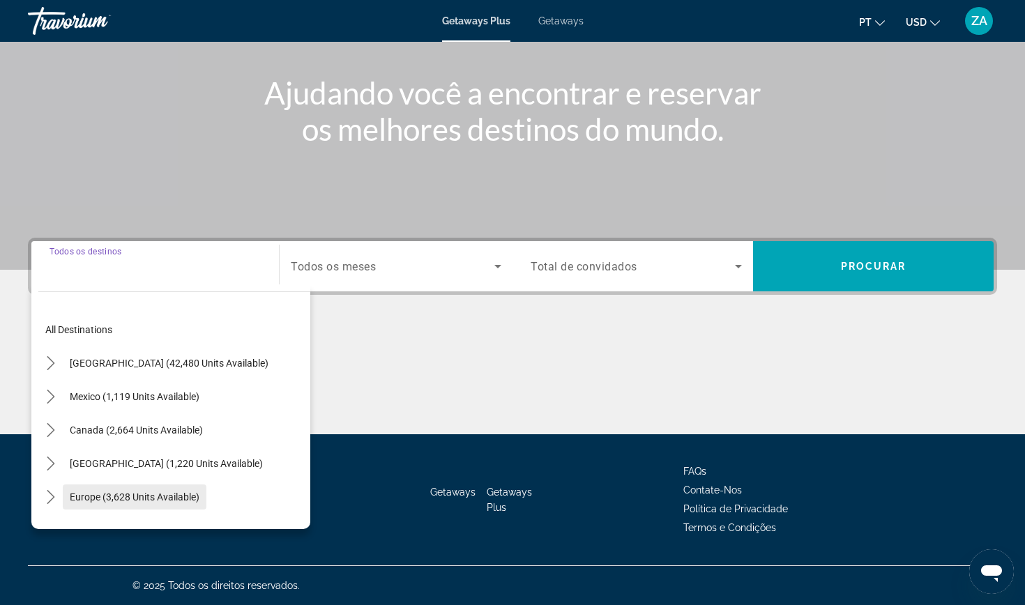
click at [109, 499] on span "Europe (3,628 units available)" at bounding box center [135, 497] width 130 height 11
type input "**********"
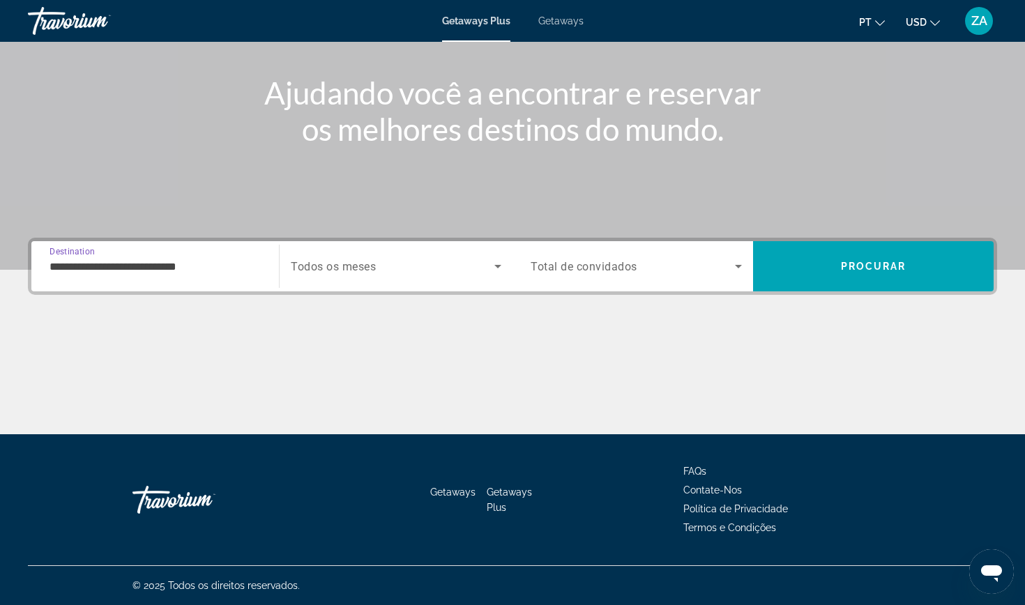
click at [393, 265] on span "Search widget" at bounding box center [393, 266] width 204 height 17
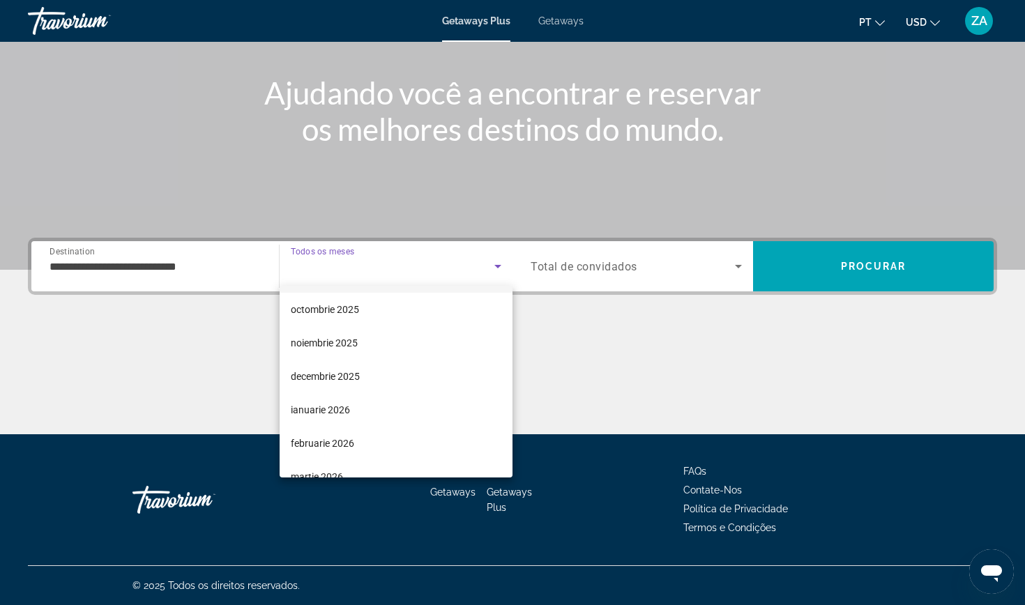
scroll to position [33, 0]
click at [326, 377] on span "decembrie 2025" at bounding box center [325, 375] width 69 height 17
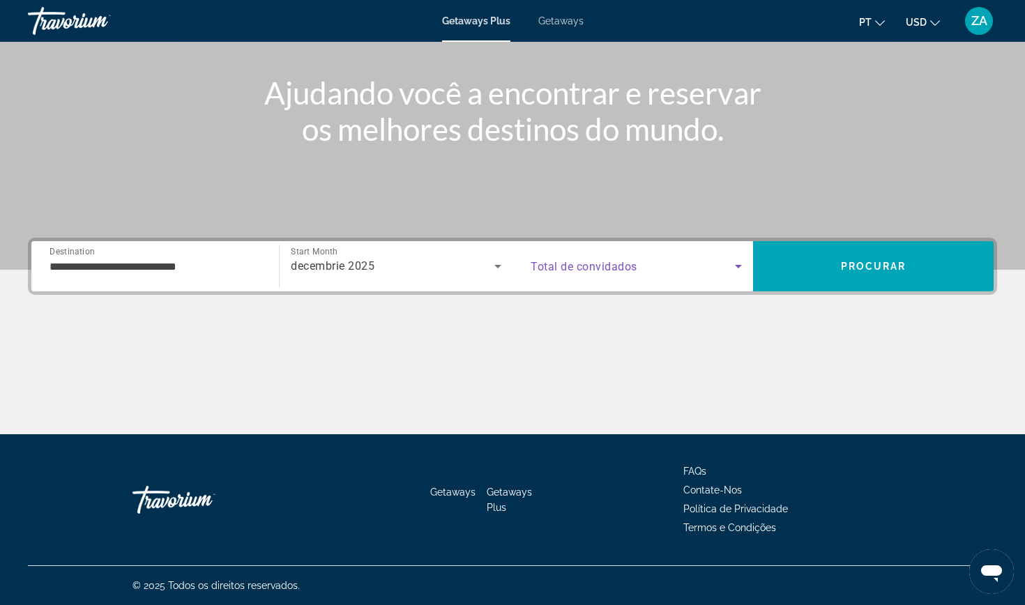
click at [637, 264] on span "Search widget" at bounding box center [633, 266] width 204 height 17
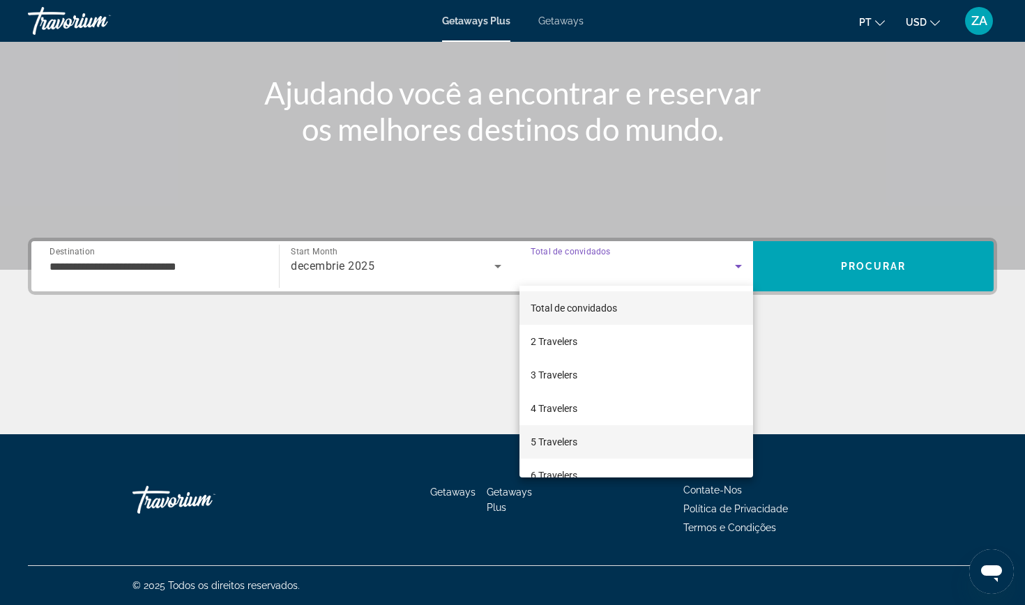
click at [538, 443] on span "5 Travelers" at bounding box center [554, 442] width 47 height 17
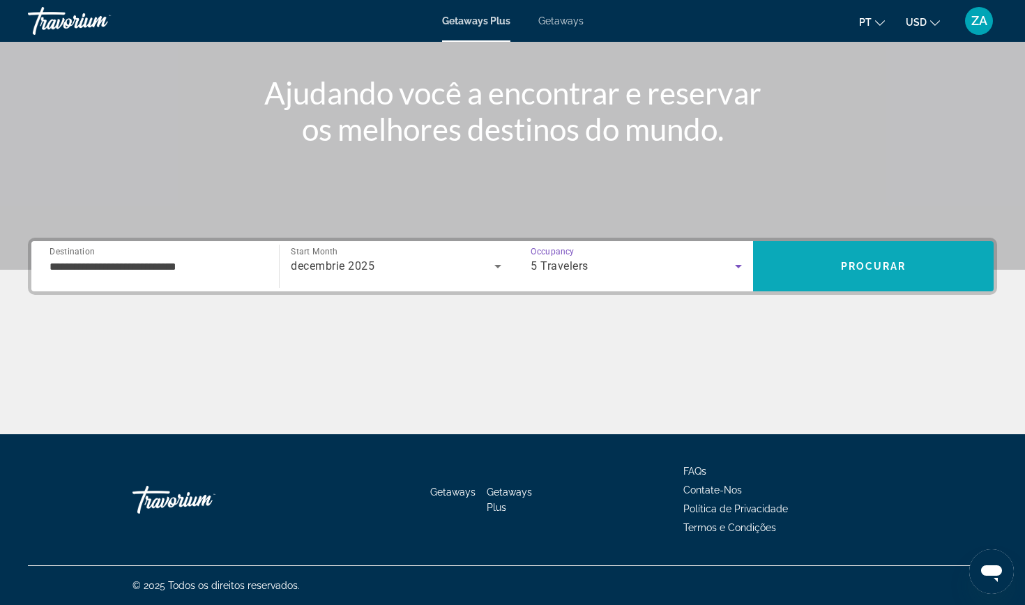
click at [862, 259] on span "Search" at bounding box center [873, 266] width 241 height 33
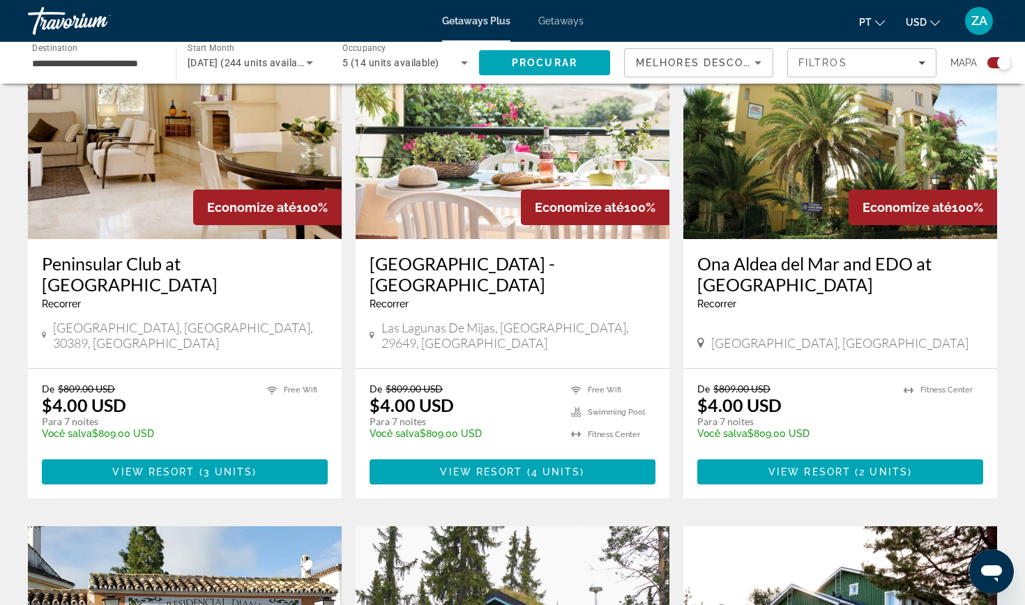
scroll to position [1046, 0]
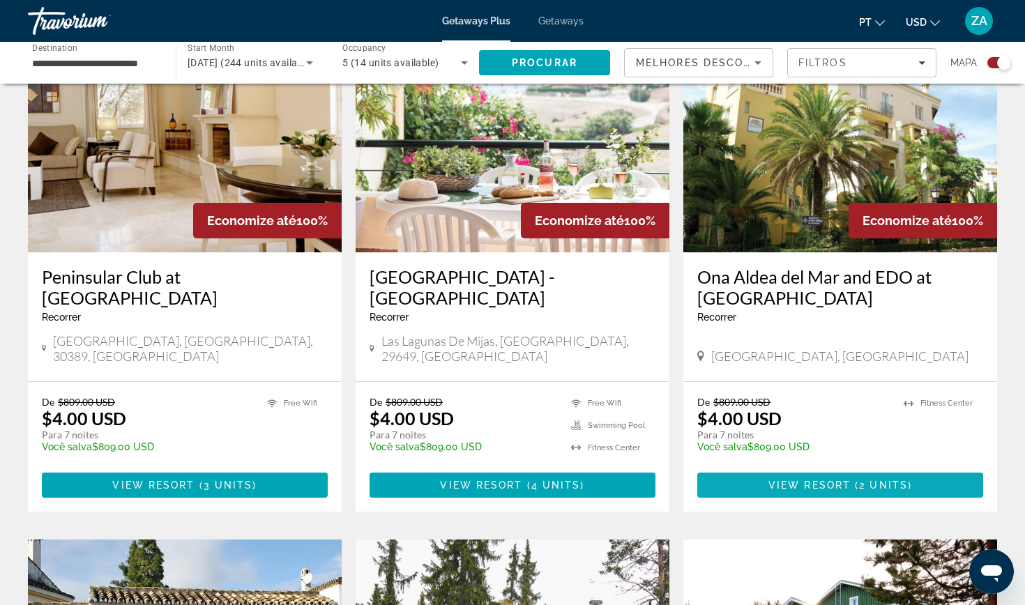
click at [837, 480] on span "View Resort" at bounding box center [809, 485] width 82 height 11
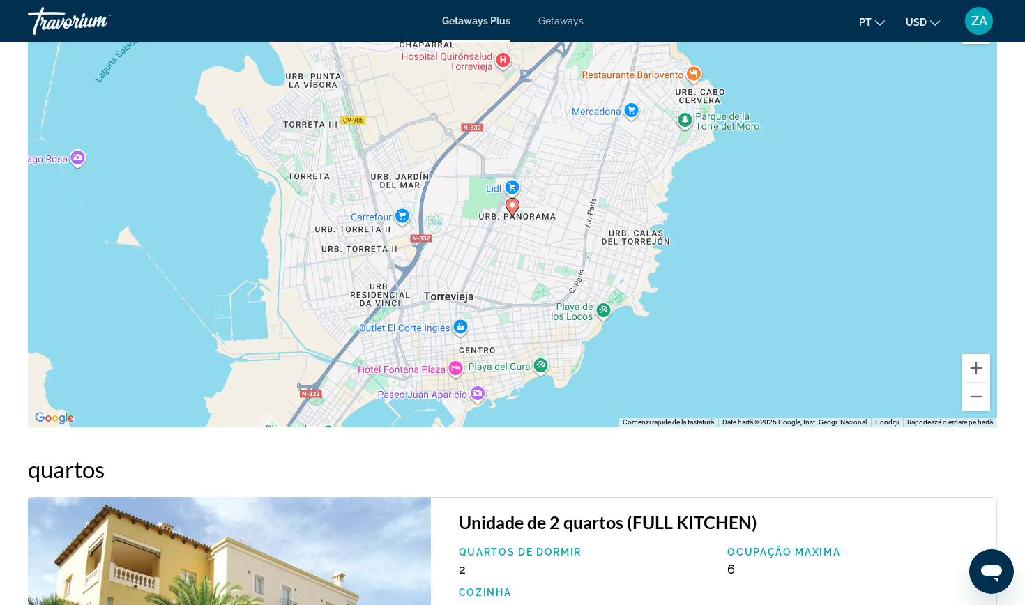
scroll to position [1655, 0]
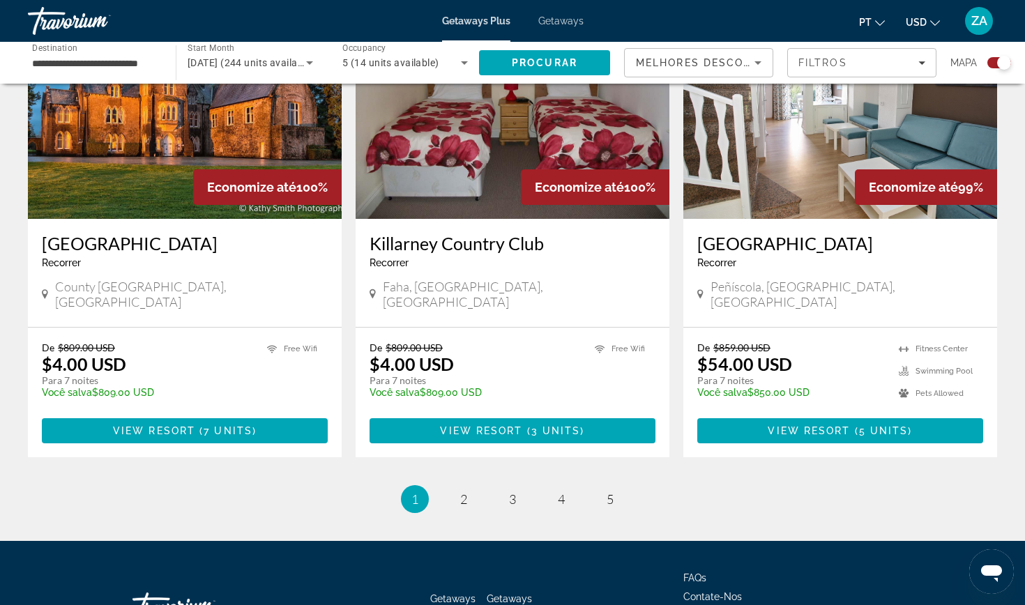
scroll to position [2074, 0]
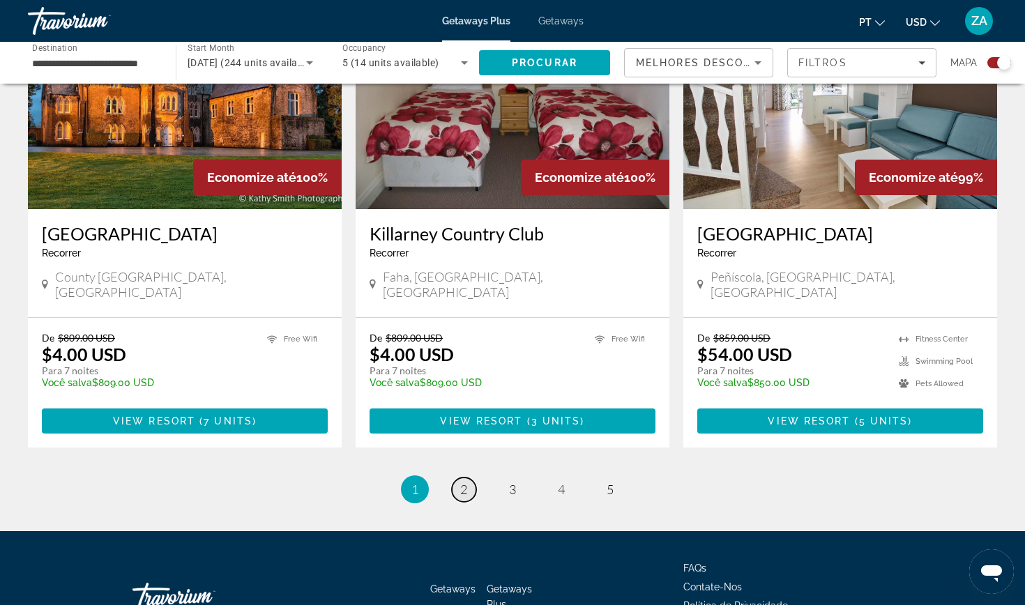
click at [457, 478] on link "page 2" at bounding box center [464, 490] width 24 height 24
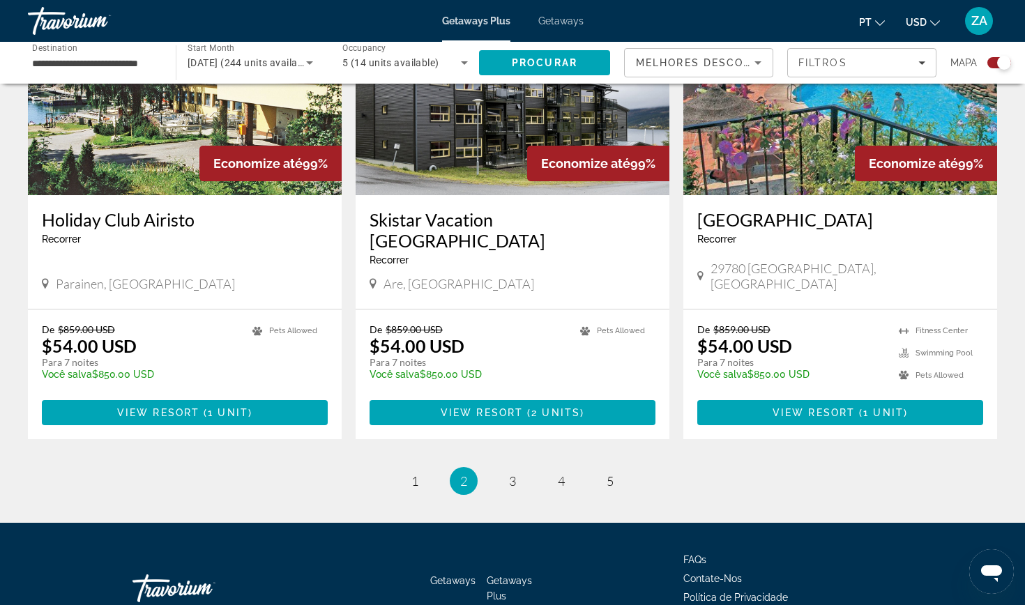
scroll to position [2102, 0]
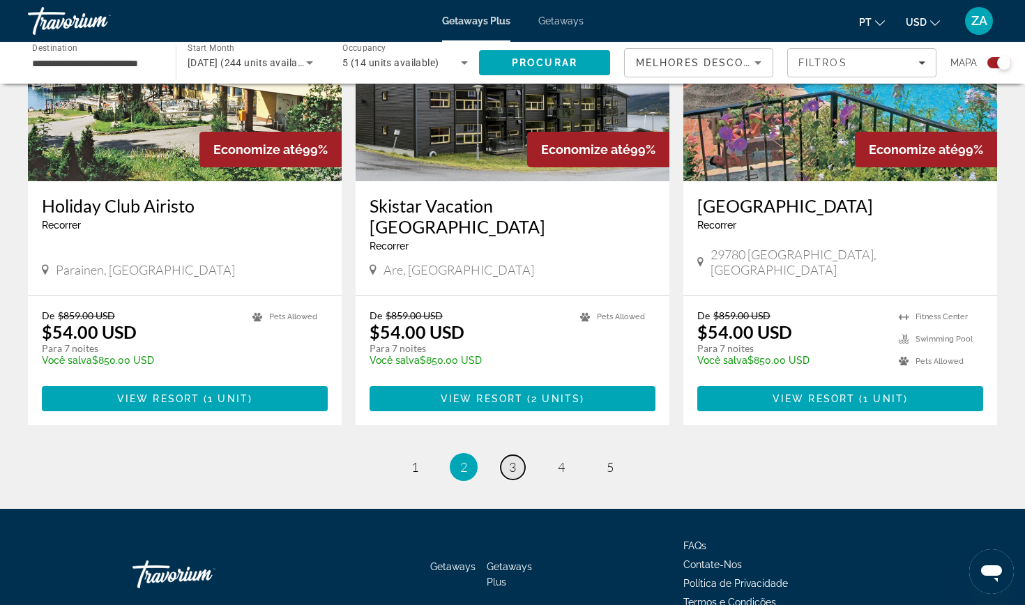
click at [512, 460] on span "3" at bounding box center [512, 467] width 7 height 15
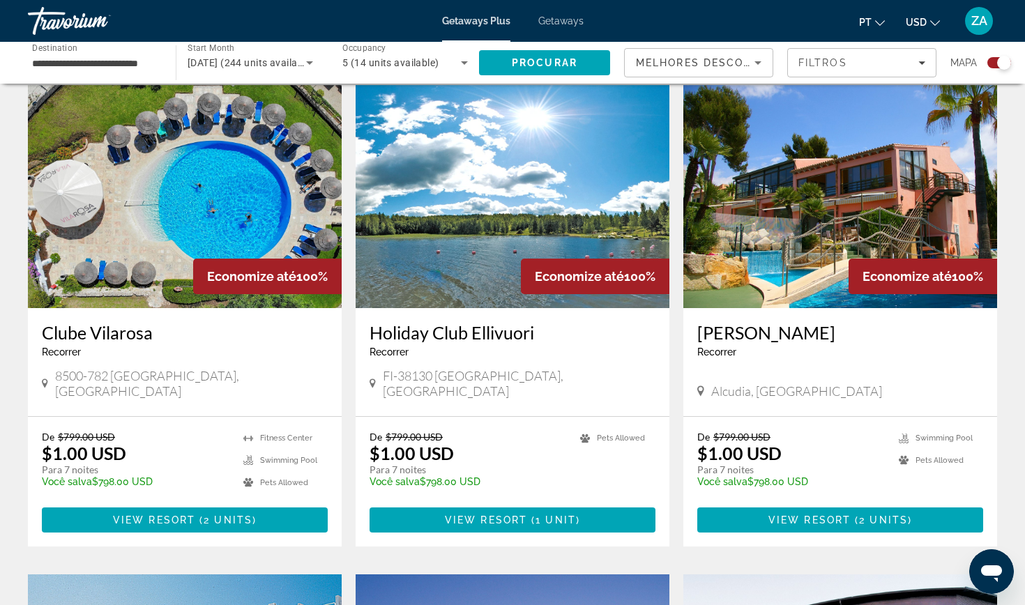
scroll to position [481, 0]
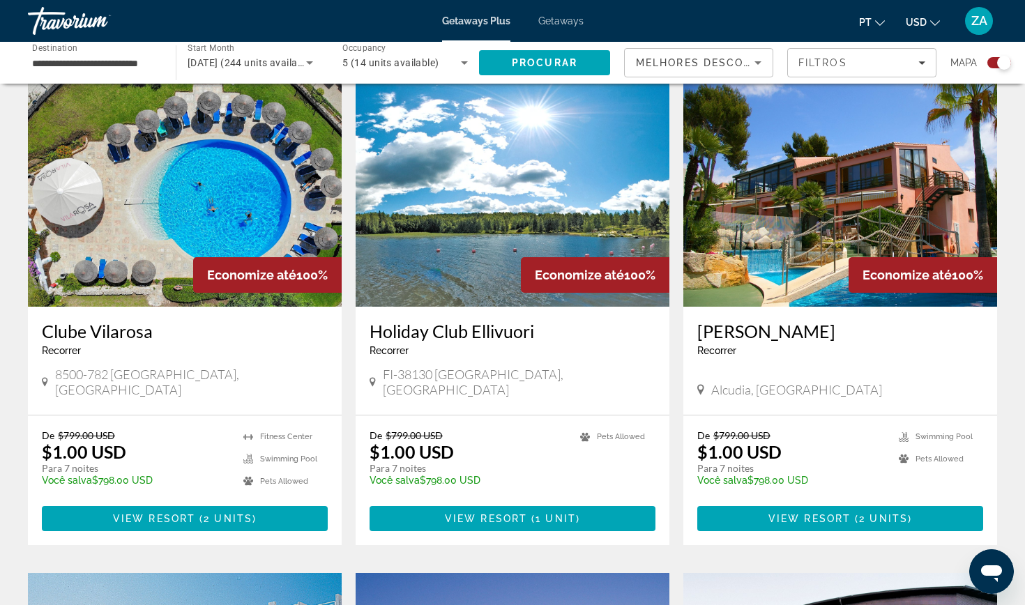
click at [173, 228] on img "Main content" at bounding box center [185, 195] width 314 height 223
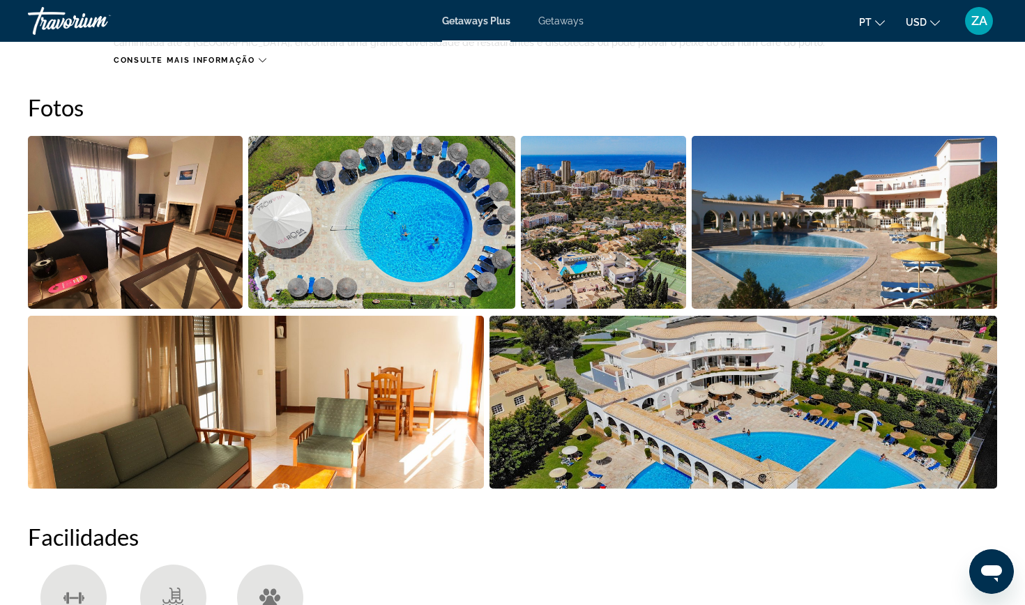
scroll to position [618, 0]
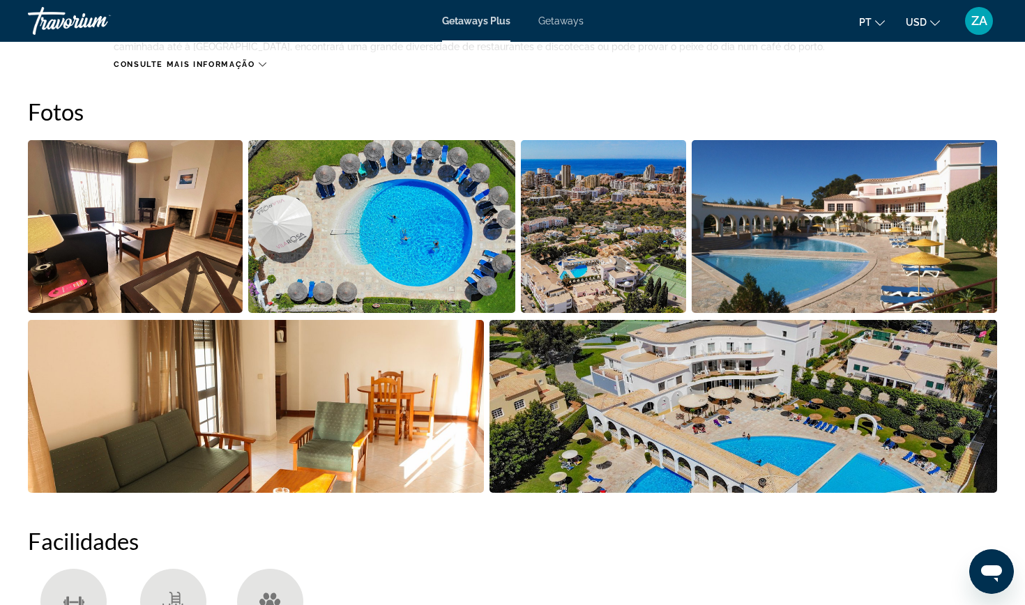
click at [155, 230] on img "Open full-screen image slider" at bounding box center [135, 226] width 215 height 173
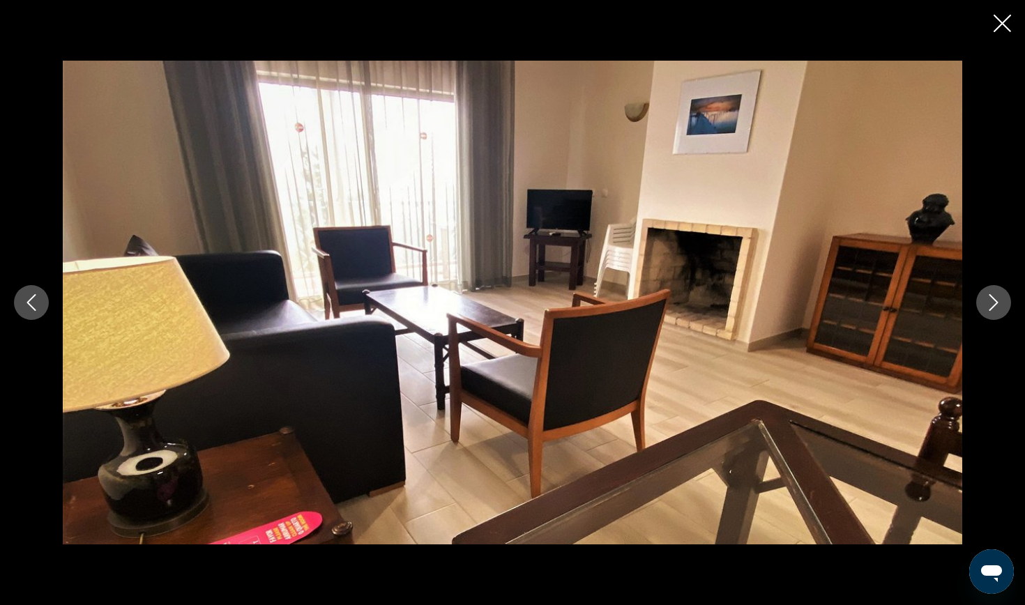
click at [994, 304] on icon "Next image" at bounding box center [993, 302] width 17 height 17
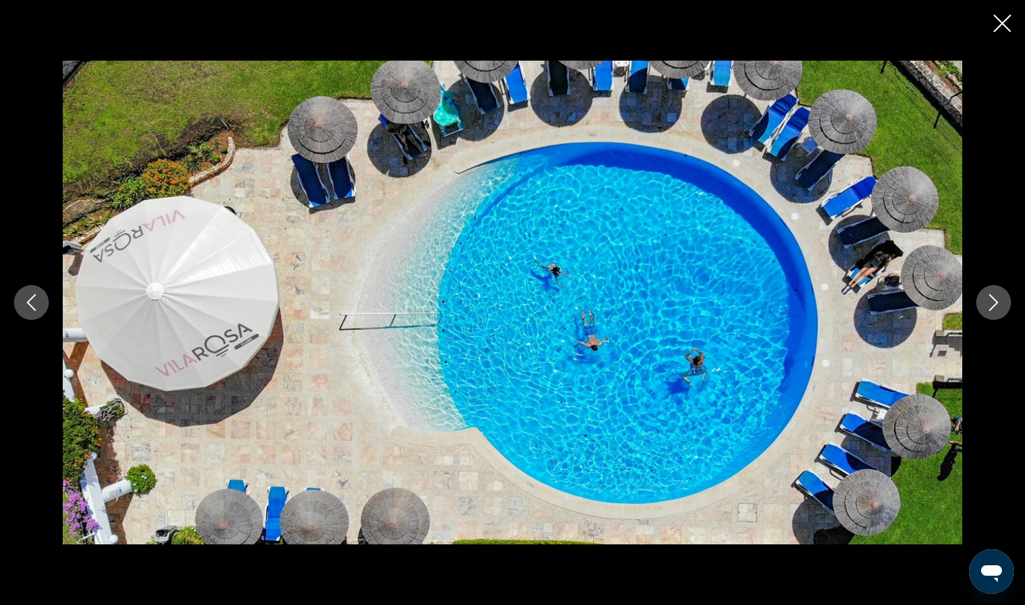
click at [994, 304] on icon "Next image" at bounding box center [993, 302] width 17 height 17
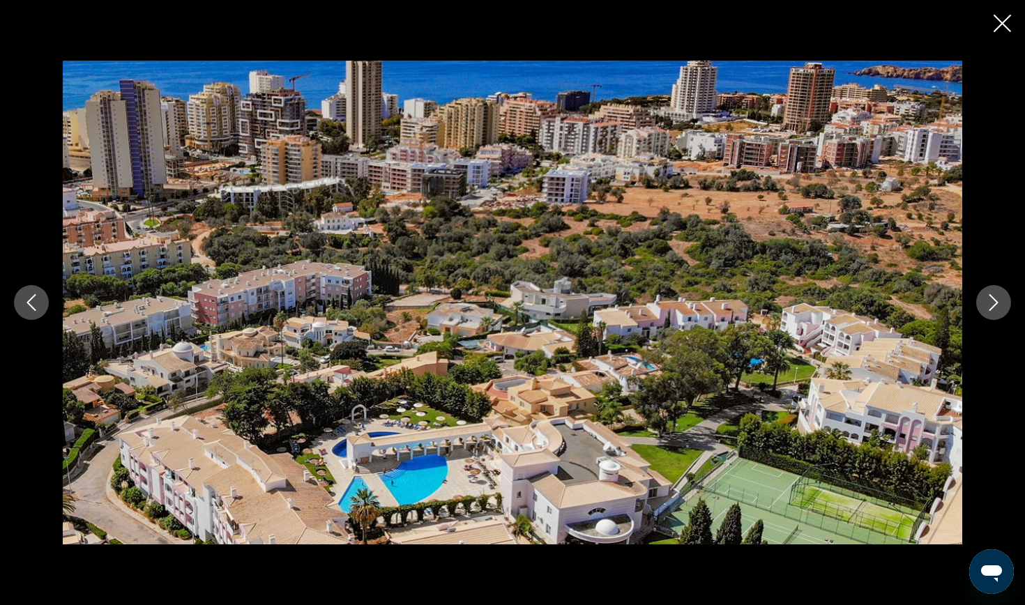
click at [1001, 308] on icon "Next image" at bounding box center [993, 302] width 17 height 17
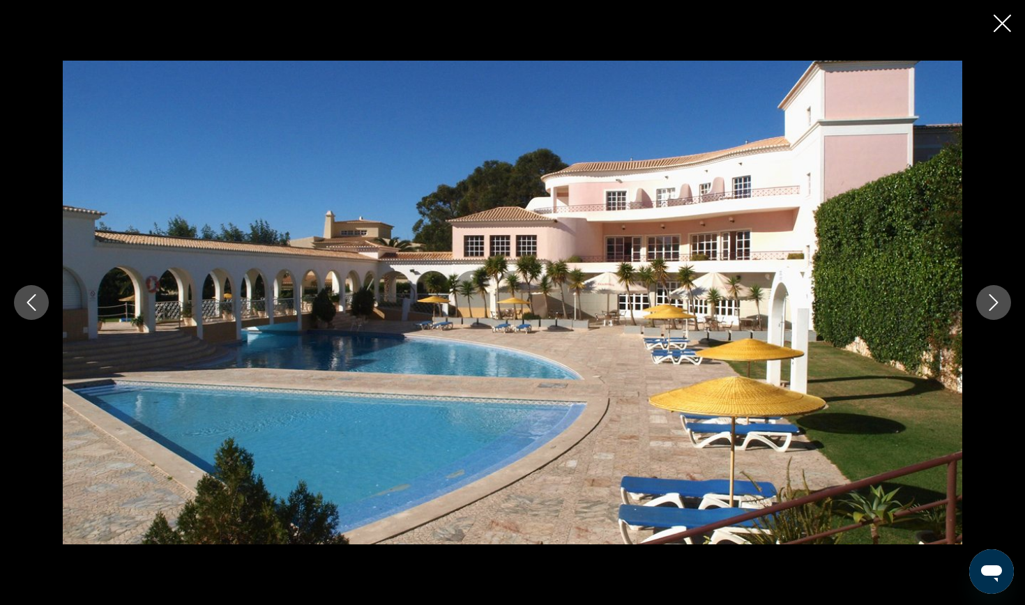
click at [1001, 308] on icon "Next image" at bounding box center [993, 302] width 17 height 17
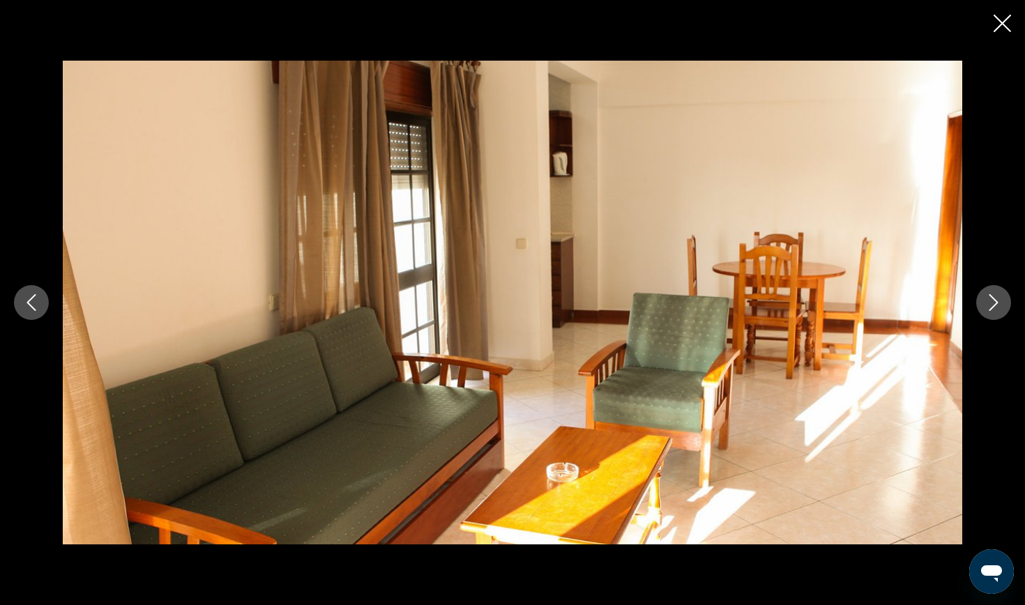
click at [1001, 308] on icon "Next image" at bounding box center [993, 302] width 17 height 17
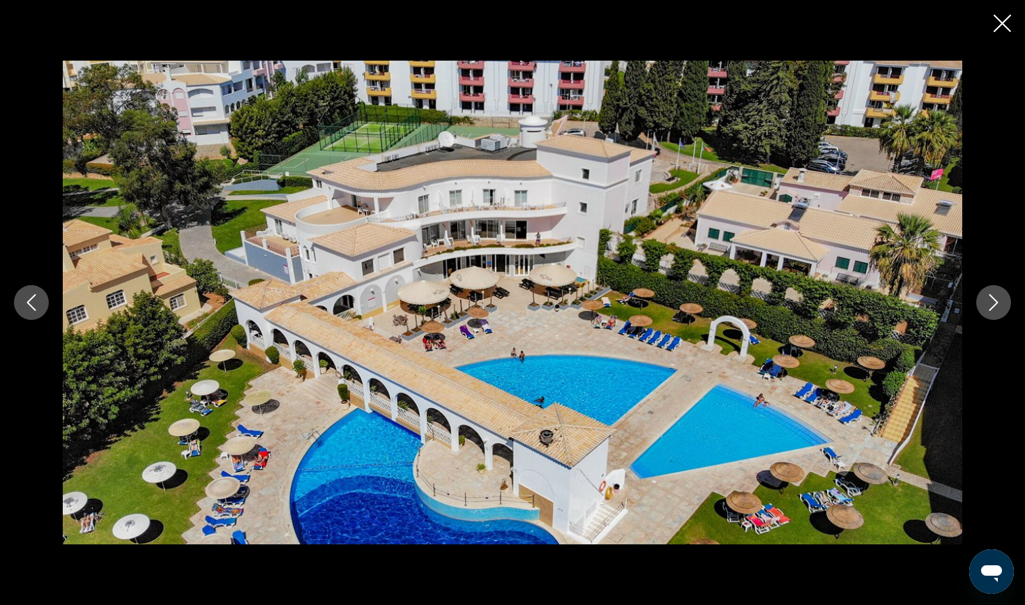
click at [1001, 308] on icon "Next image" at bounding box center [993, 302] width 17 height 17
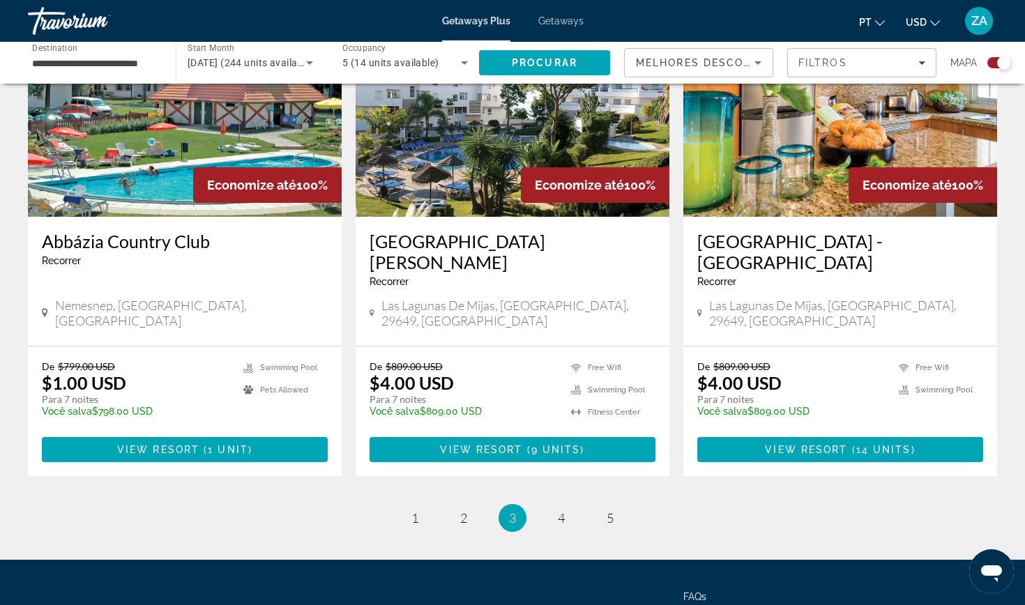
scroll to position [2053, 0]
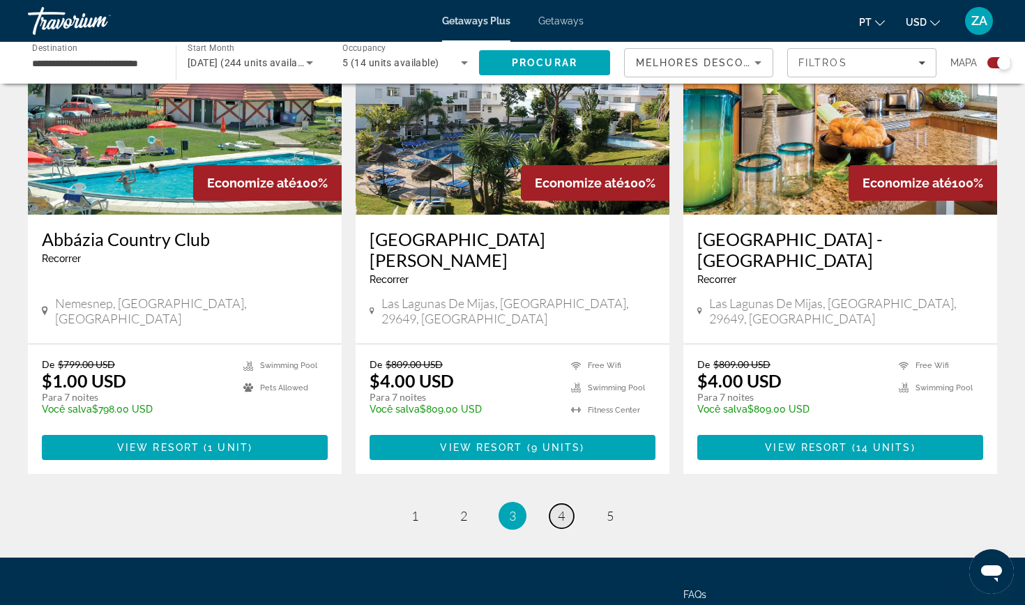
click at [564, 508] on span "4" at bounding box center [561, 515] width 7 height 15
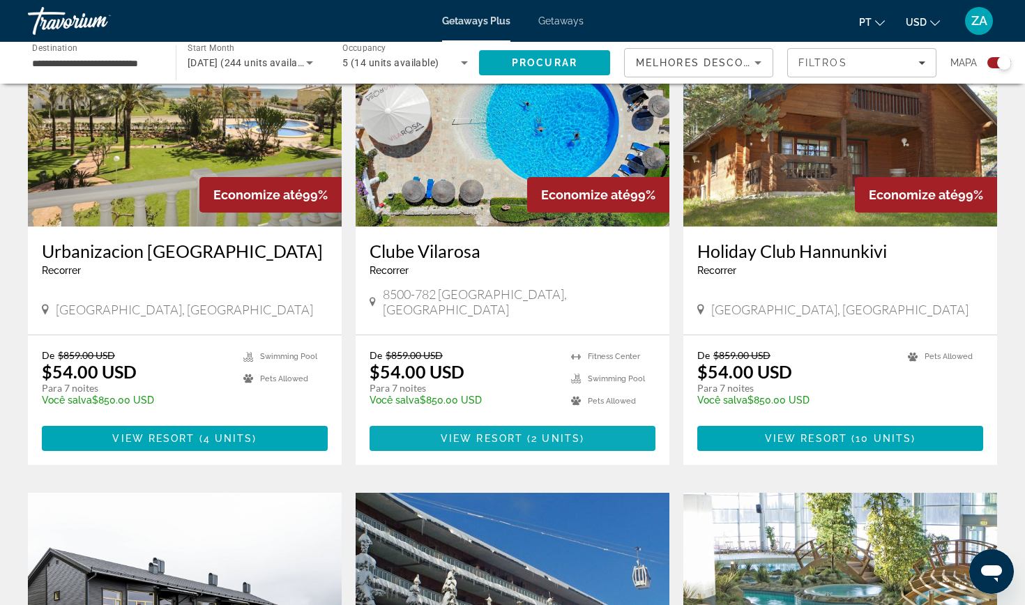
scroll to position [571, 0]
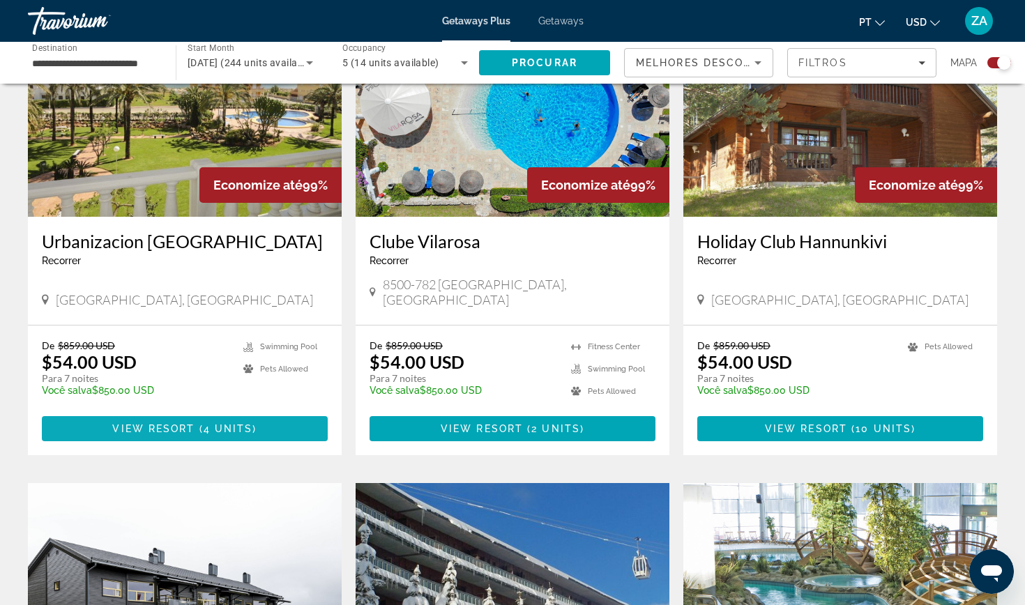
click at [212, 412] on span "Main content" at bounding box center [185, 428] width 286 height 33
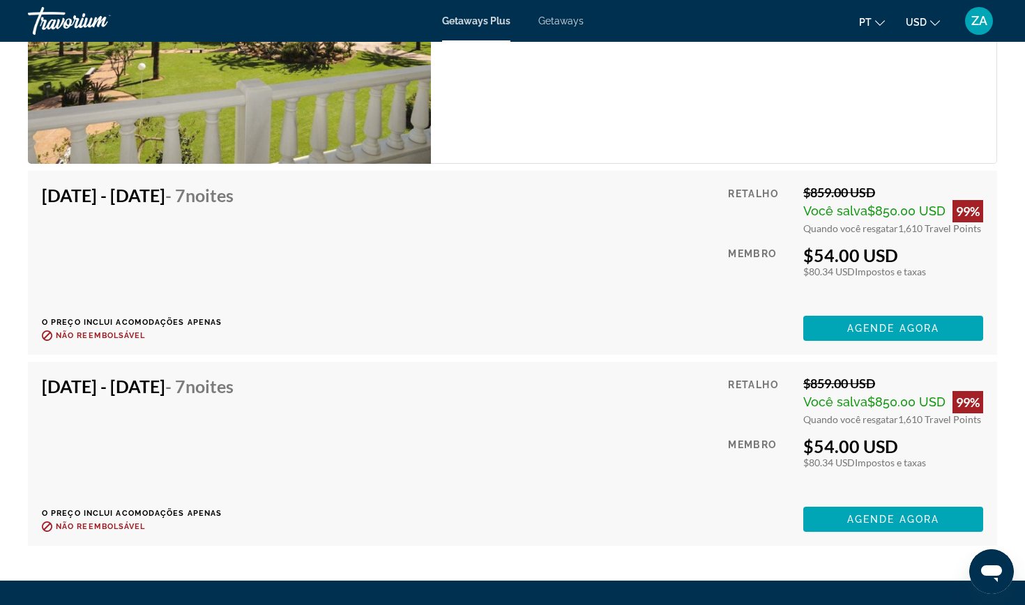
scroll to position [2524, 0]
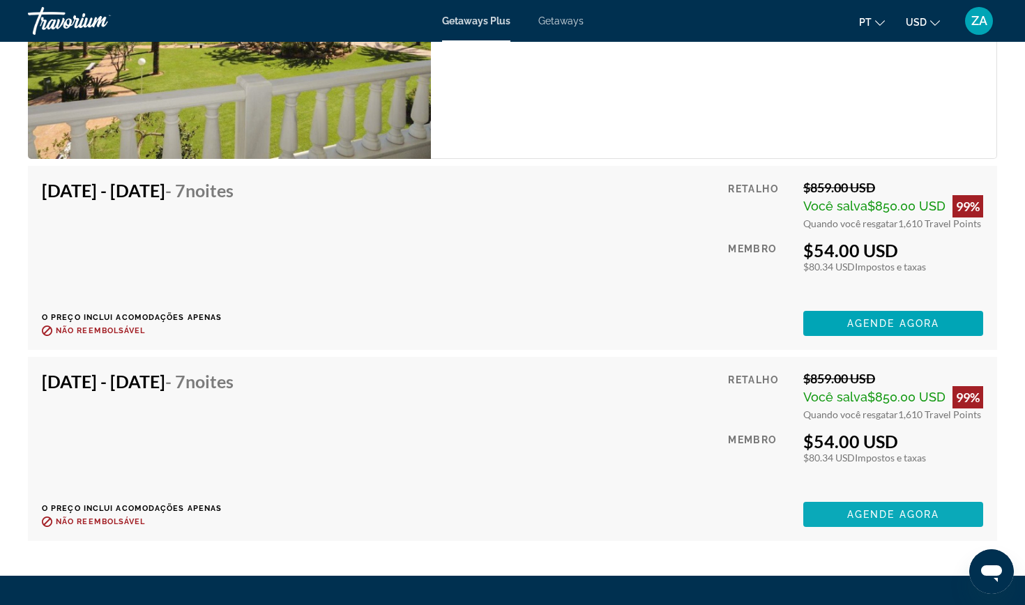
click at [905, 509] on span "Agende agora" at bounding box center [893, 514] width 92 height 11
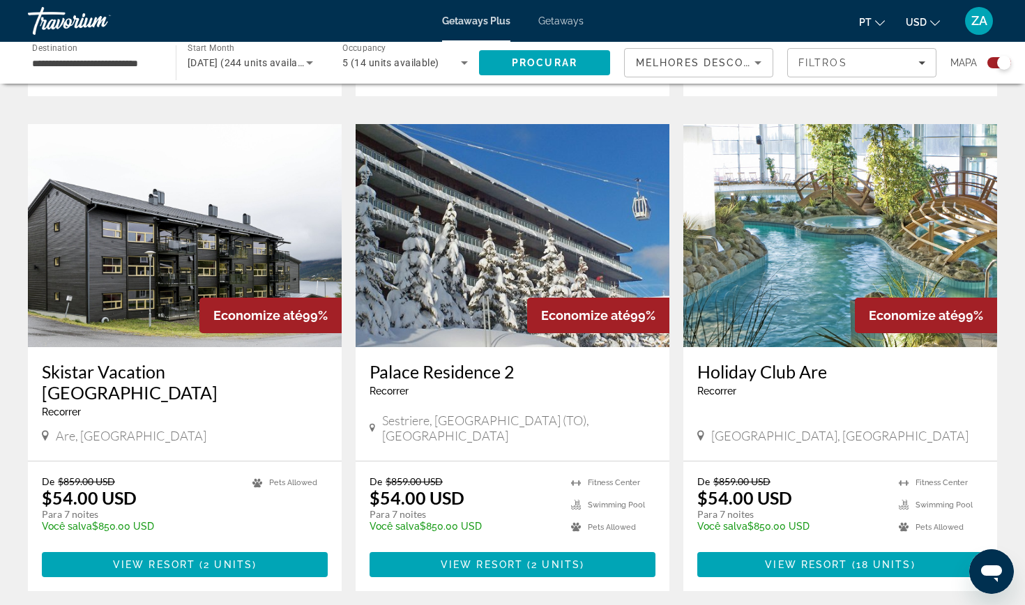
scroll to position [950, 0]
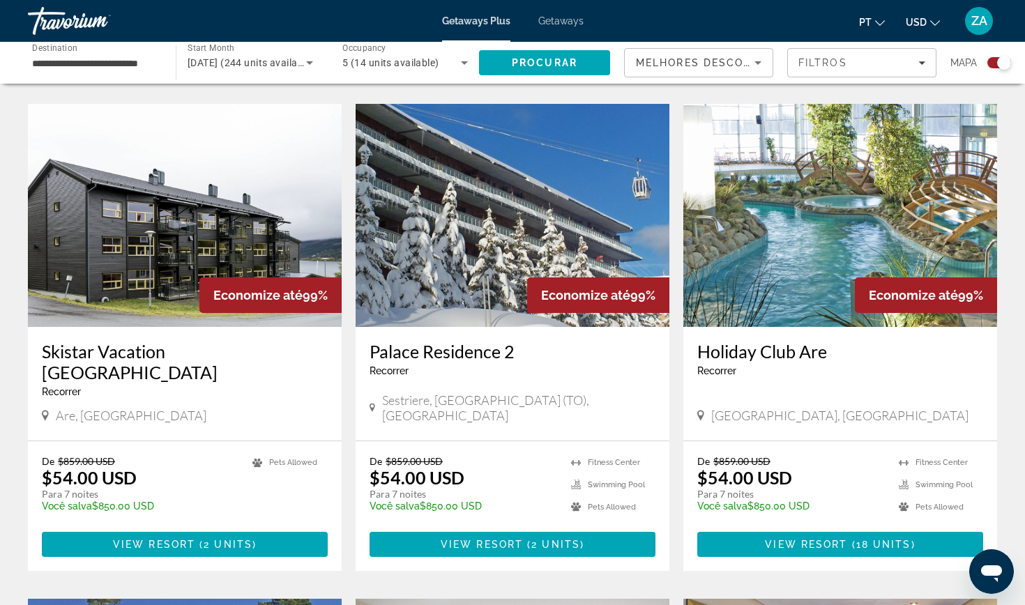
click at [506, 218] on img "Main content" at bounding box center [513, 215] width 314 height 223
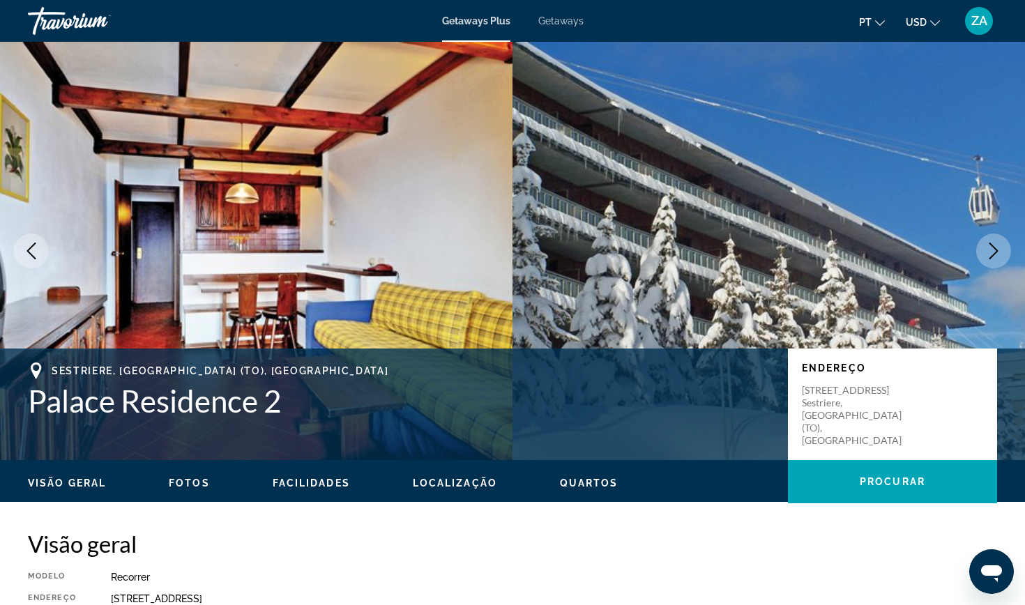
click at [987, 255] on icon "Next image" at bounding box center [993, 251] width 17 height 17
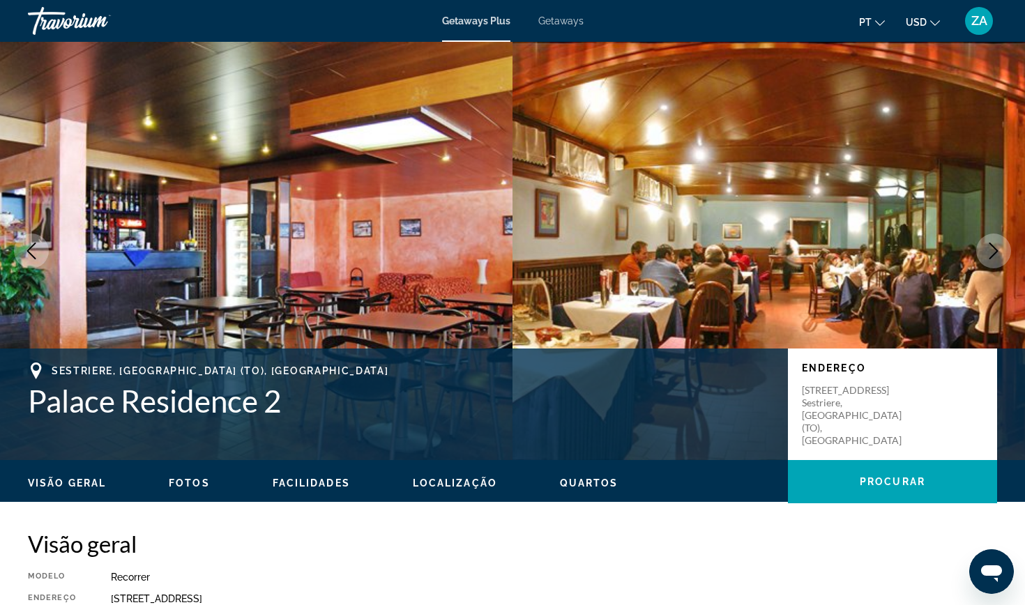
click at [999, 248] on icon "Next image" at bounding box center [993, 251] width 17 height 17
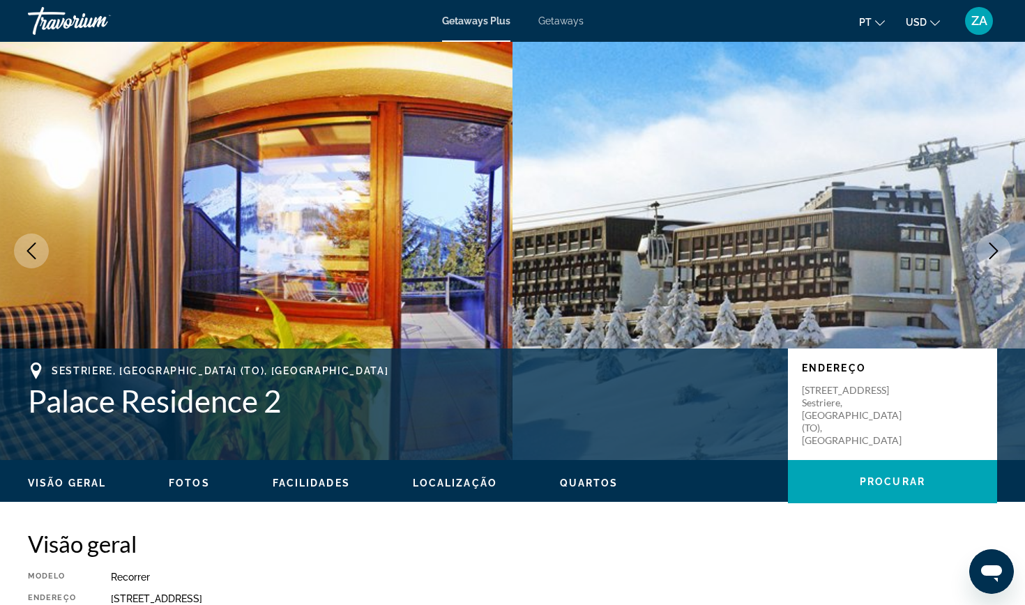
click at [994, 248] on icon "Next image" at bounding box center [993, 251] width 9 height 17
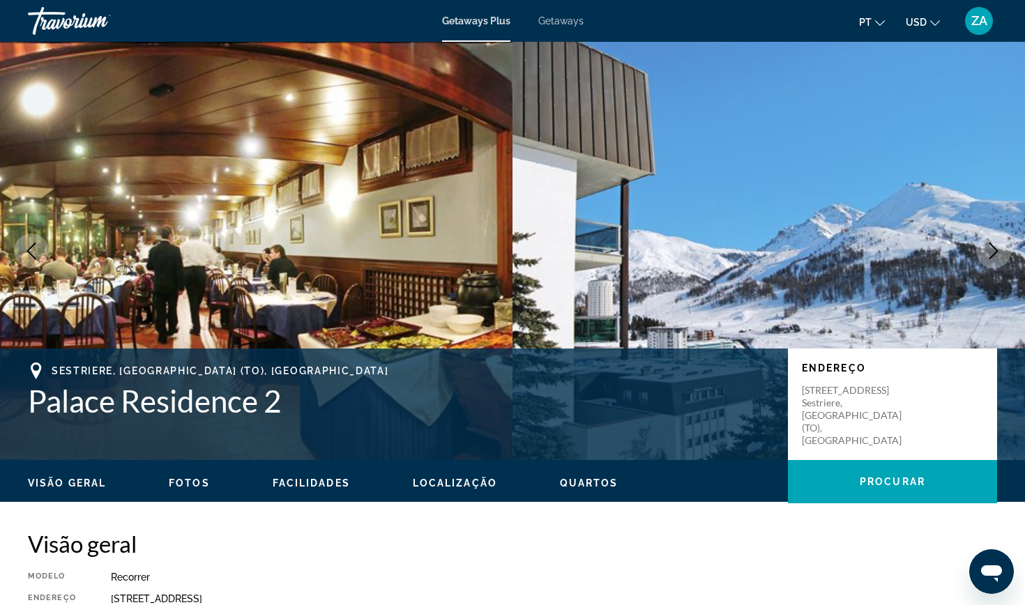
click at [994, 248] on icon "Next image" at bounding box center [993, 251] width 9 height 17
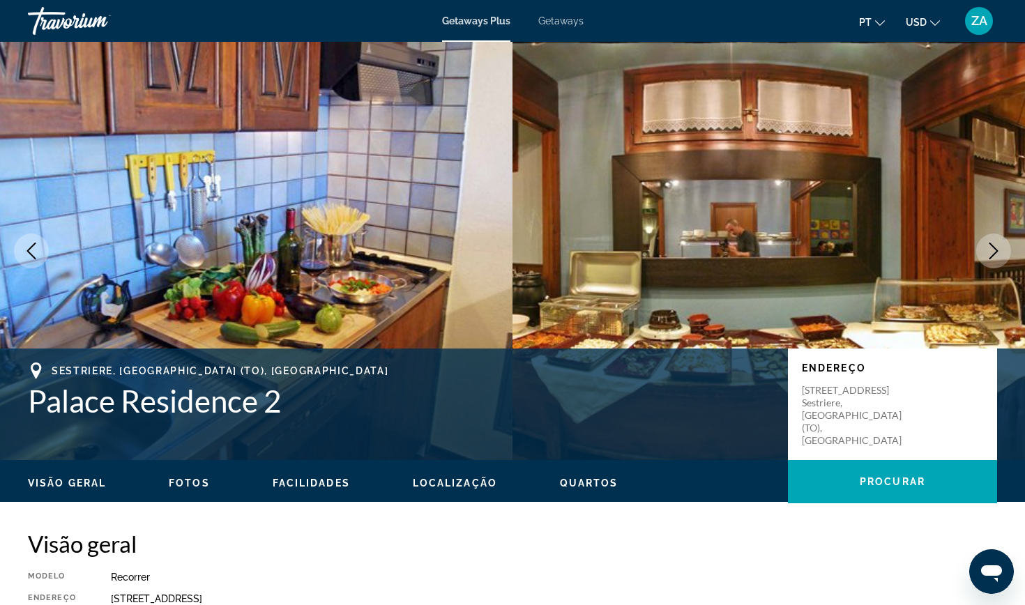
click at [994, 249] on icon "Next image" at bounding box center [993, 251] width 17 height 17
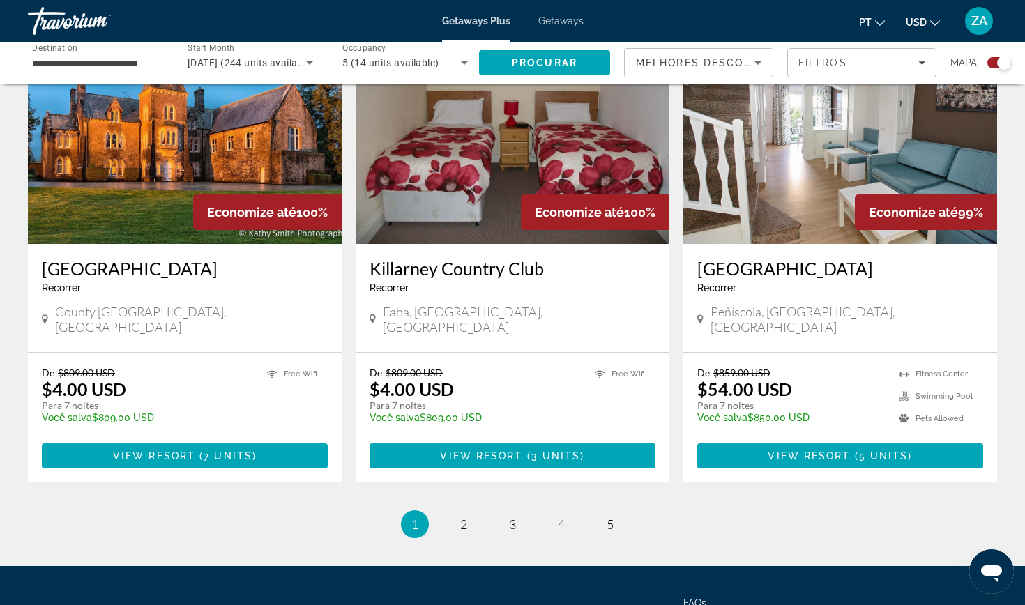
scroll to position [2040, 0]
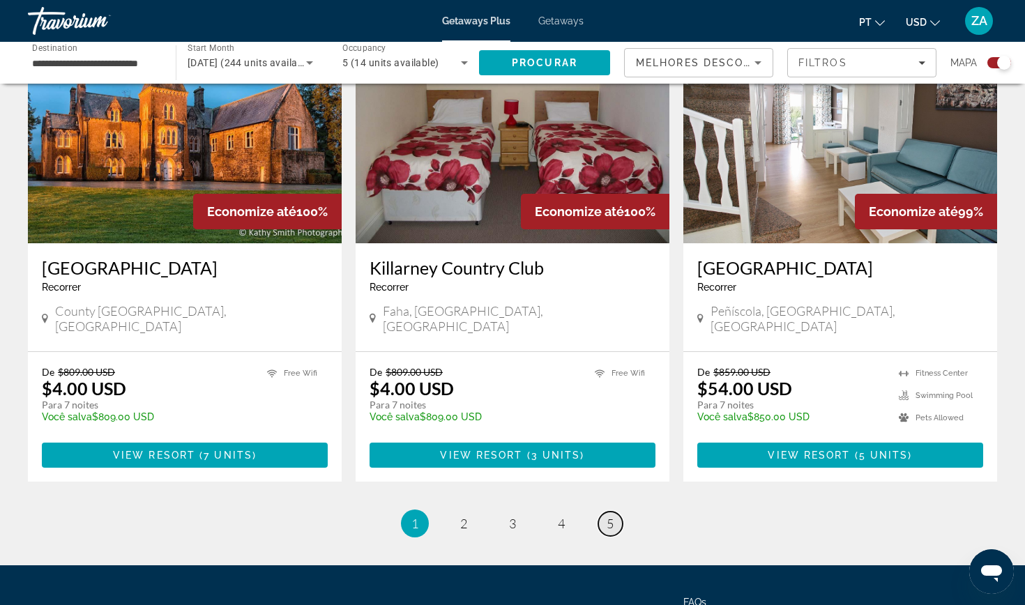
click at [610, 516] on span "5" at bounding box center [610, 523] width 7 height 15
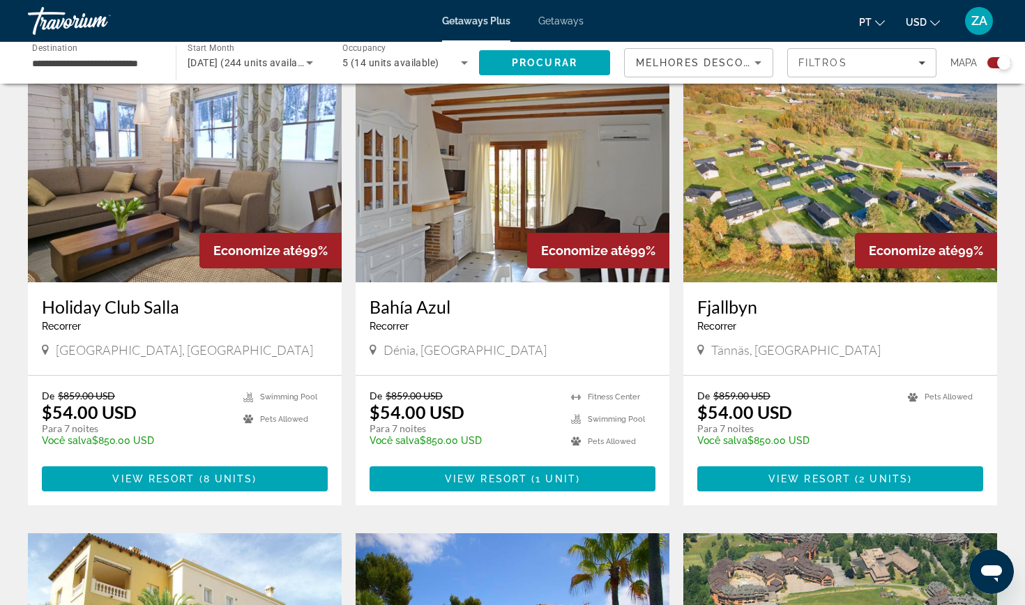
scroll to position [1009, 0]
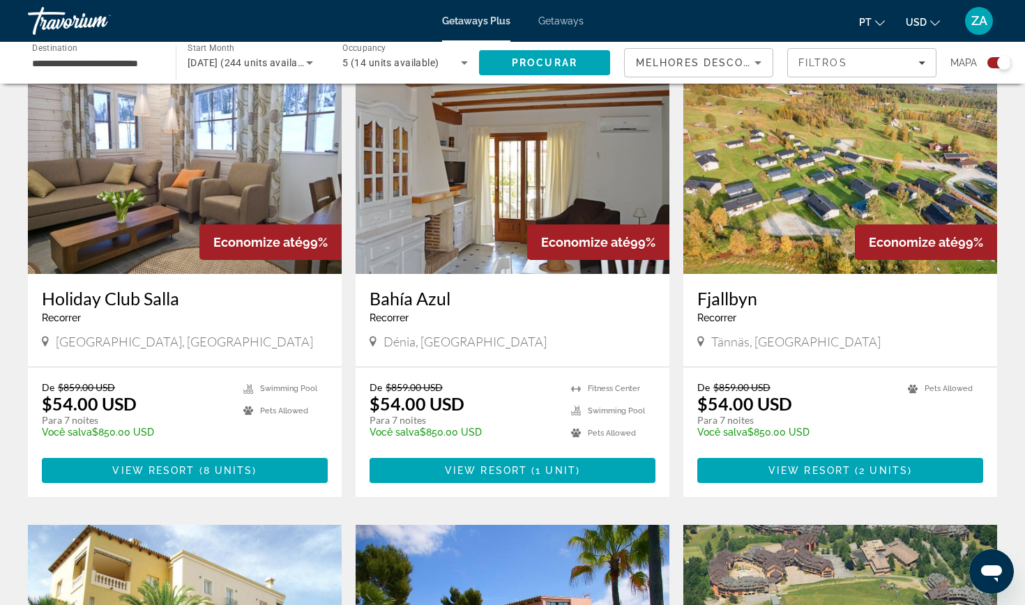
click at [477, 183] on img "Main content" at bounding box center [513, 162] width 314 height 223
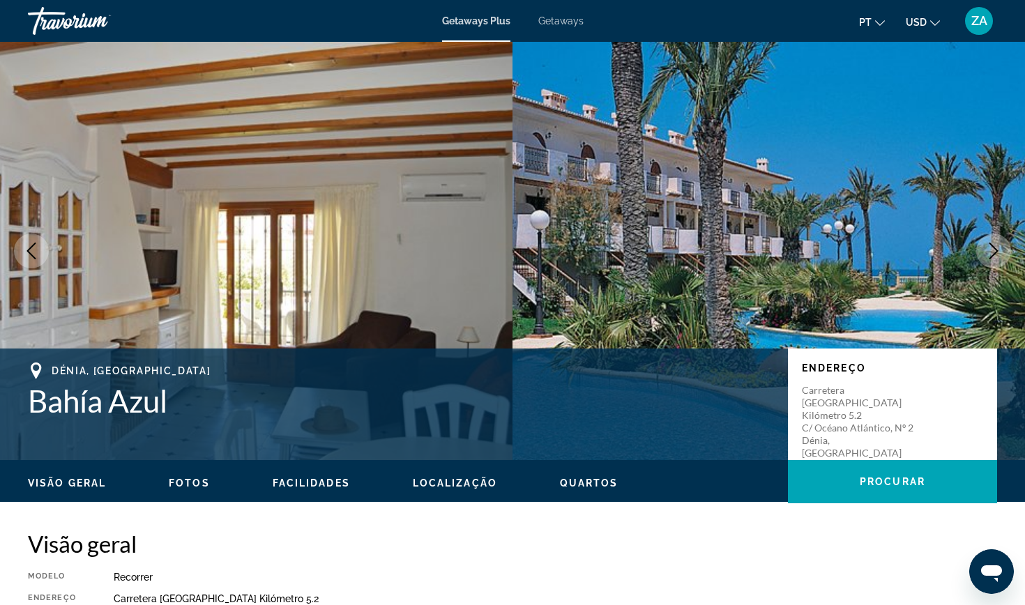
click at [994, 253] on icon "Next image" at bounding box center [993, 251] width 17 height 17
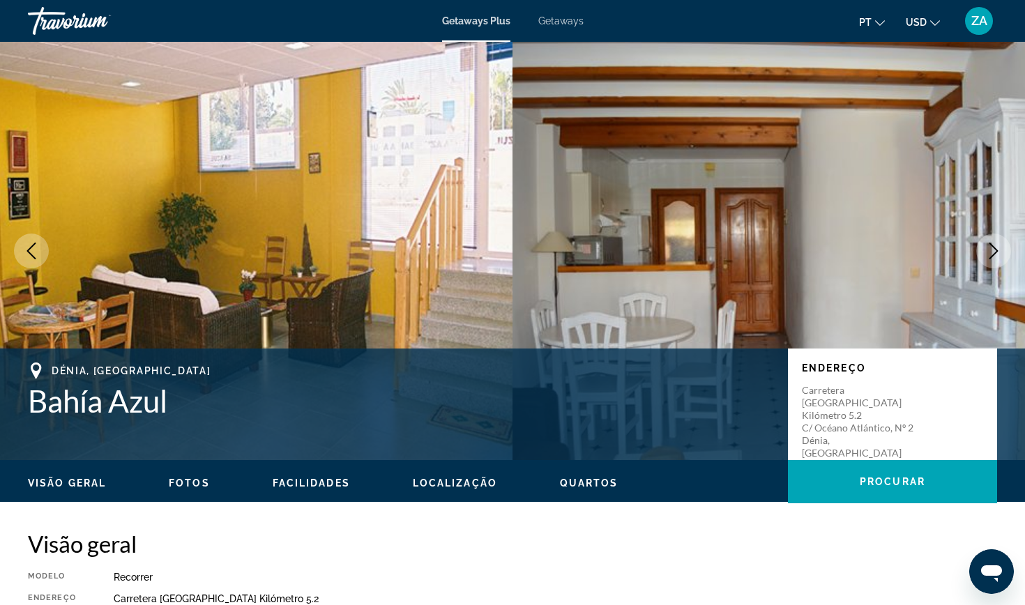
click at [992, 249] on icon "Next image" at bounding box center [993, 251] width 17 height 17
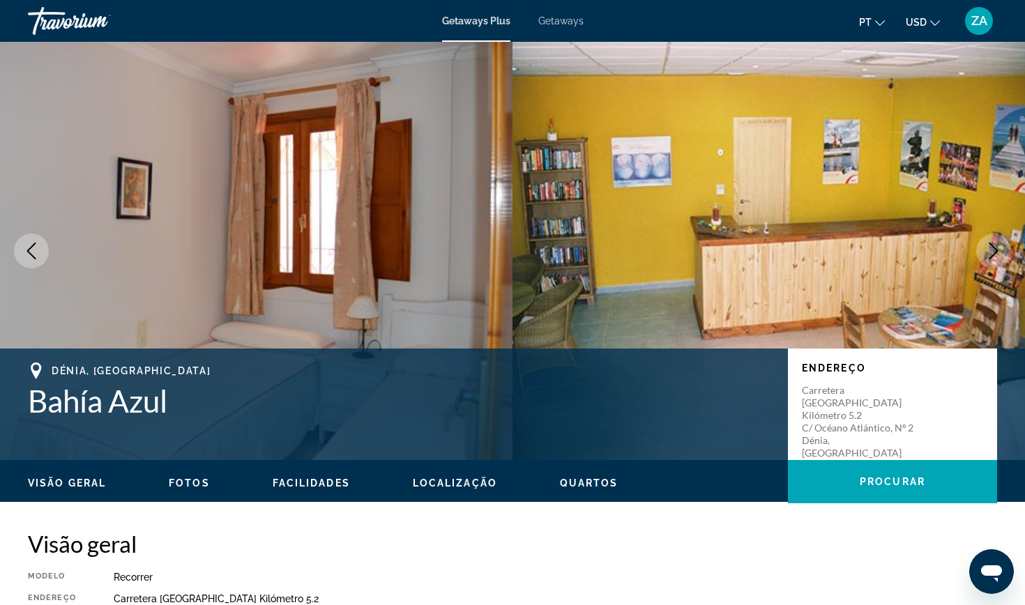
click at [992, 250] on icon "Next image" at bounding box center [993, 251] width 17 height 17
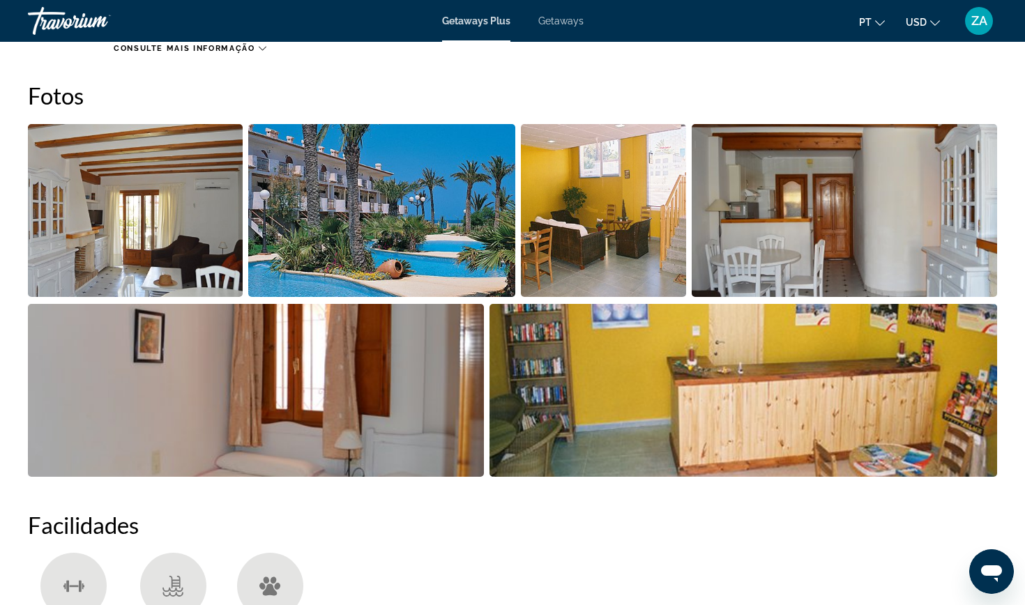
scroll to position [610, 0]
